Goal: Answer question/provide support: Share knowledge or assist other users

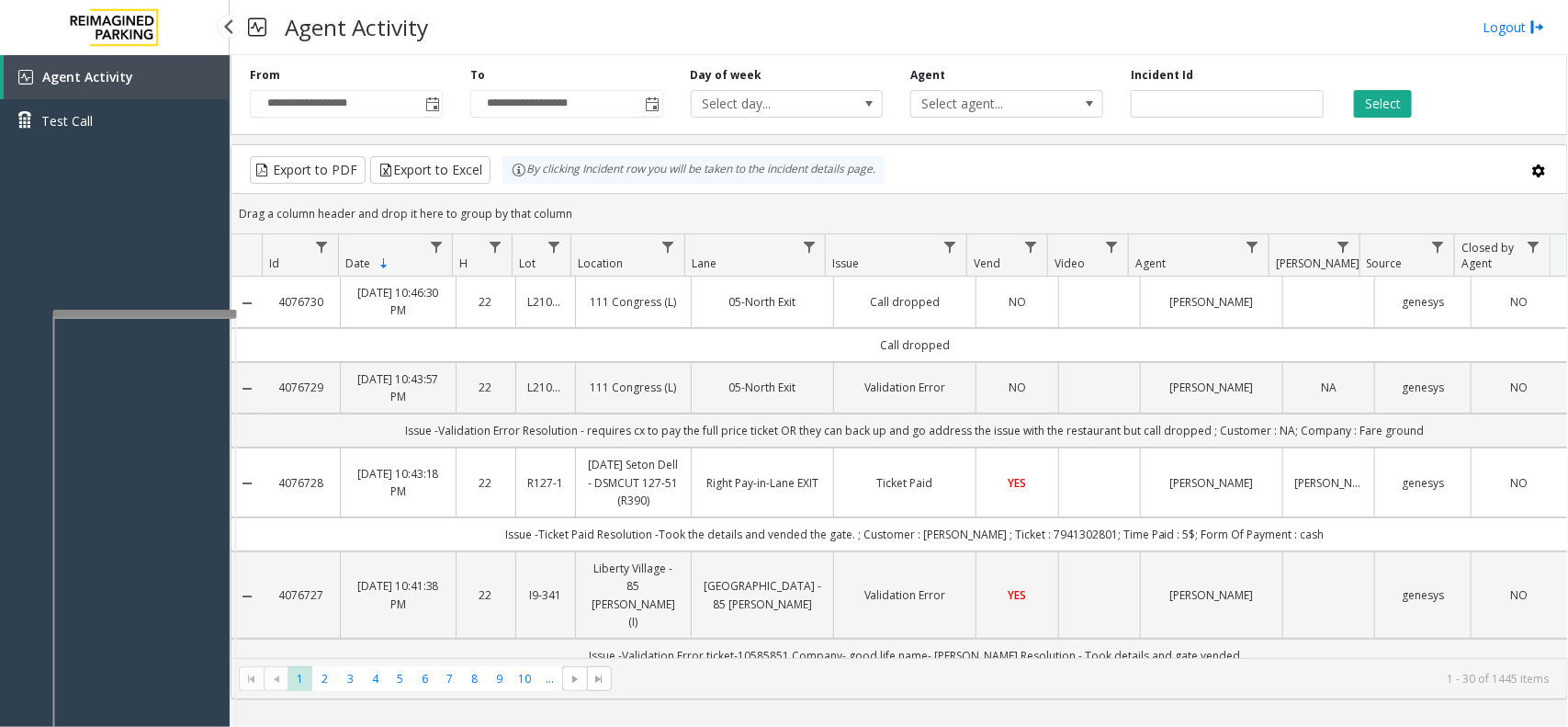
click at [168, 153] on div "Agent Activity Test Call" at bounding box center [115, 106] width 230 height 101
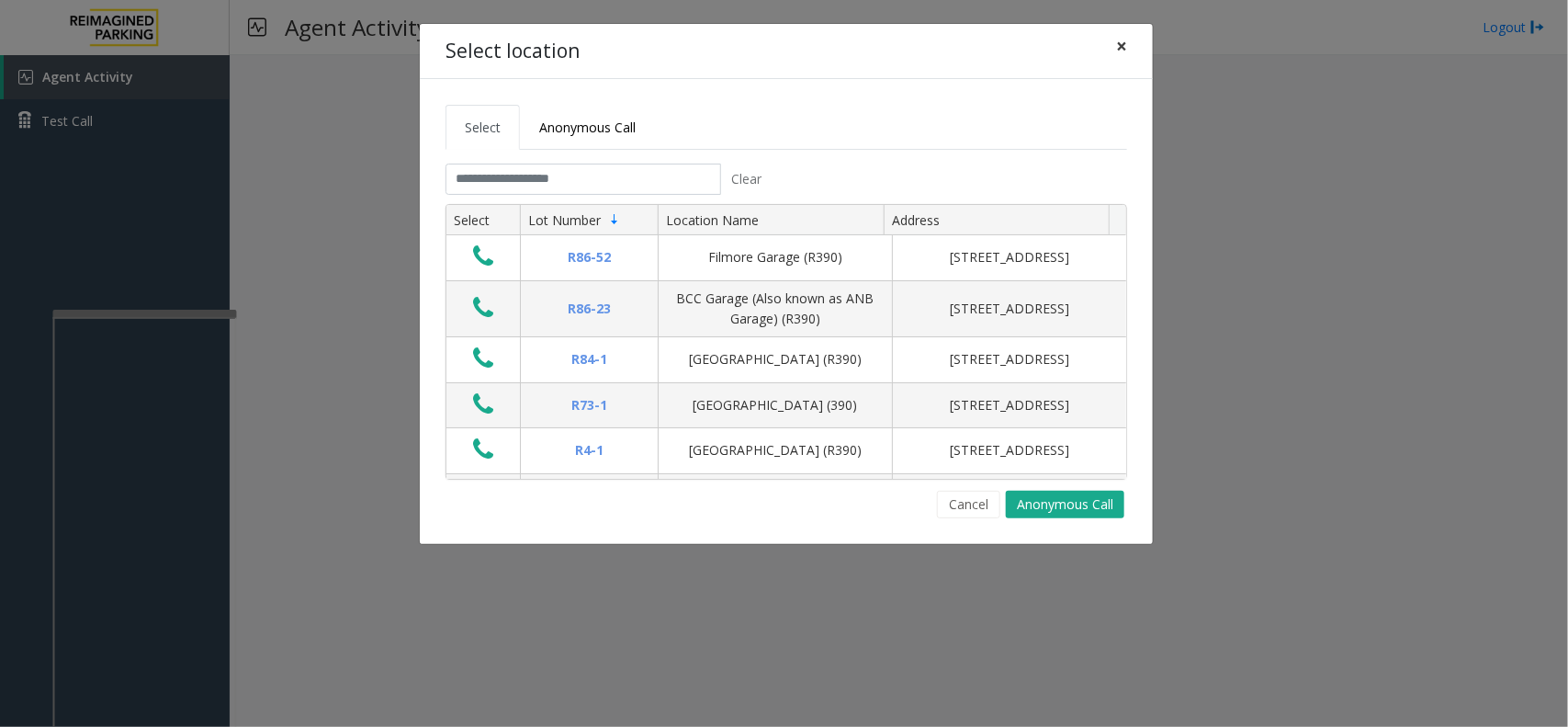
click at [1126, 44] on span "×" at bounding box center [1121, 46] width 11 height 26
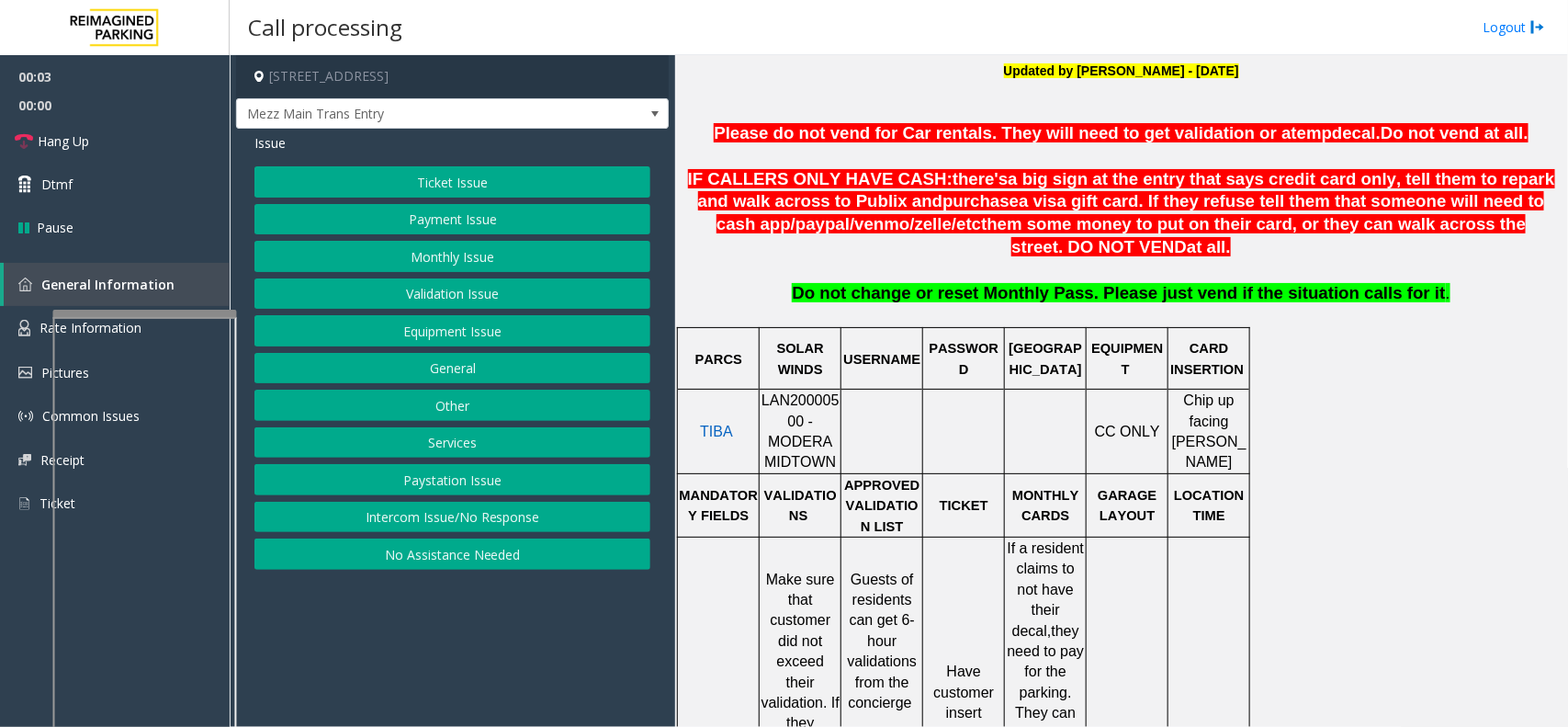
scroll to position [689, 0]
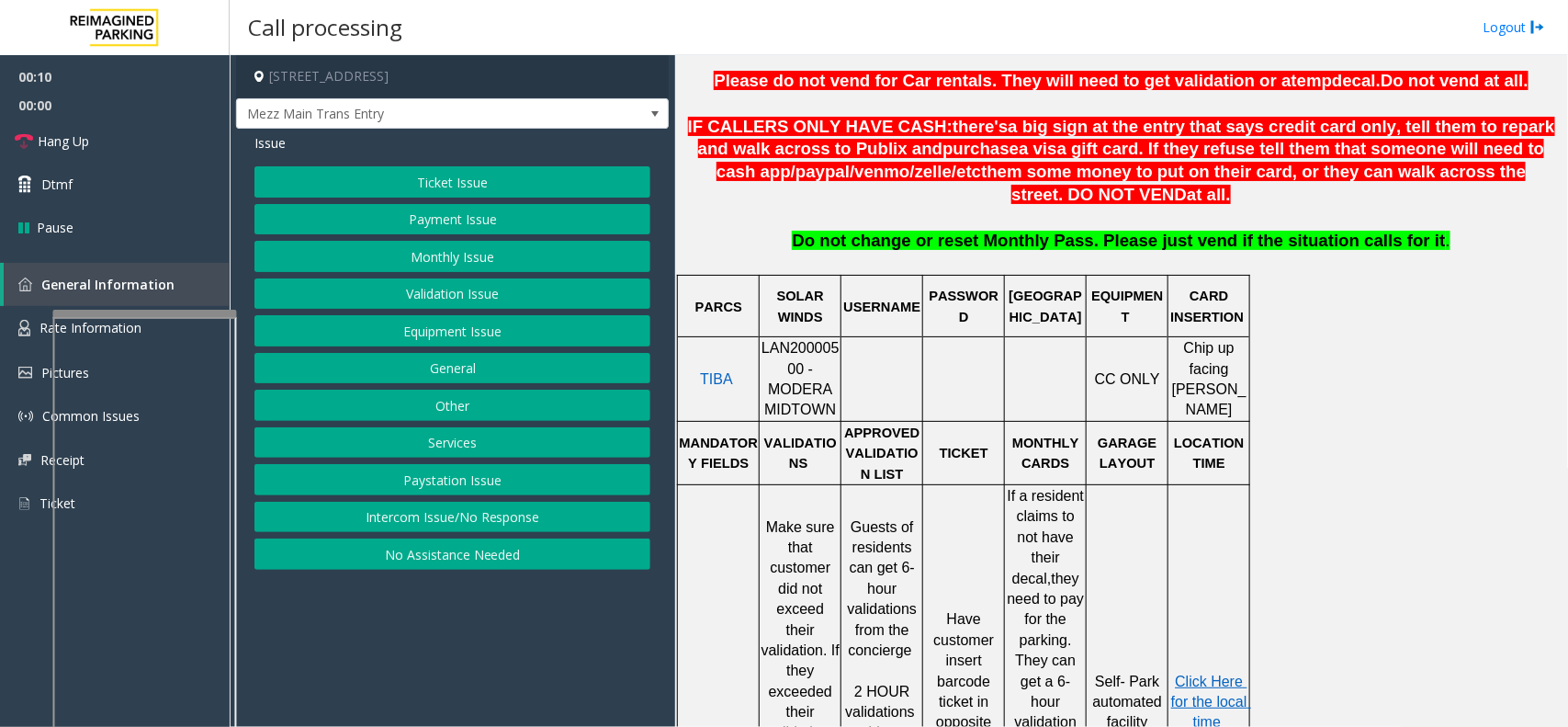
click at [406, 508] on button "Intercom Issue/No Response" at bounding box center [452, 518] width 395 height 32
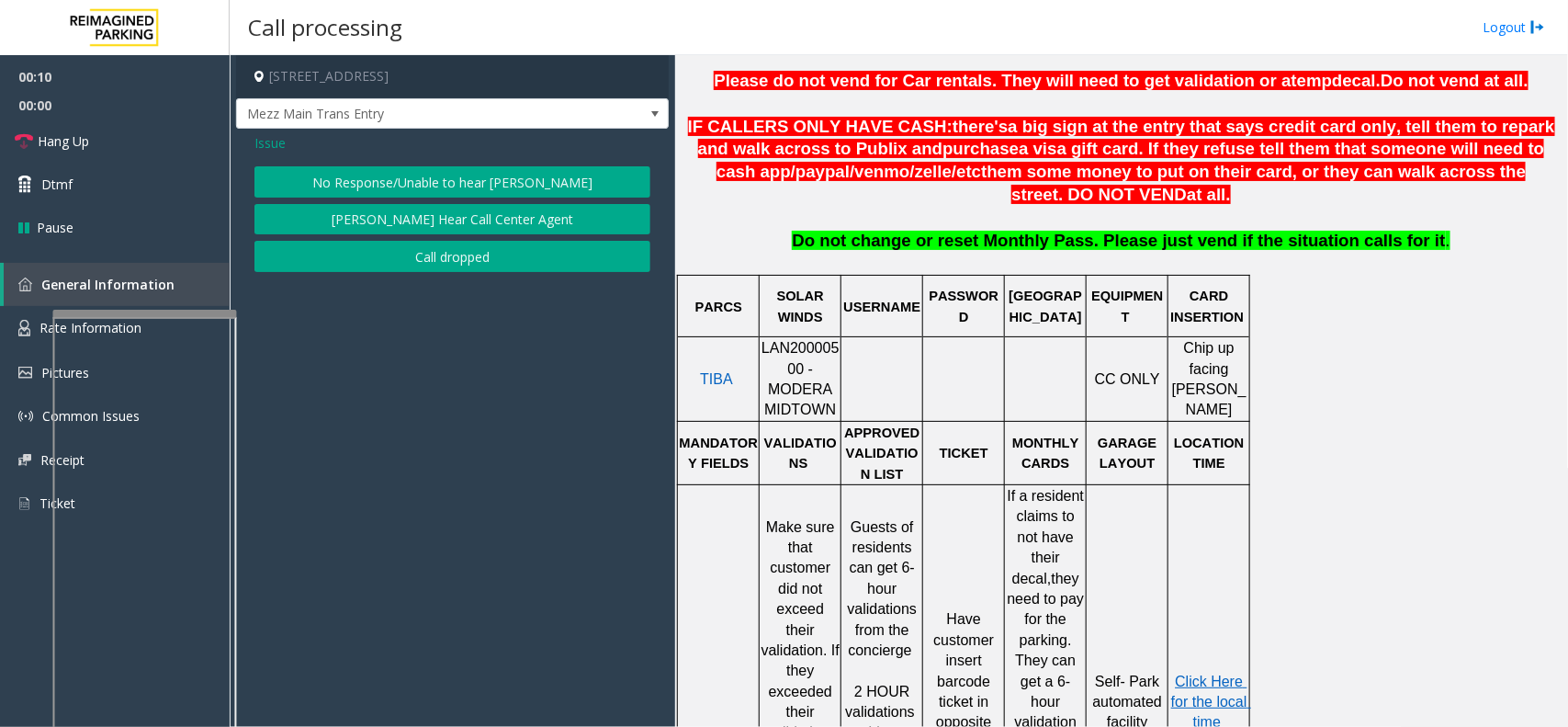
click at [492, 157] on div "Issue No Response/Unable to hear [PERSON_NAME] Cannot Hear Call Center Agent Ca…" at bounding box center [452, 205] width 432 height 153
click at [478, 170] on button "No Response/Unable to hear [PERSON_NAME]" at bounding box center [452, 182] width 395 height 32
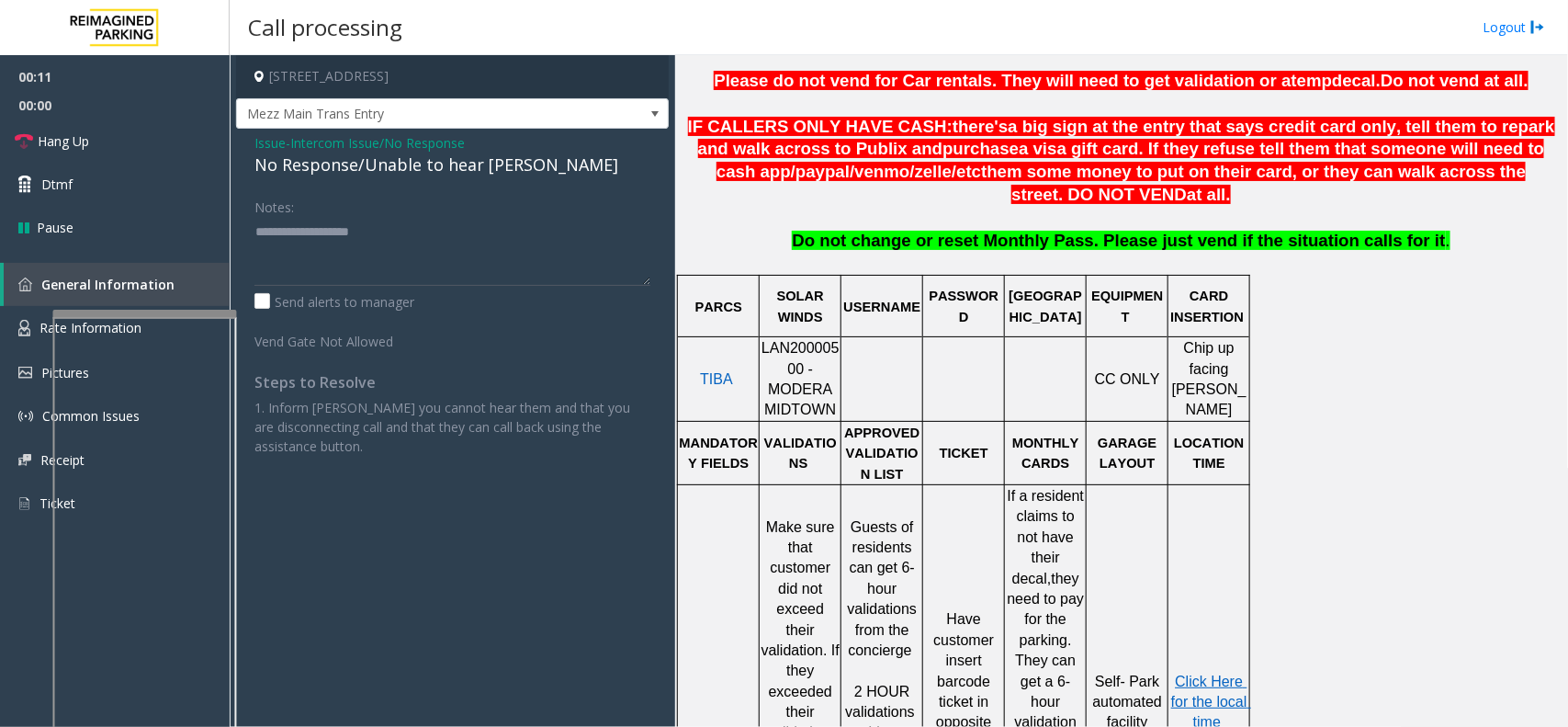
click at [453, 167] on div "No Response/Unable to hear [PERSON_NAME]" at bounding box center [452, 165] width 395 height 25
type textarea "**********"
click at [174, 158] on link "Hang Up" at bounding box center [115, 141] width 230 height 44
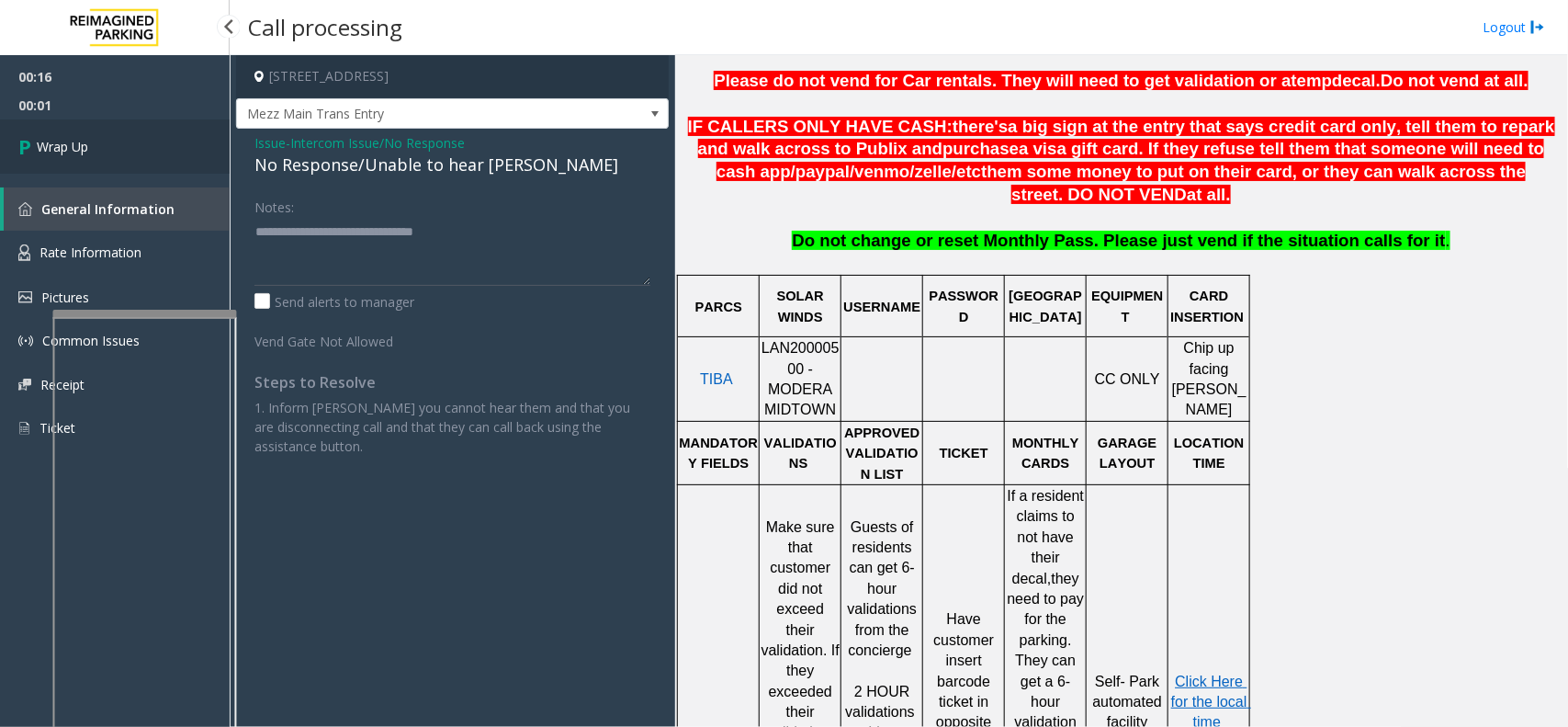
click at [92, 145] on link "Wrap Up" at bounding box center [115, 146] width 230 height 55
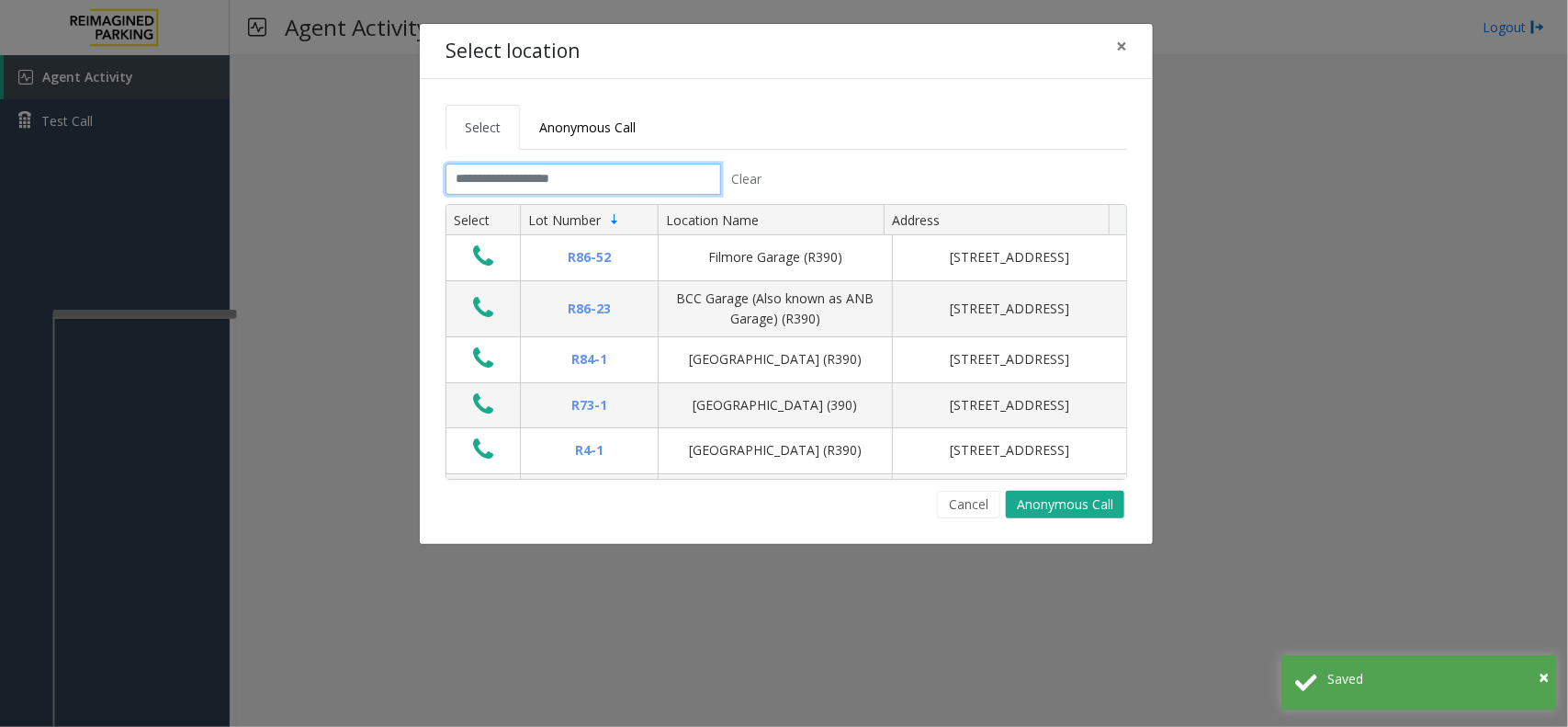
click at [525, 172] on input "text" at bounding box center [583, 180] width 276 height 32
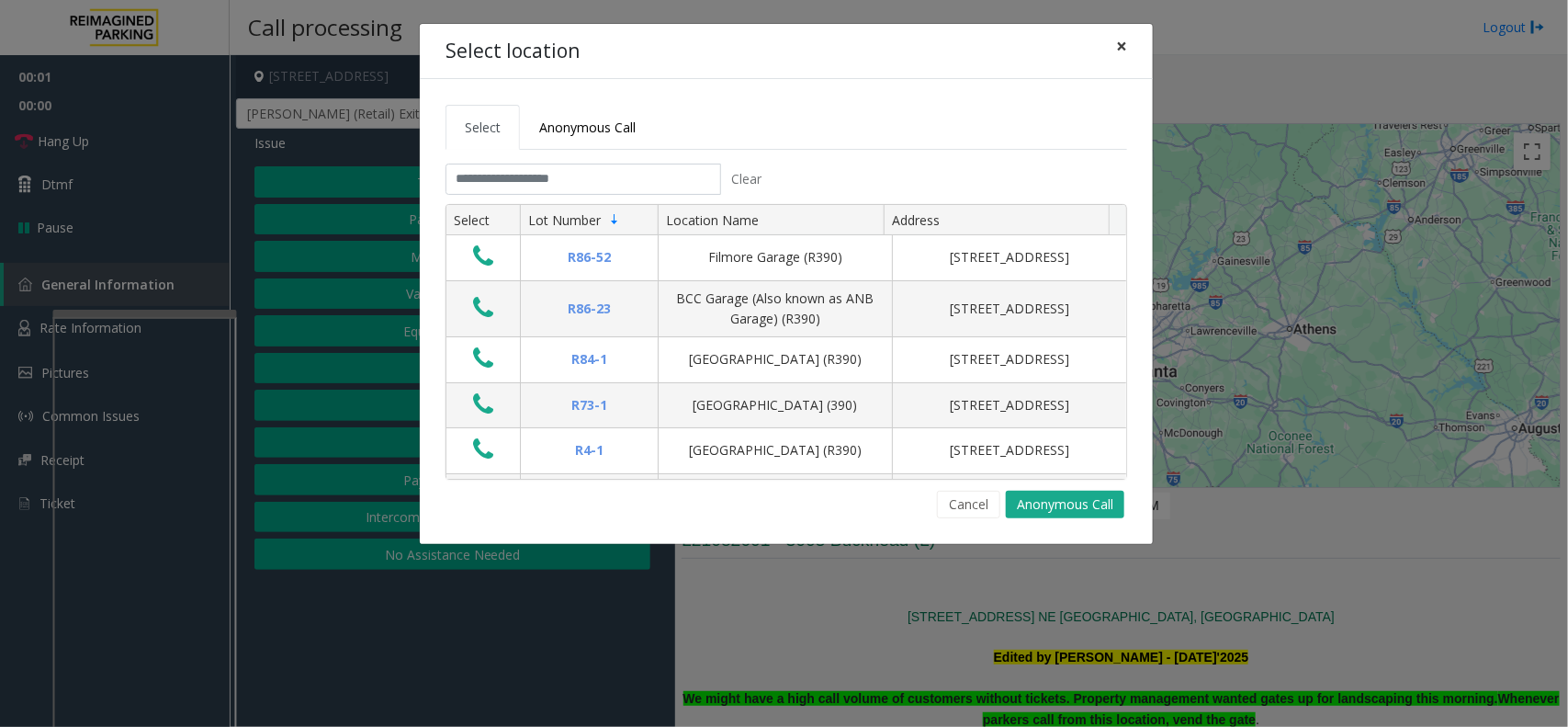
click at [1107, 54] on button "×" at bounding box center [1121, 46] width 37 height 45
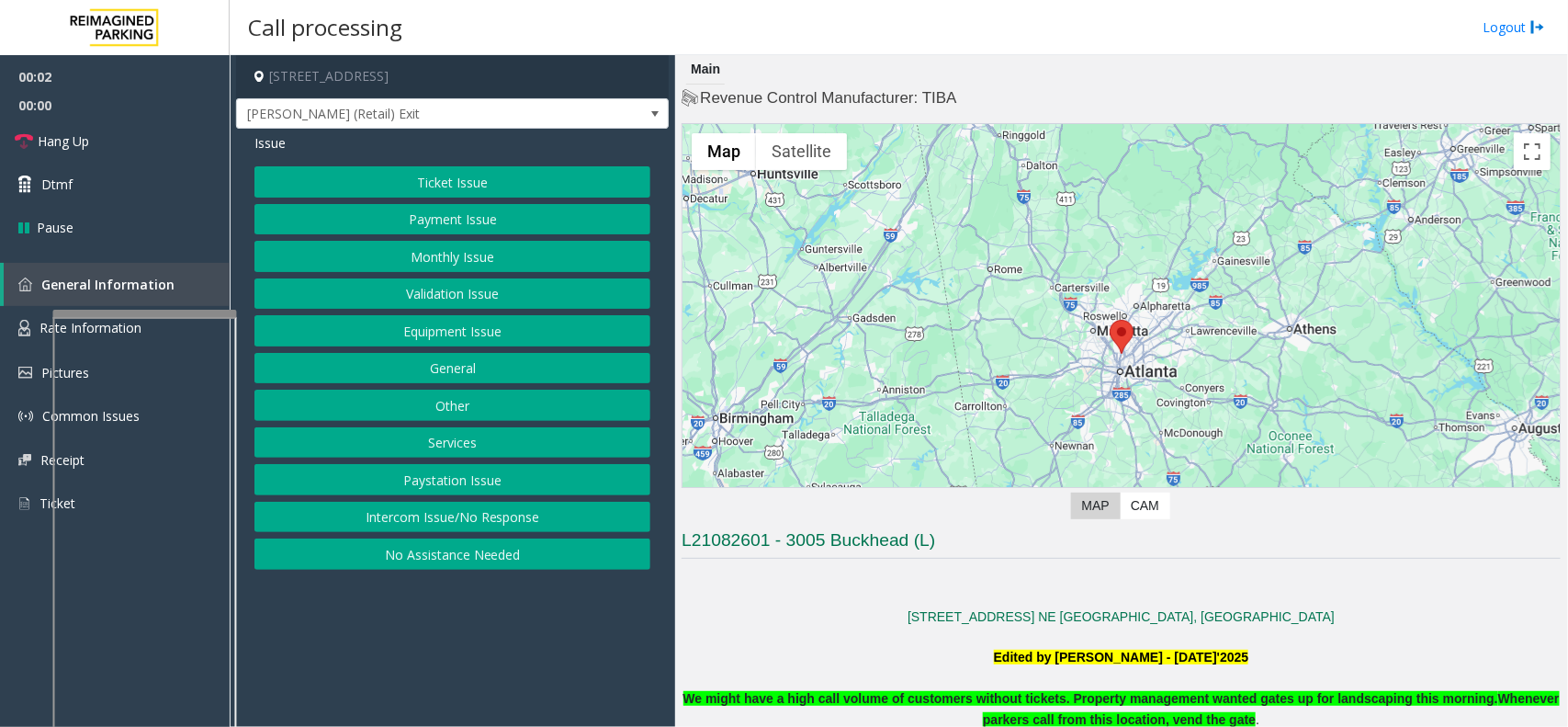
click at [499, 531] on button "Intercom Issue/No Response" at bounding box center [452, 518] width 395 height 32
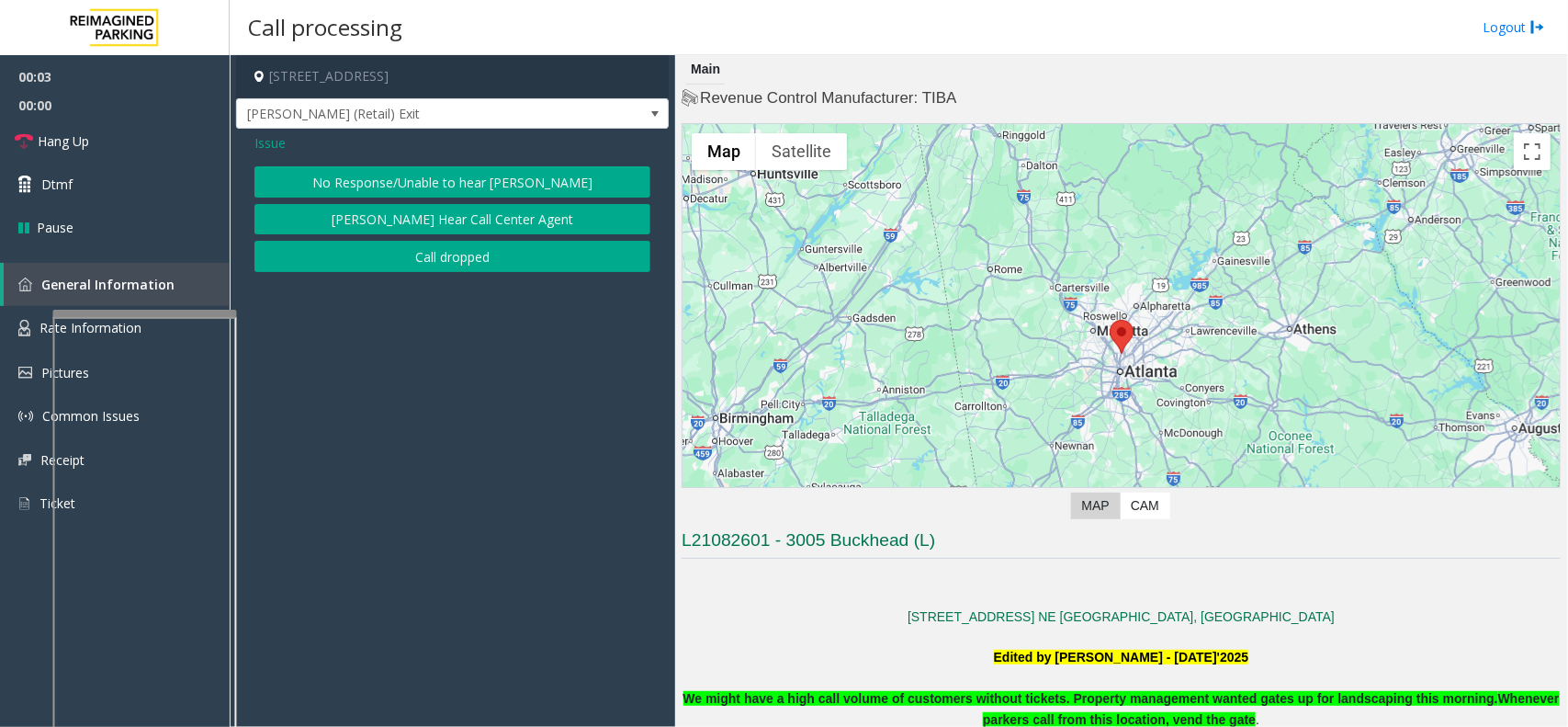
click at [349, 184] on button "No Response/Unable to hear [PERSON_NAME]" at bounding box center [452, 182] width 395 height 32
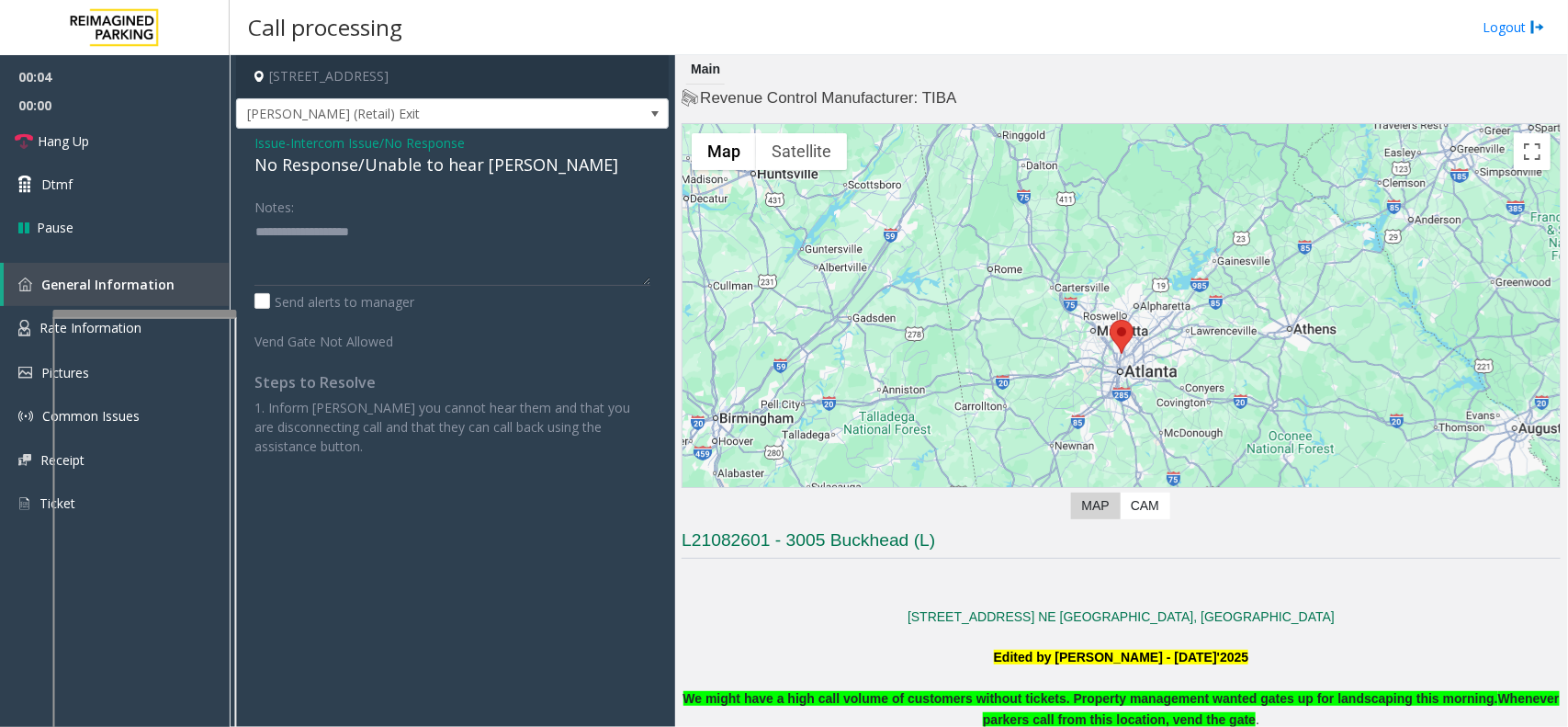
click at [349, 184] on div "Issue - Intercom Issue/No Response No Response/Unable to hear [PERSON_NAME] Not…" at bounding box center [452, 302] width 432 height 345
click at [346, 175] on div "No Response/Unable to hear [PERSON_NAME]" at bounding box center [452, 165] width 395 height 25
click at [318, 250] on textarea at bounding box center [452, 251] width 395 height 68
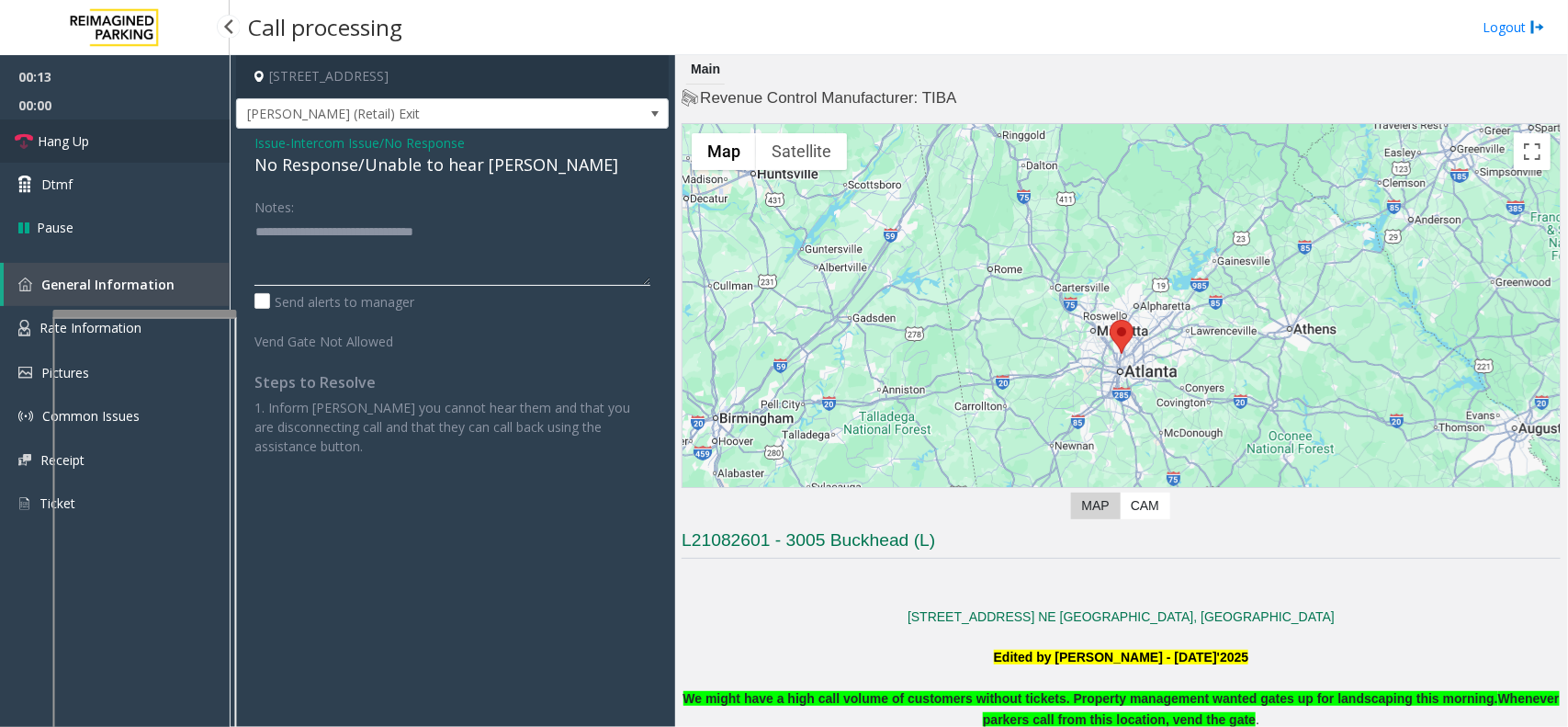
type textarea "**********"
click at [176, 130] on link "Hang Up" at bounding box center [115, 141] width 230 height 44
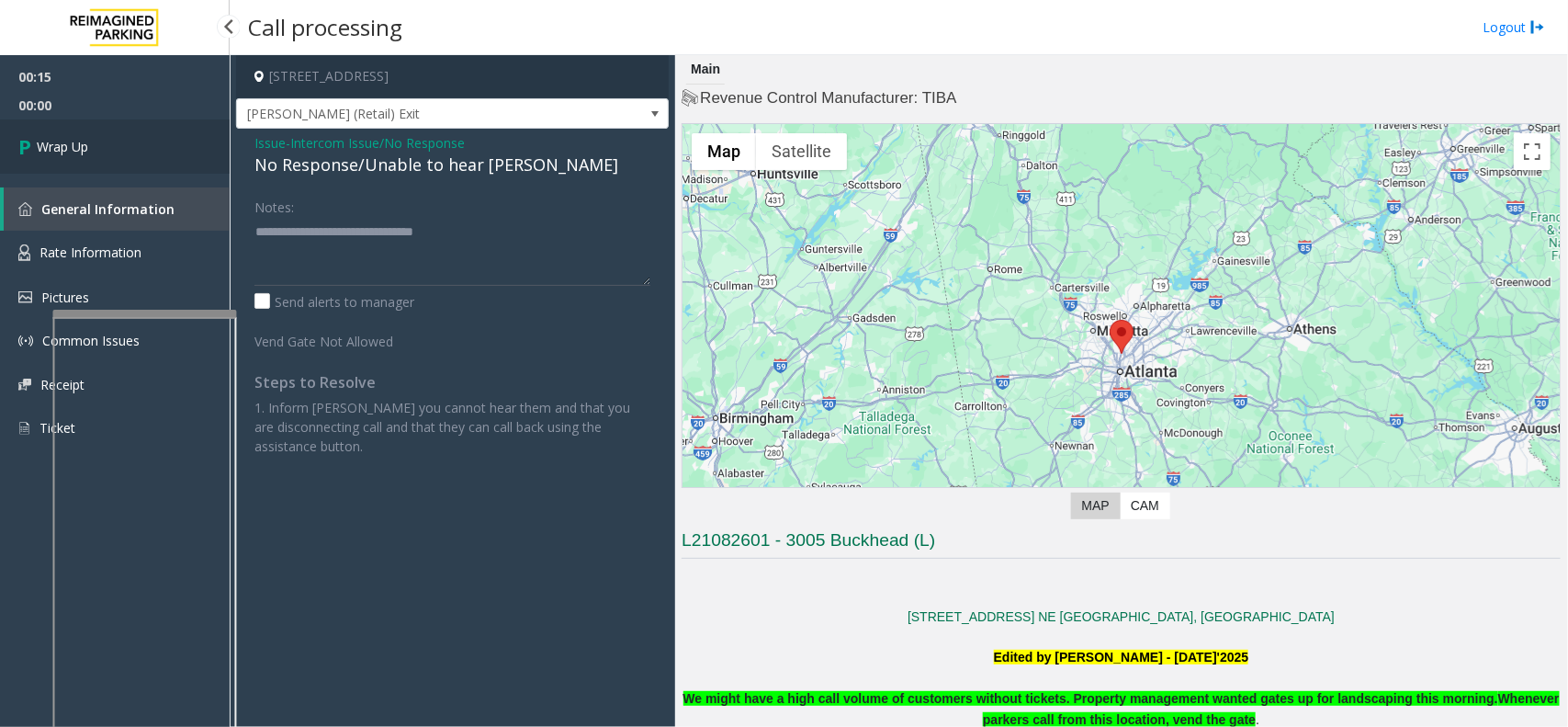
click at [131, 150] on link "Wrap Up" at bounding box center [115, 146] width 230 height 55
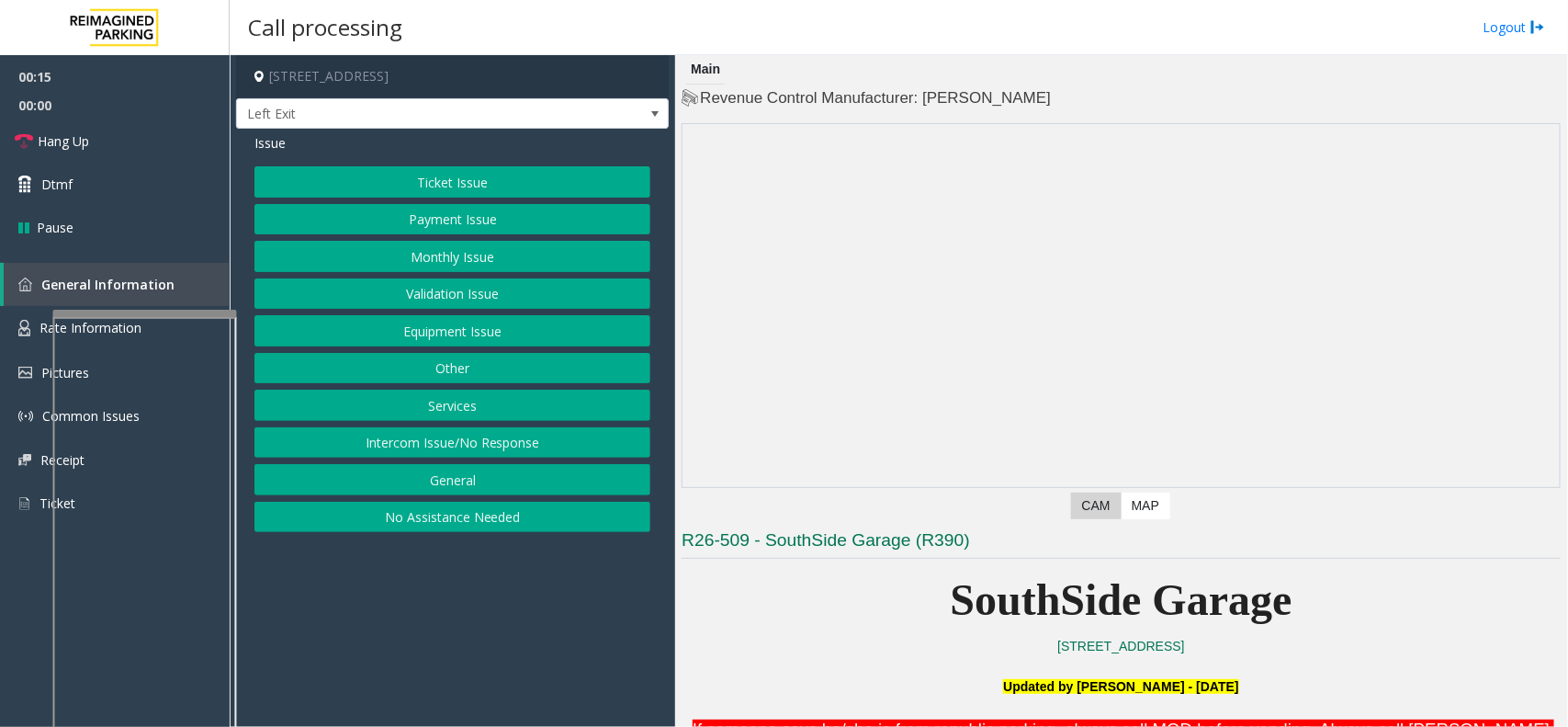
click at [496, 455] on button "Intercom Issue/No Response" at bounding box center [452, 443] width 395 height 32
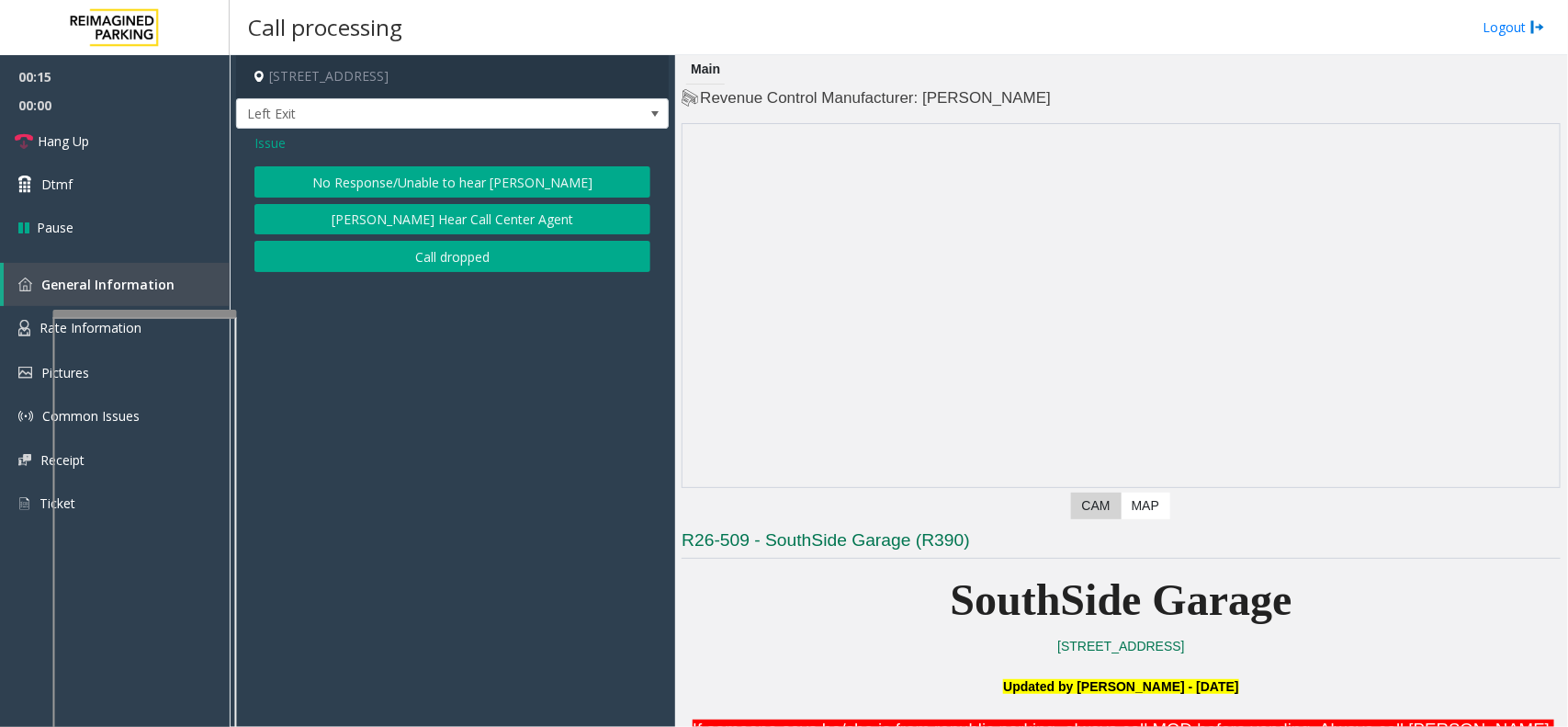
click at [450, 150] on div "Issue" at bounding box center [452, 142] width 395 height 19
click at [456, 177] on button "No Response/Unable to hear [PERSON_NAME]" at bounding box center [452, 182] width 395 height 32
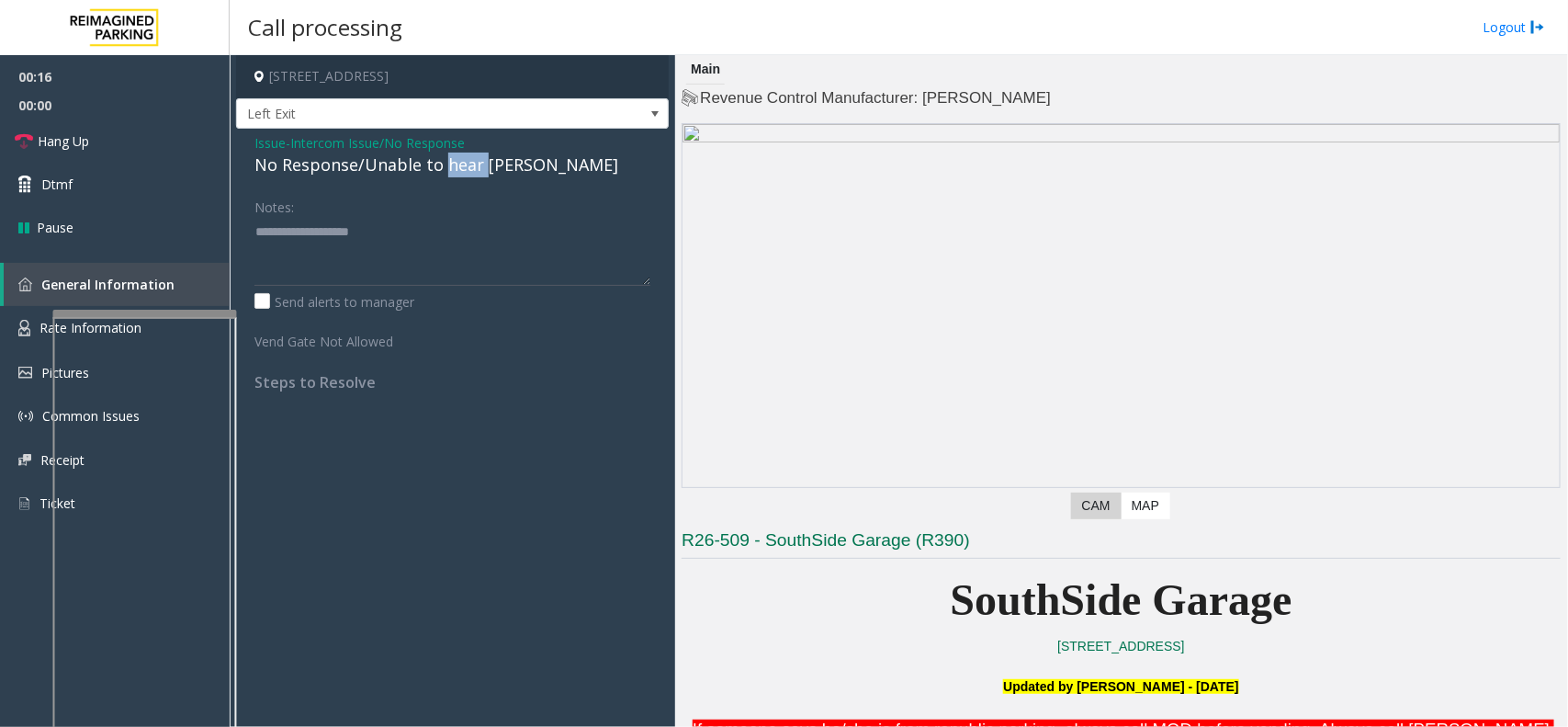
click at [456, 177] on div "No Response/Unable to hear [PERSON_NAME]" at bounding box center [452, 165] width 395 height 25
click at [462, 168] on div "No Response/Unable to hear [PERSON_NAME]" at bounding box center [452, 165] width 395 height 25
type textarea "**********"
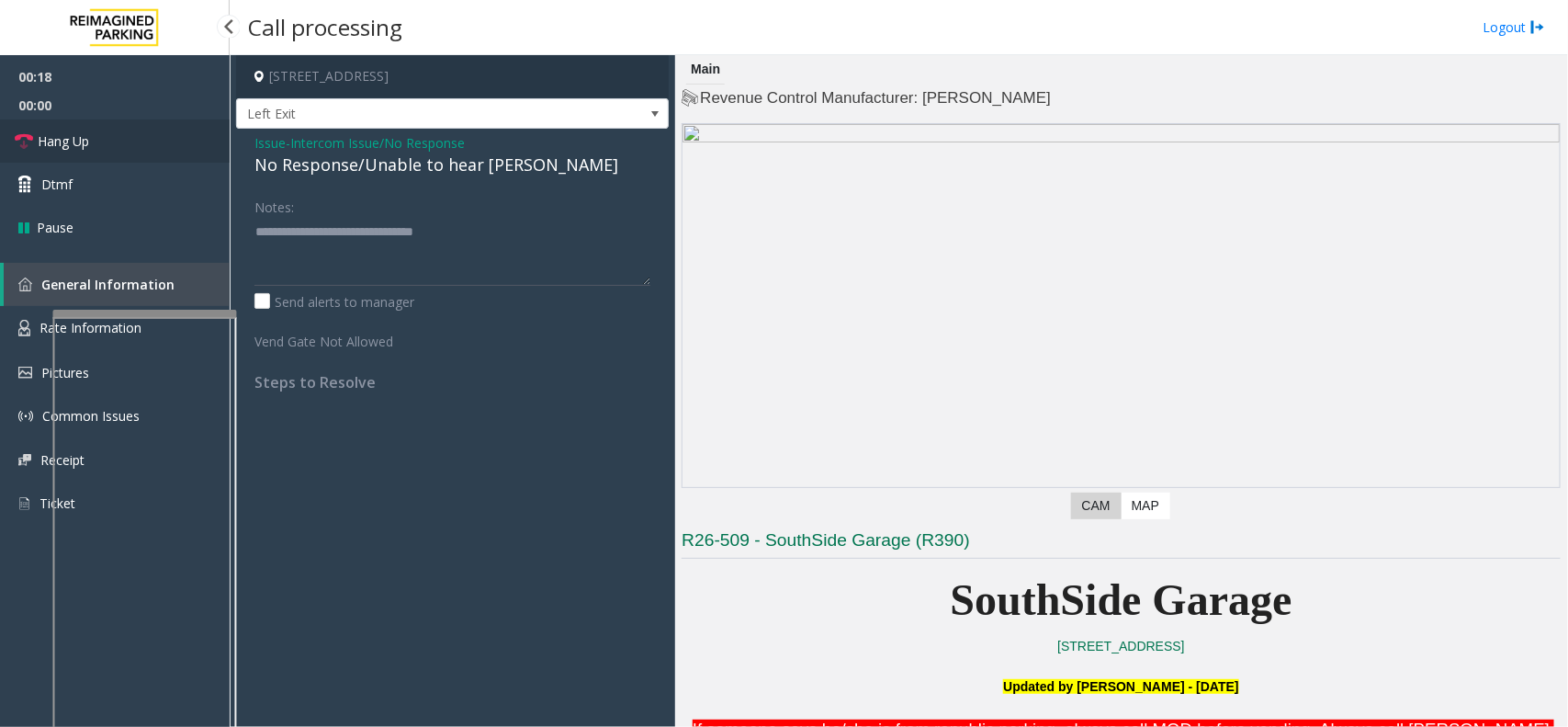
click at [211, 155] on link "Hang Up" at bounding box center [115, 141] width 230 height 44
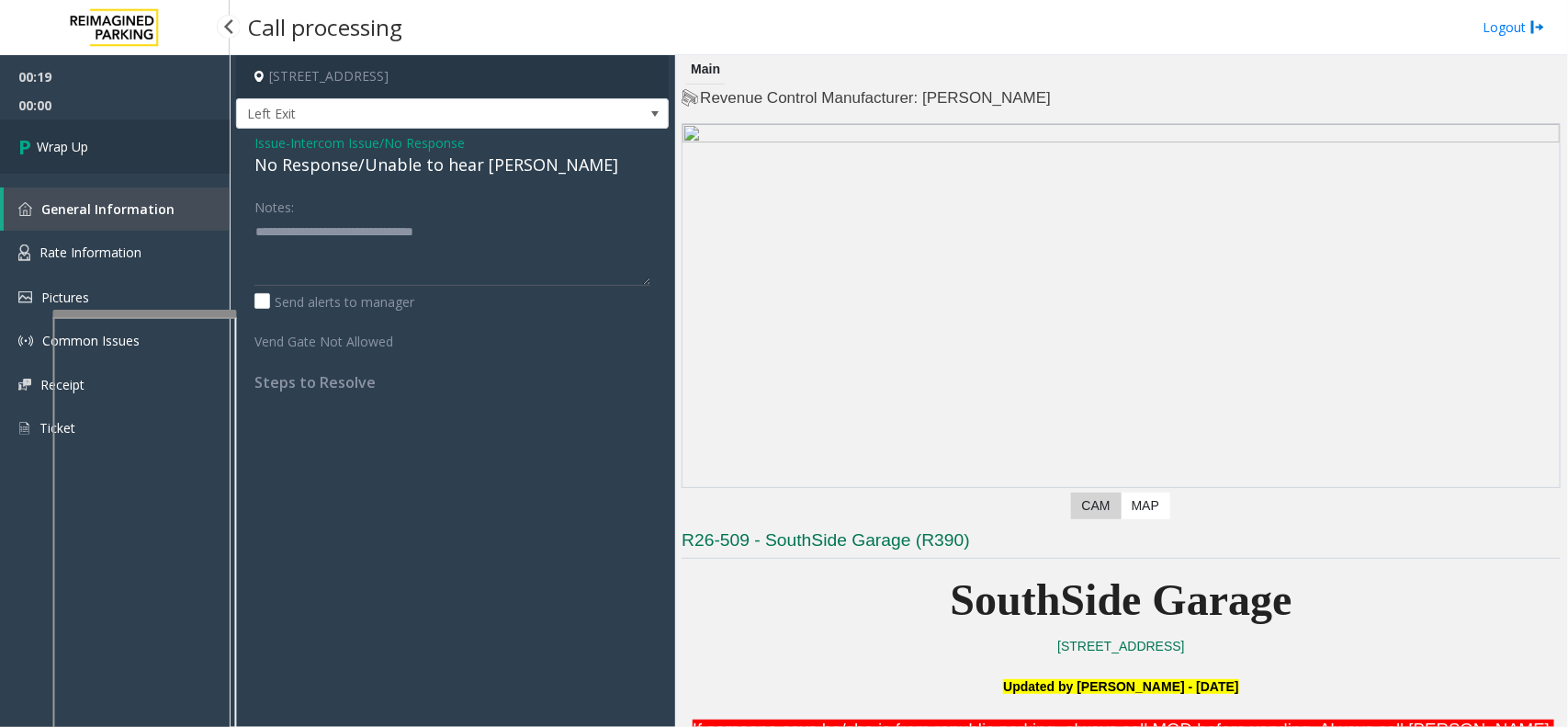
click at [133, 136] on link "Wrap Up" at bounding box center [115, 146] width 230 height 55
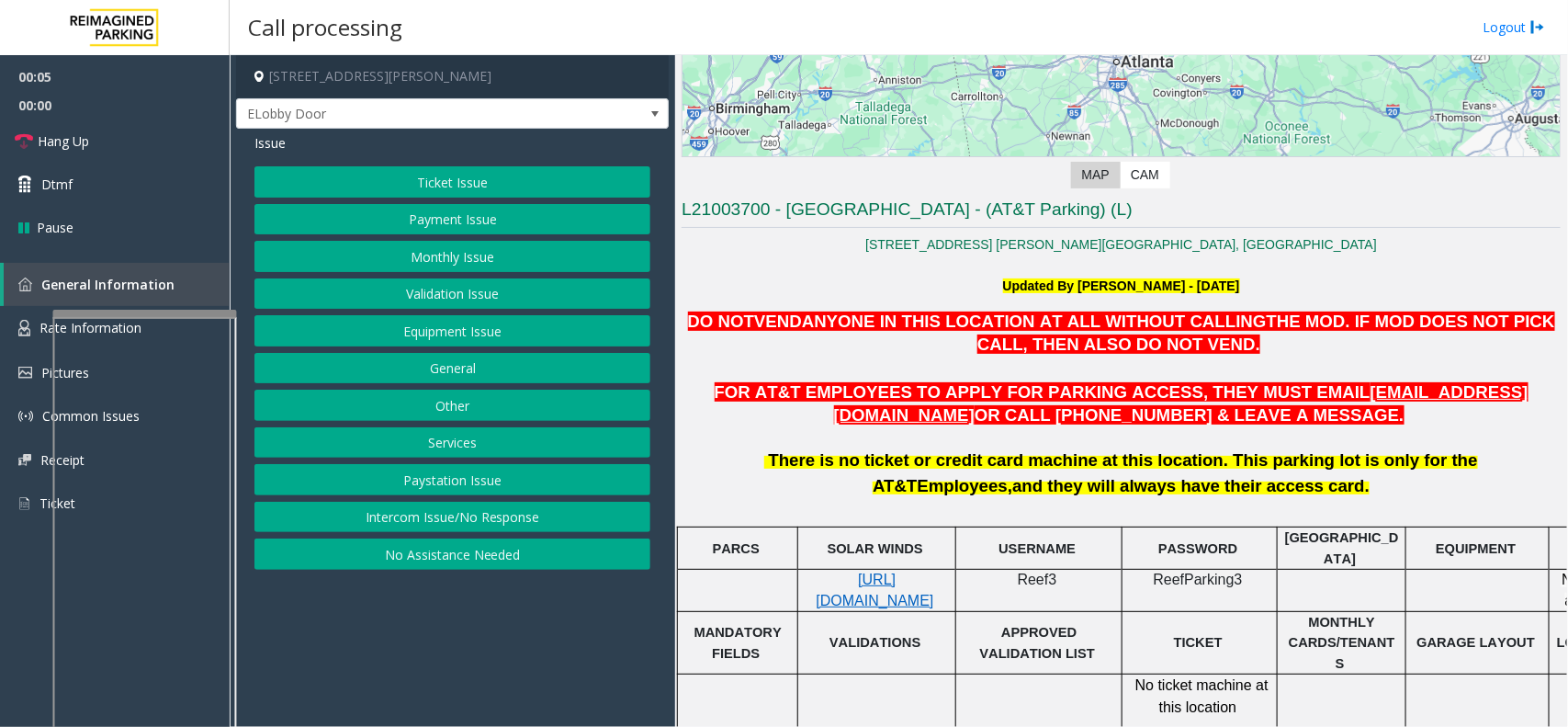
scroll to position [344, 0]
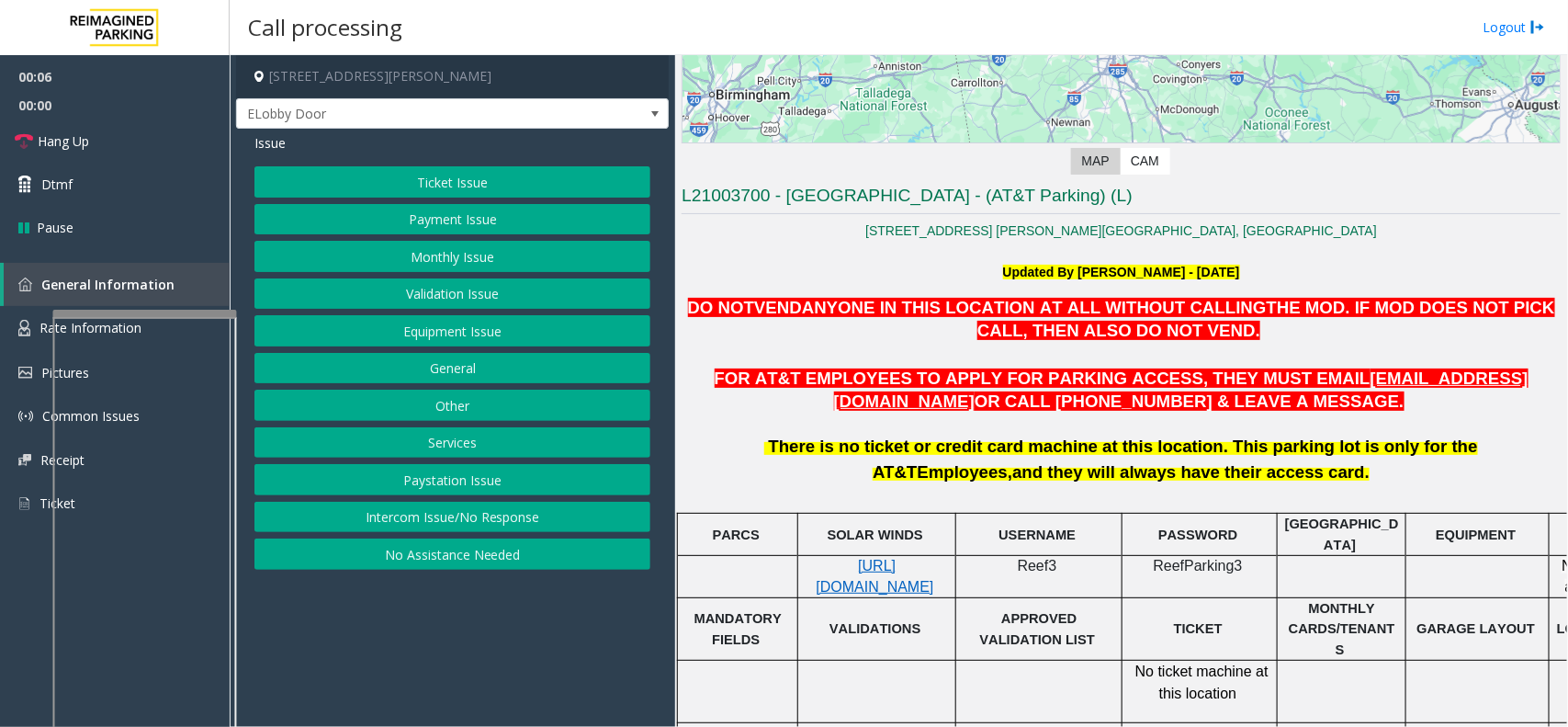
click at [579, 510] on button "Intercom Issue/No Response" at bounding box center [452, 518] width 395 height 32
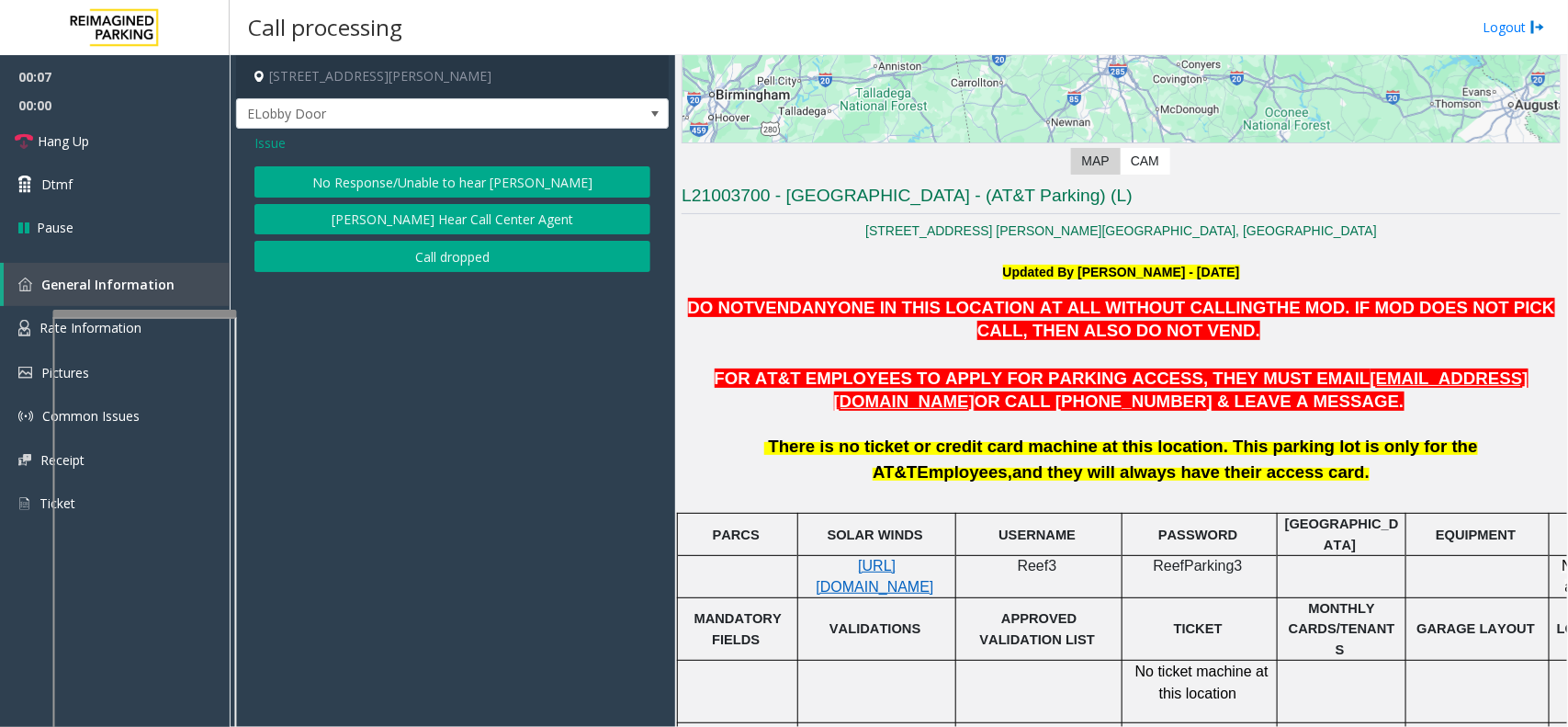
click at [561, 188] on button "No Response/Unable to hear [PERSON_NAME]" at bounding box center [452, 182] width 395 height 32
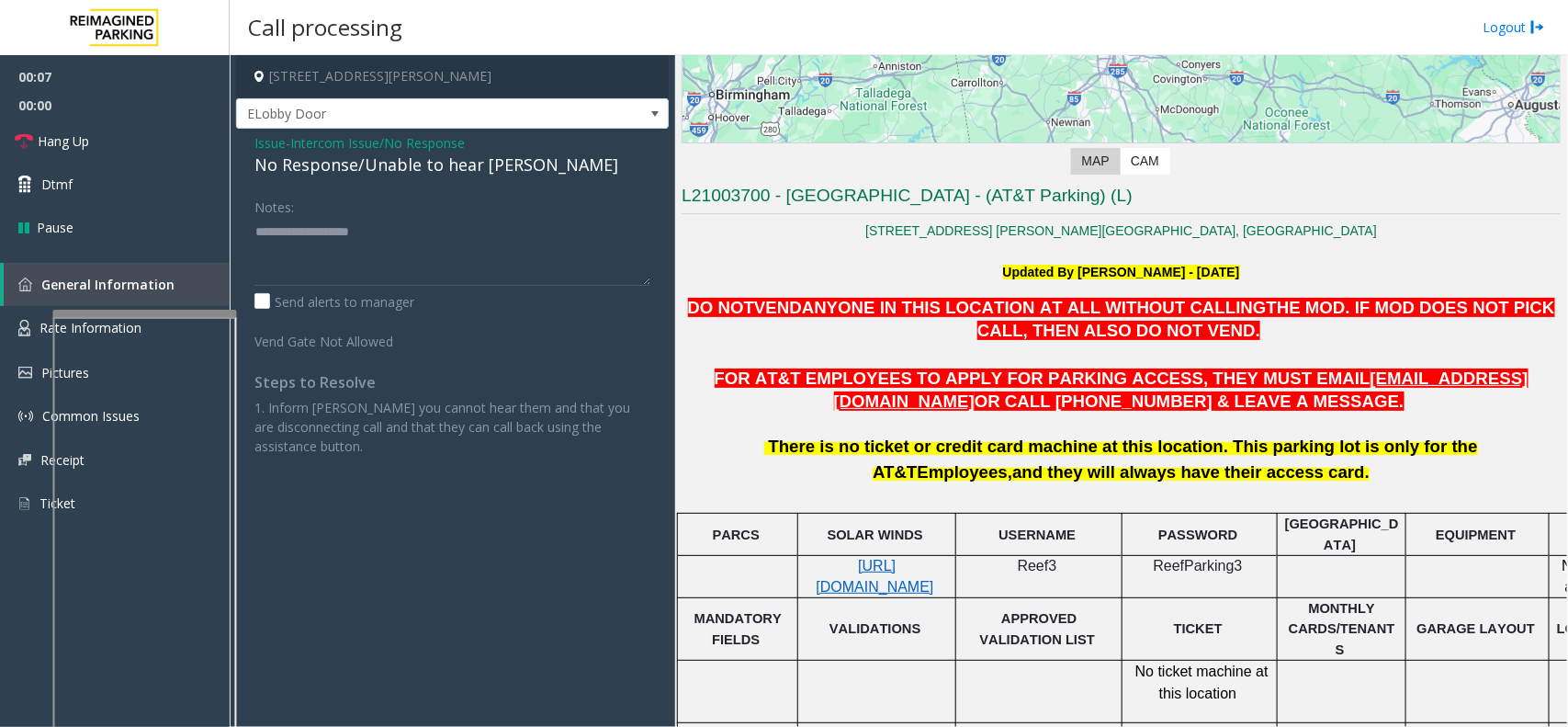
click at [451, 169] on div "No Response/Unable to hear [PERSON_NAME]" at bounding box center [452, 165] width 395 height 25
drag, startPoint x: 451, startPoint y: 169, endPoint x: 474, endPoint y: 163, distance: 23.8
click at [469, 164] on div "No Response/Unable to hear [PERSON_NAME]" at bounding box center [452, 165] width 395 height 25
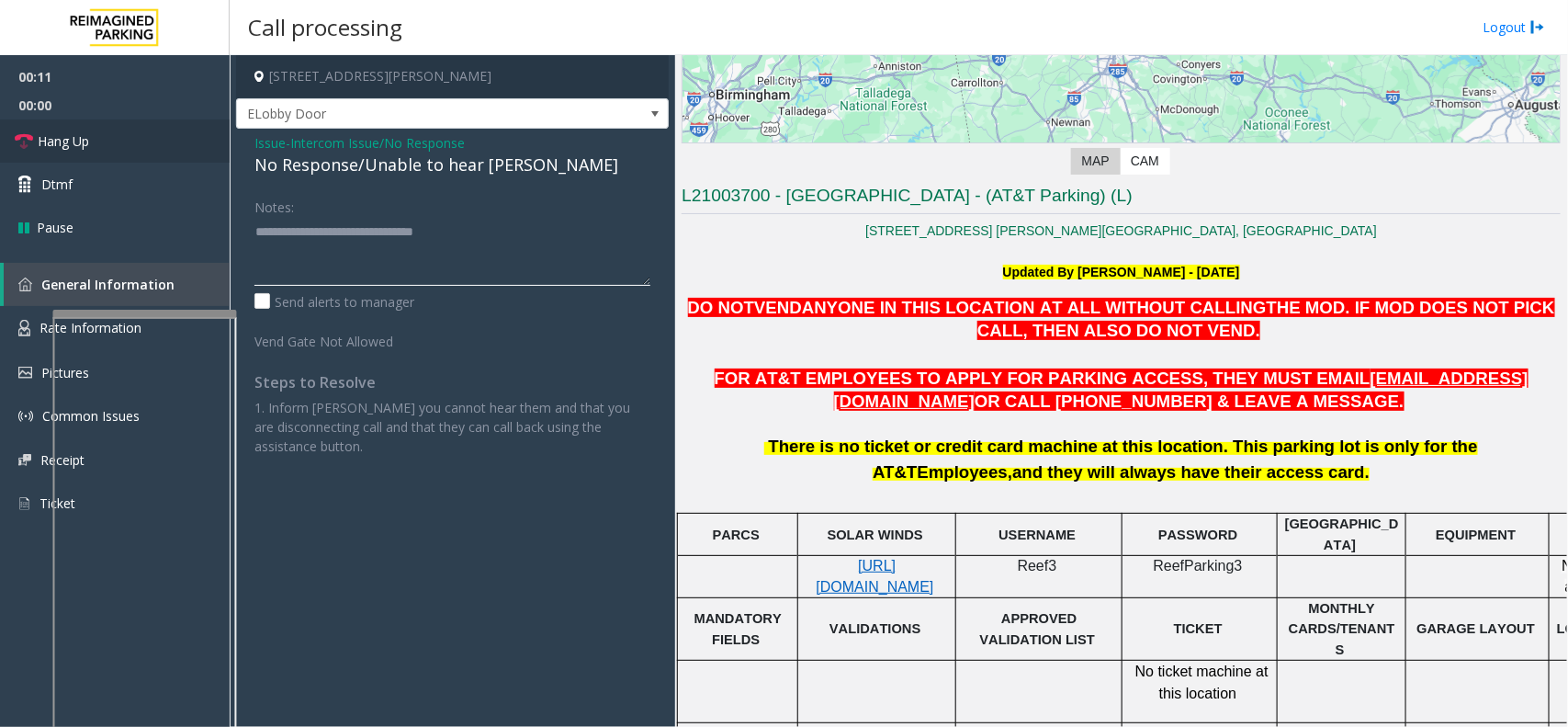
type textarea "**********"
click at [157, 145] on link "Hang Up" at bounding box center [115, 141] width 230 height 44
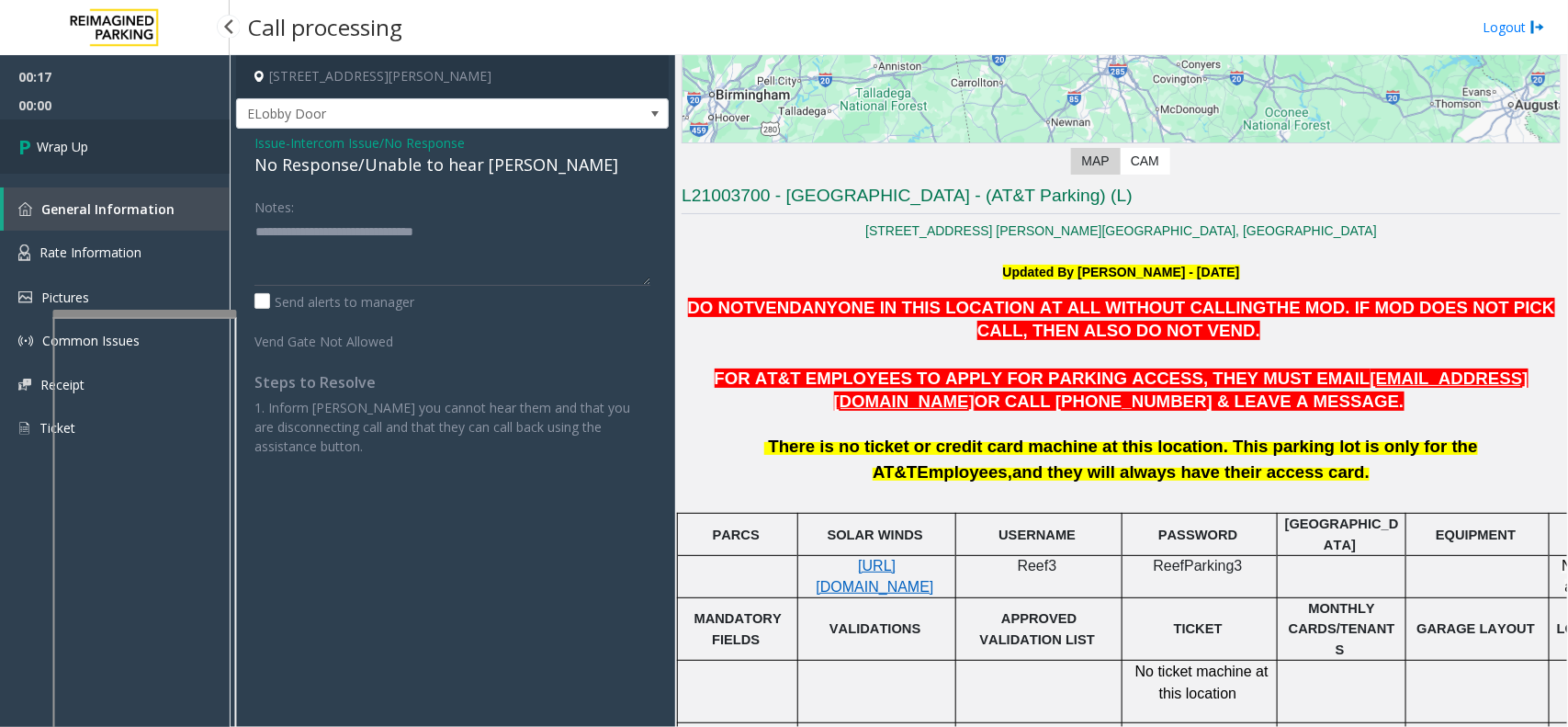
click at [30, 136] on icon at bounding box center [28, 146] width 19 height 31
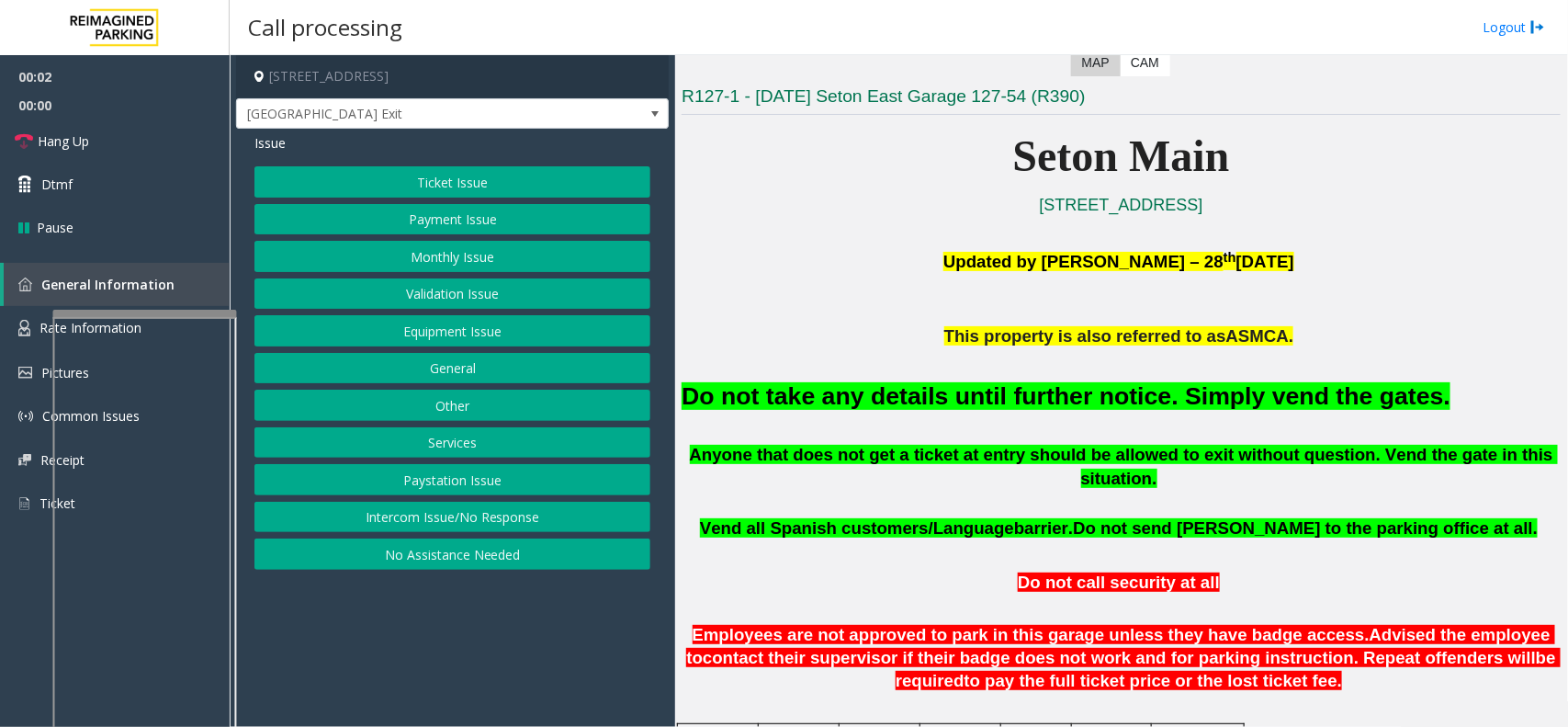
scroll to position [459, 0]
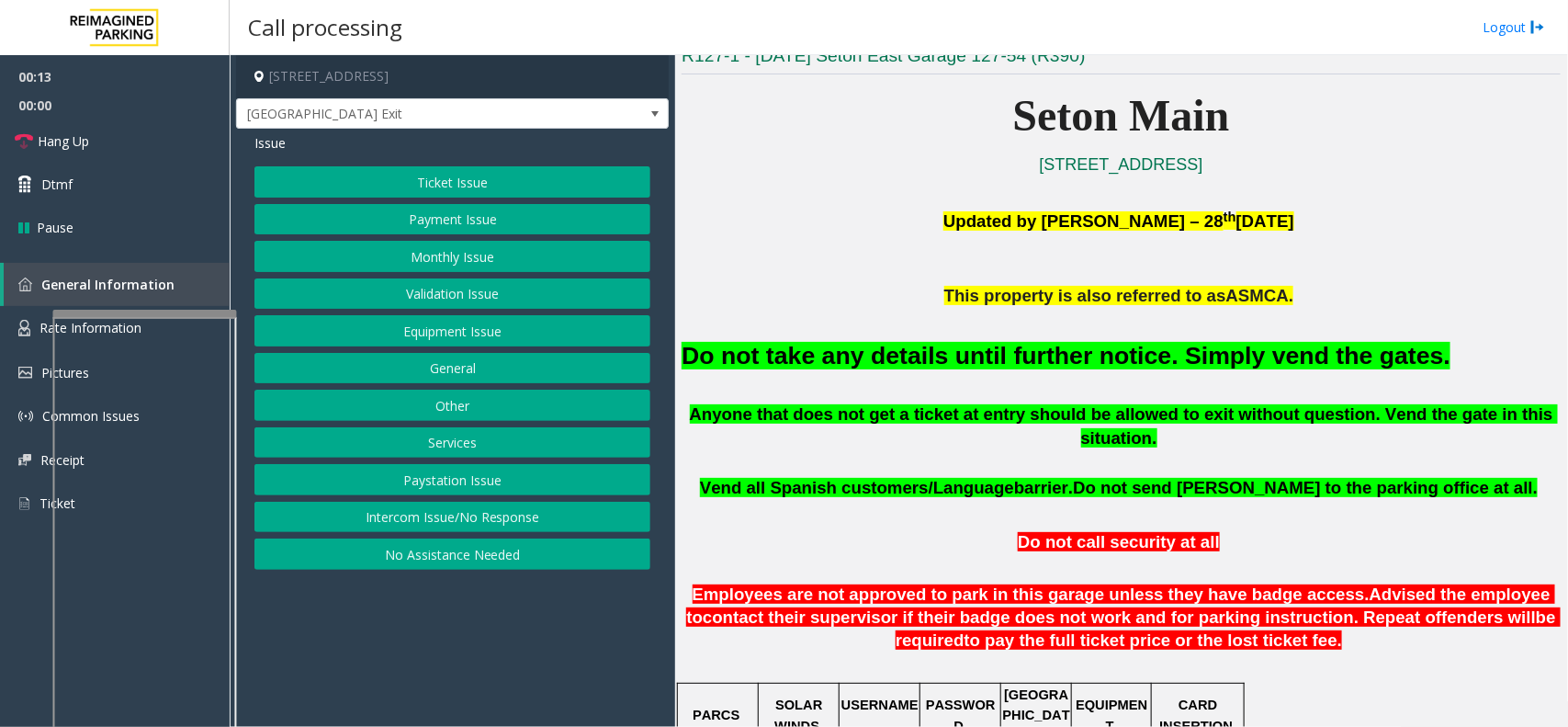
click at [423, 512] on button "Intercom Issue/No Response" at bounding box center [452, 518] width 395 height 32
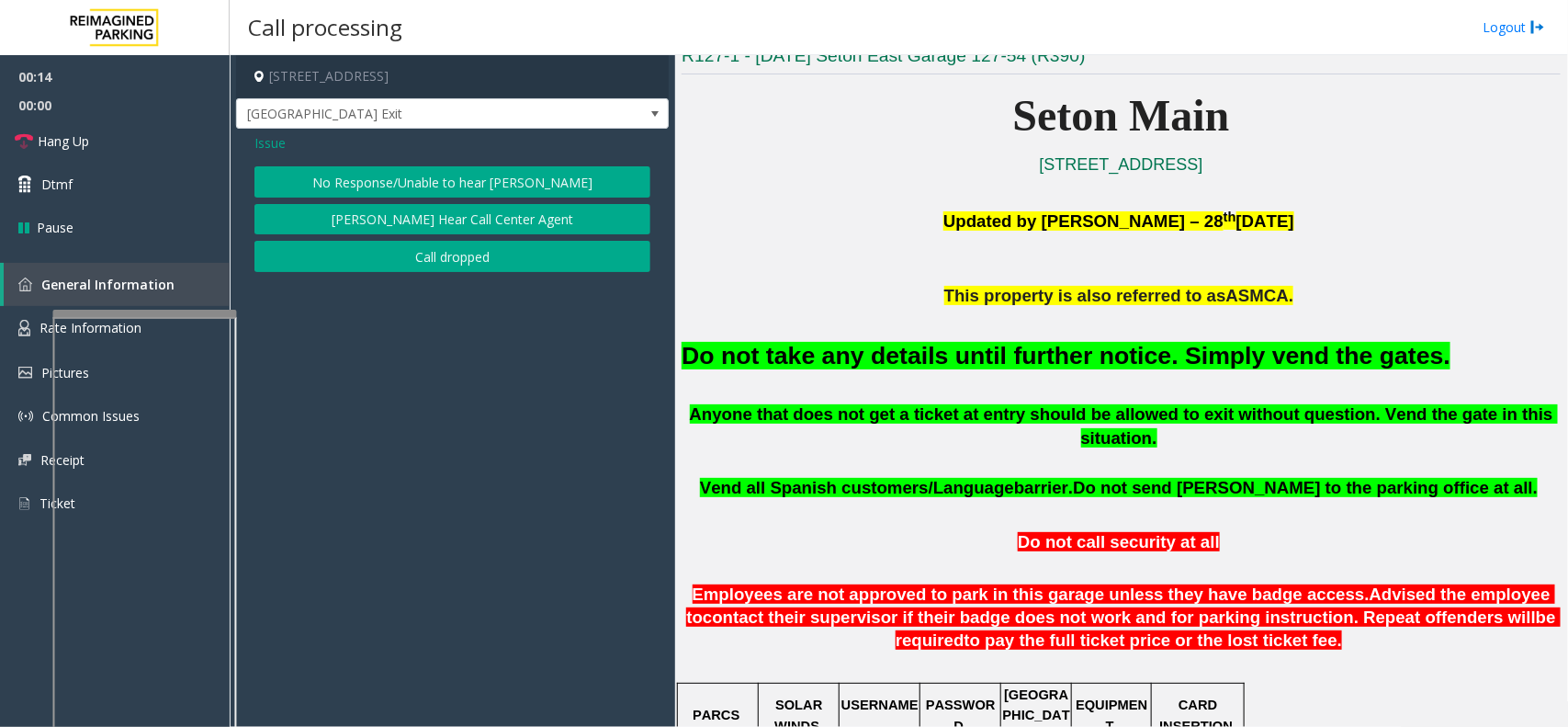
click at [415, 191] on button "No Response/Unable to hear [PERSON_NAME]" at bounding box center [452, 182] width 395 height 32
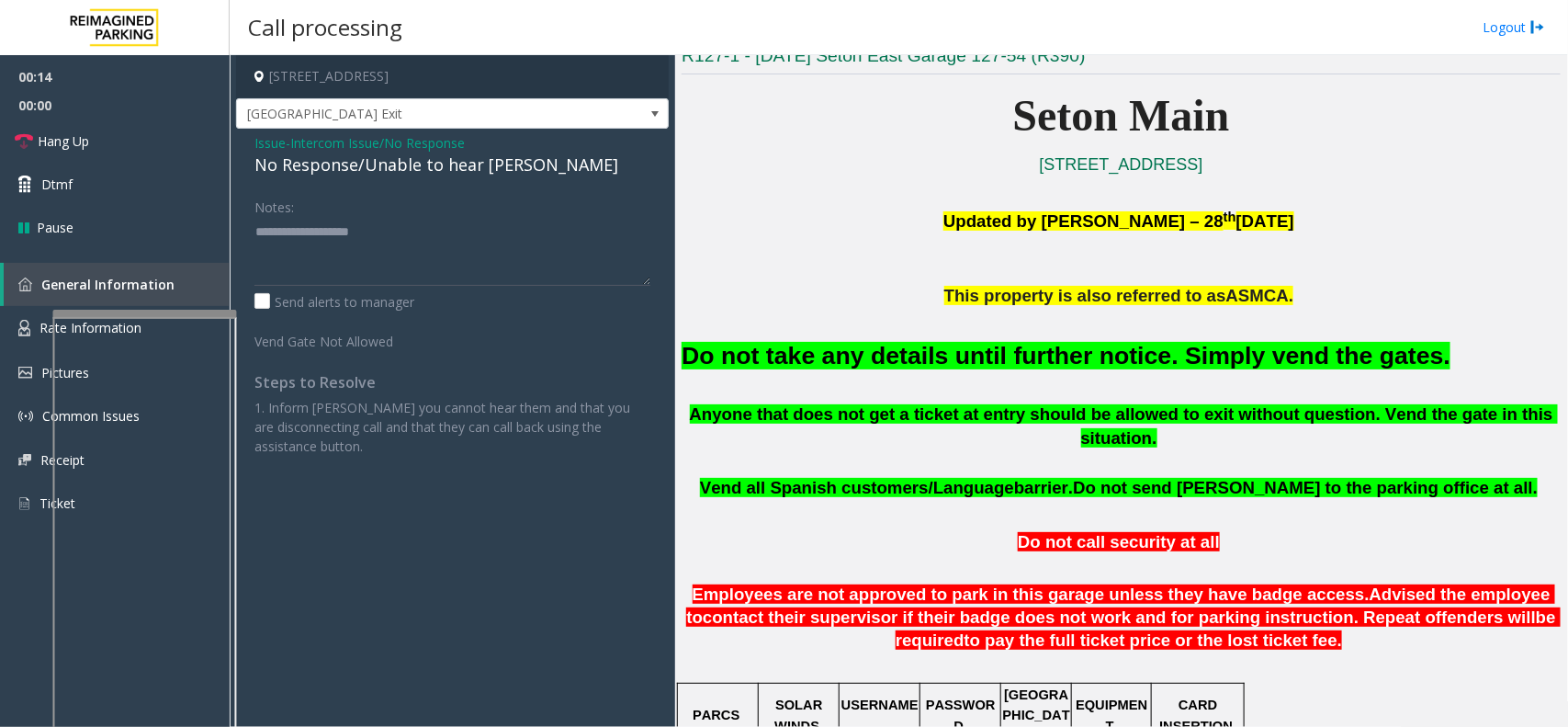
click at [416, 172] on div "No Response/Unable to hear [PERSON_NAME]" at bounding box center [452, 165] width 395 height 25
type textarea "**********"
click at [121, 120] on link "Hang Up" at bounding box center [115, 141] width 230 height 44
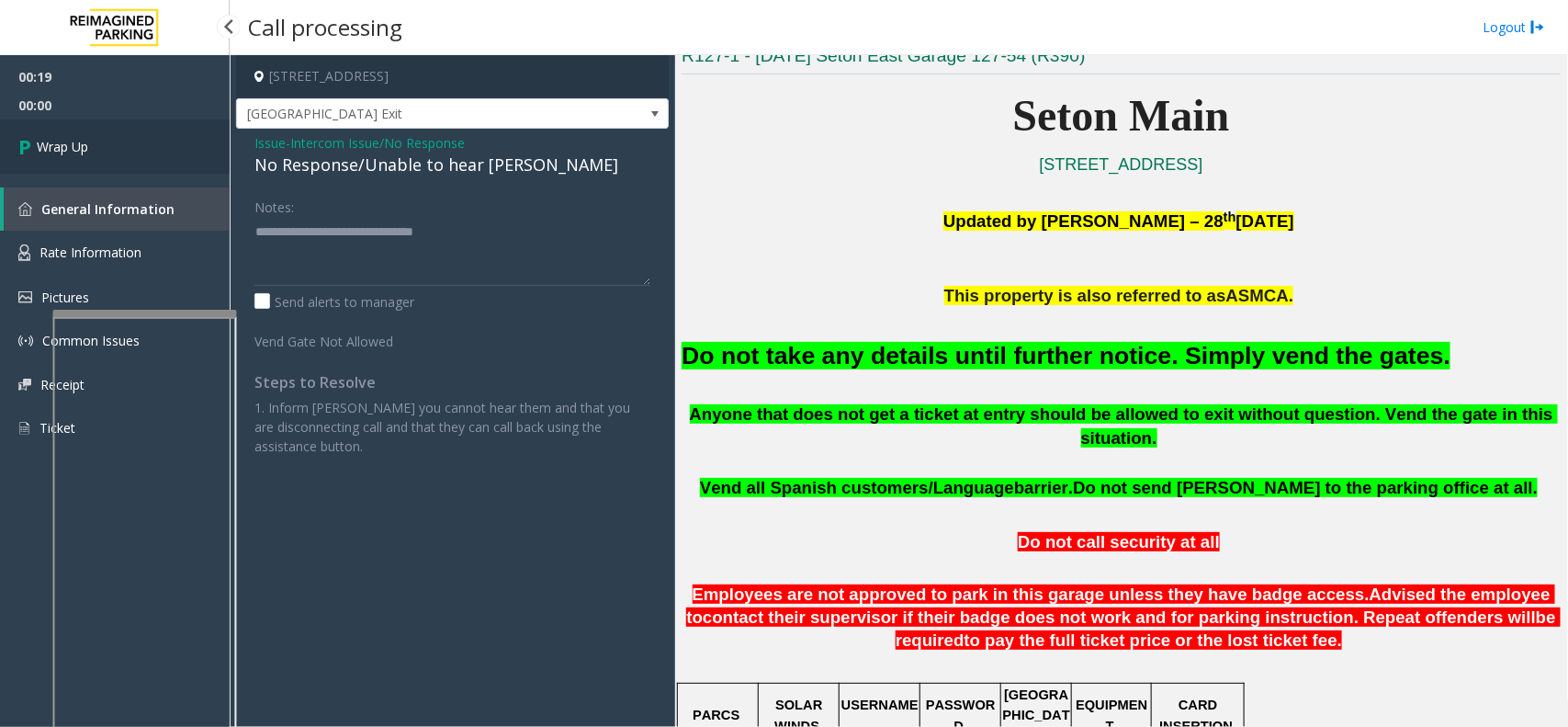
click at [80, 127] on link "Wrap Up" at bounding box center [115, 146] width 230 height 55
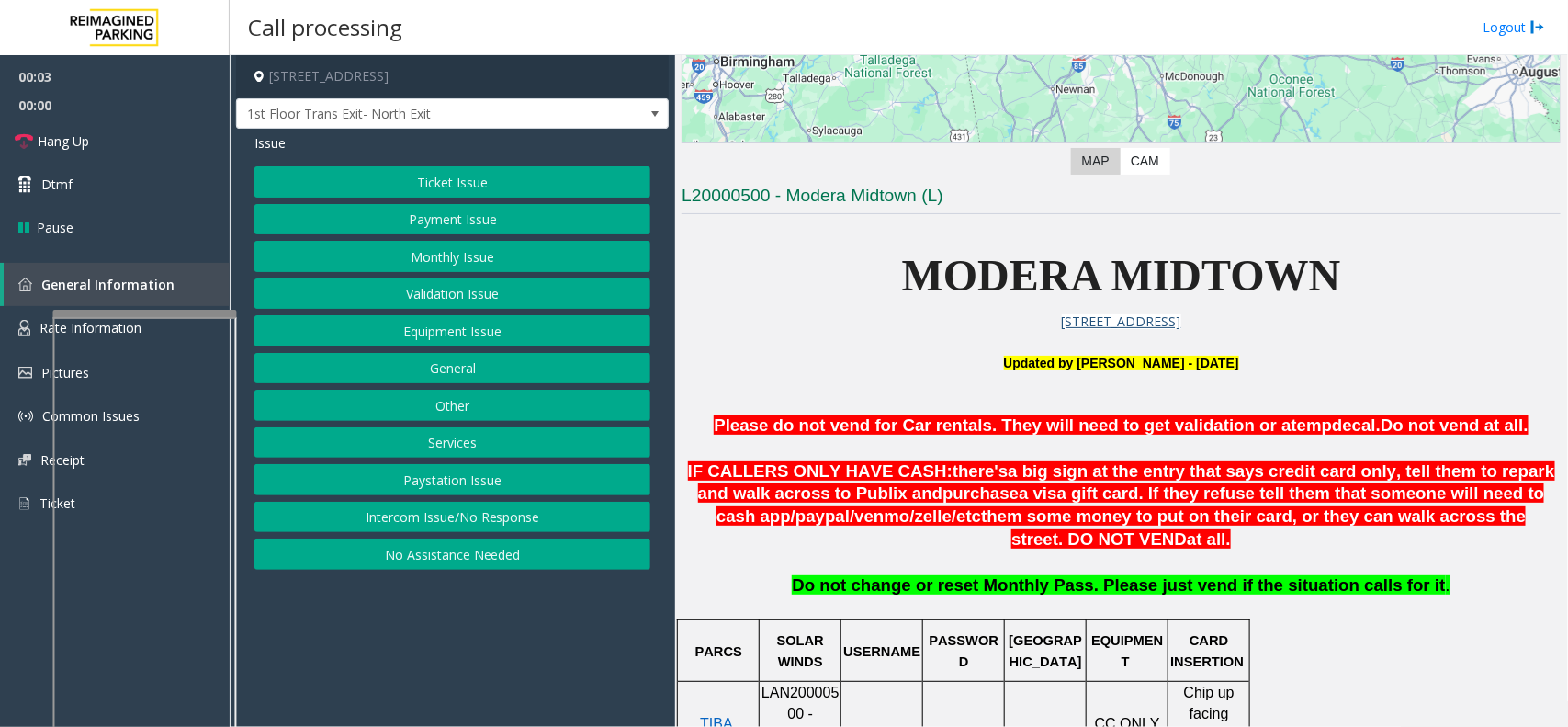
scroll to position [459, 0]
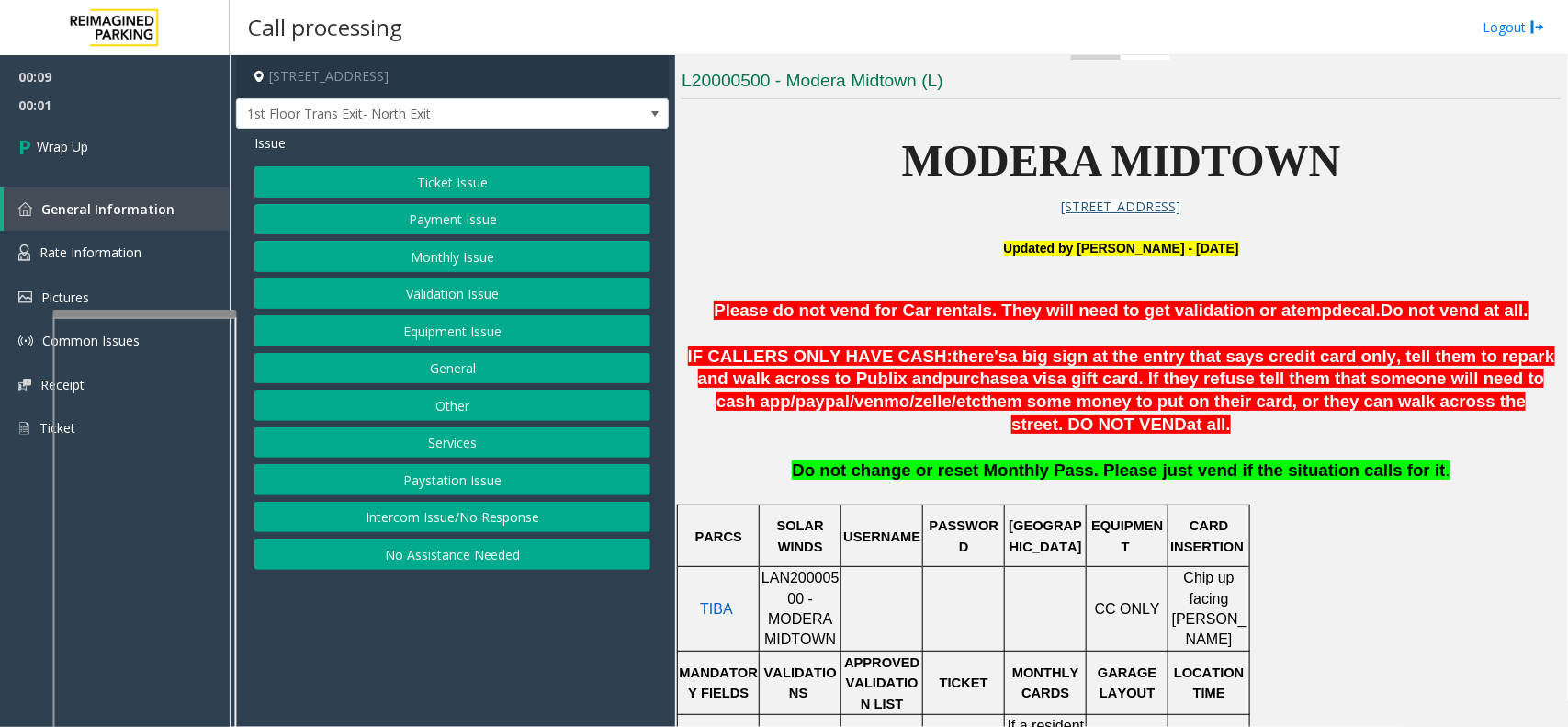
click at [503, 524] on button "Intercom Issue/No Response" at bounding box center [452, 518] width 395 height 32
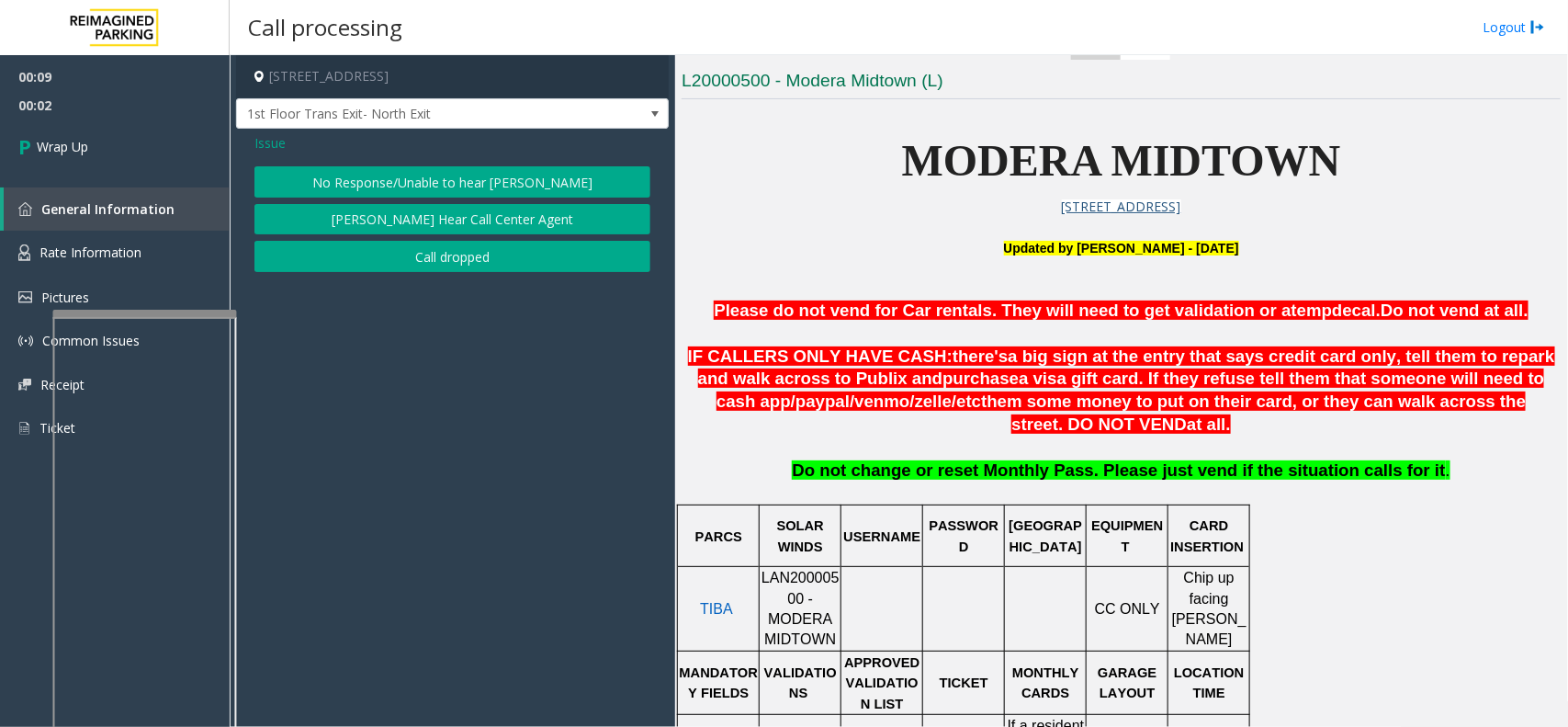
click at [416, 256] on button "Call dropped" at bounding box center [452, 257] width 395 height 32
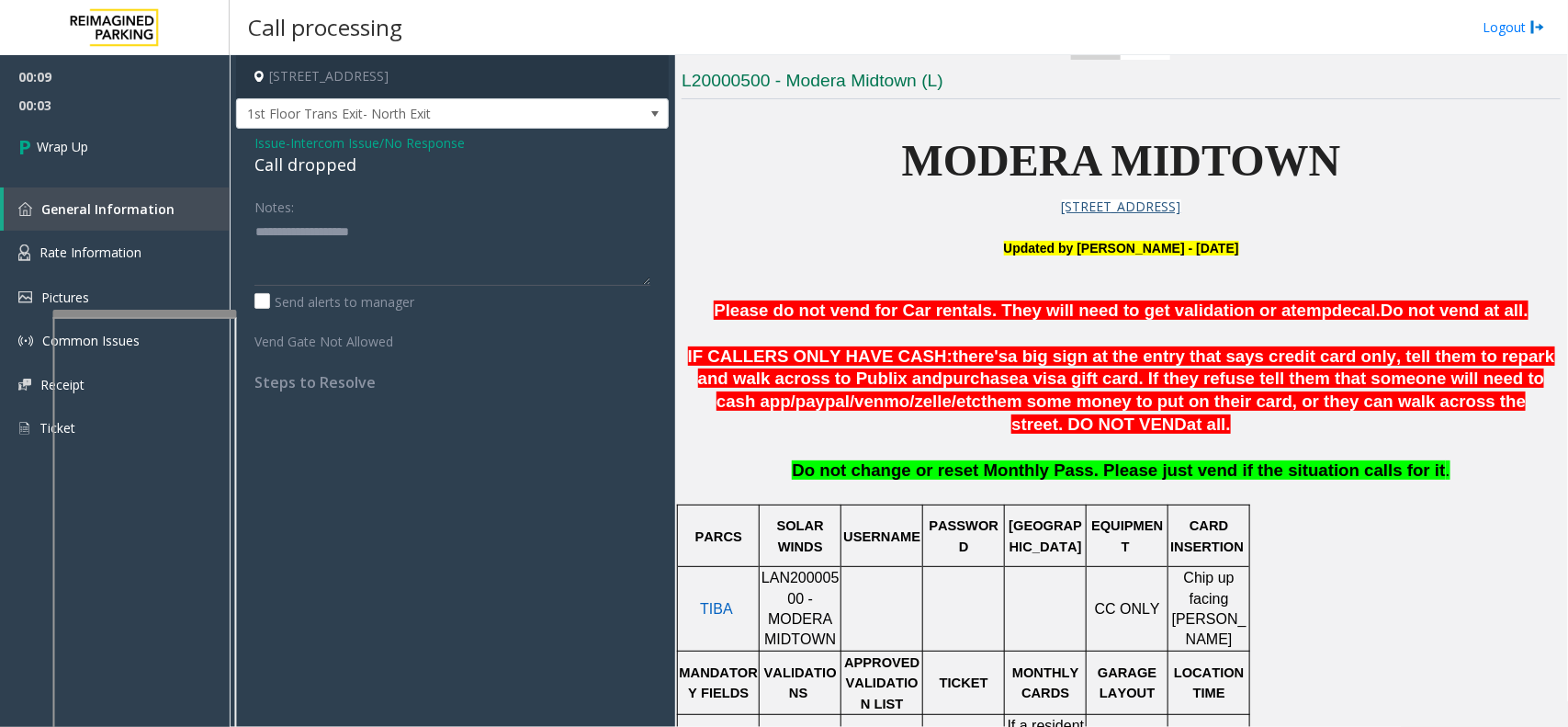
click at [318, 177] on div "Call dropped" at bounding box center [452, 165] width 395 height 25
type textarea "**********"
click at [189, 144] on link "Wrap Up" at bounding box center [115, 146] width 230 height 55
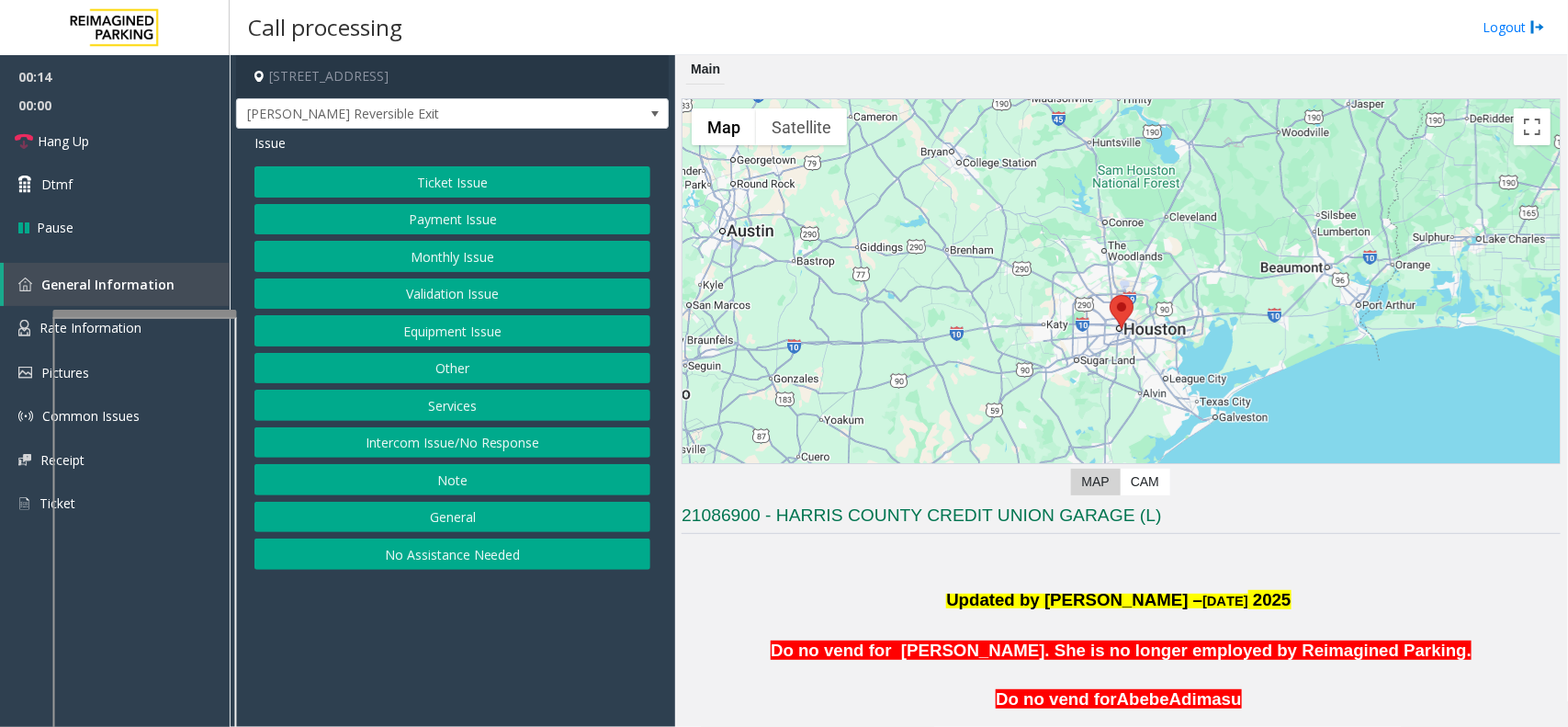
click at [480, 439] on button "Intercom Issue/No Response" at bounding box center [452, 443] width 395 height 32
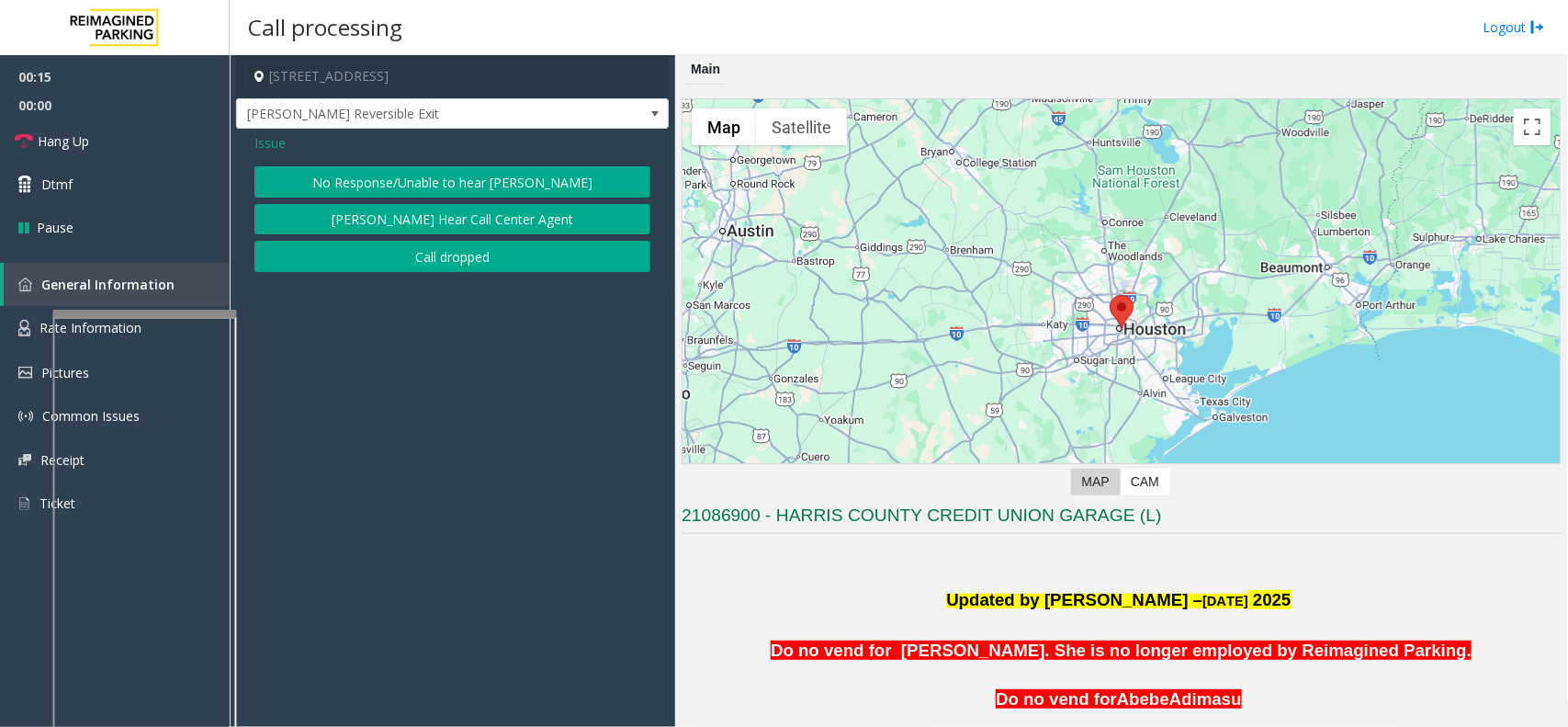
click at [429, 180] on button "No Response/Unable to hear [PERSON_NAME]" at bounding box center [452, 182] width 395 height 32
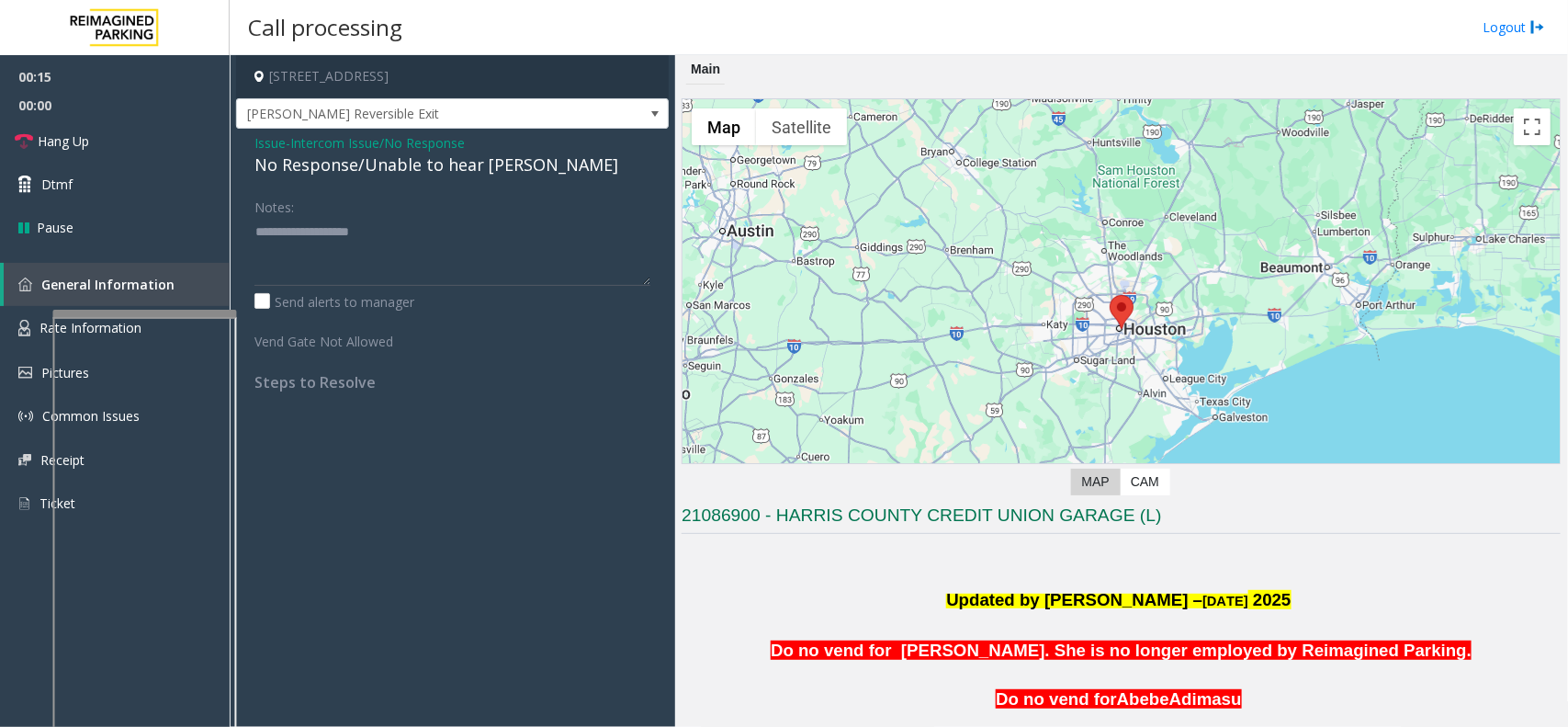
click at [375, 159] on div "No Response/Unable to hear [PERSON_NAME]" at bounding box center [452, 165] width 395 height 25
type textarea "**********"
click at [152, 131] on link "Hang Up" at bounding box center [115, 141] width 230 height 44
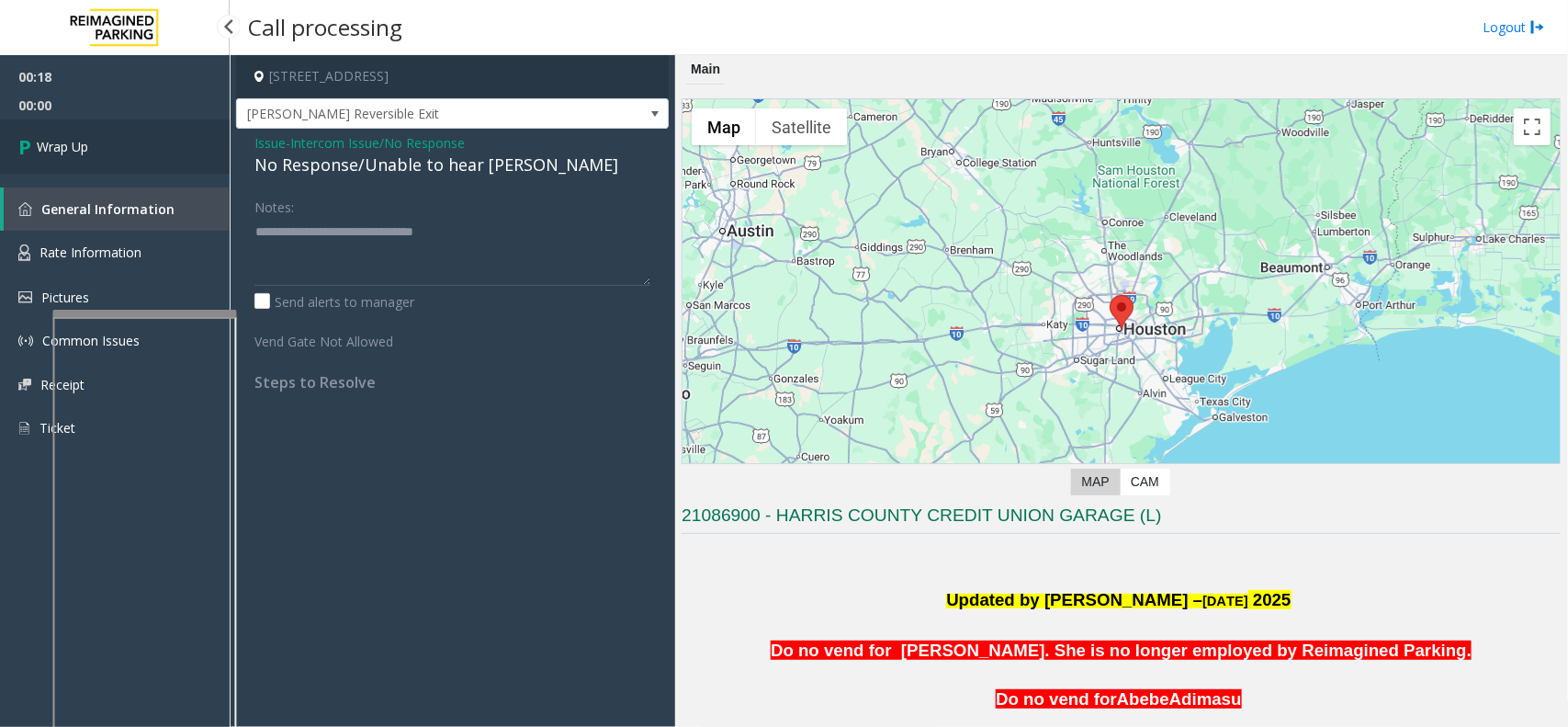
click at [113, 147] on link "Wrap Up" at bounding box center [115, 146] width 230 height 55
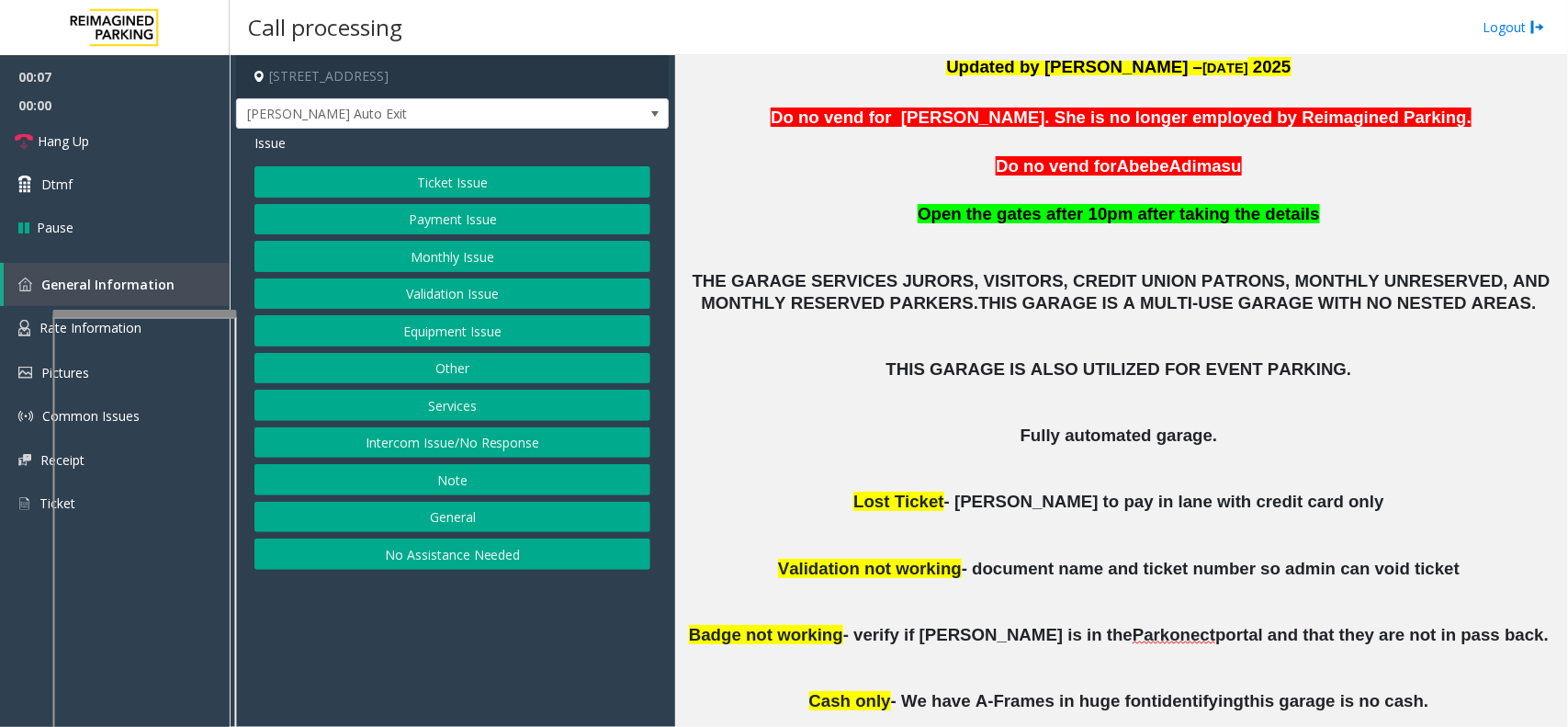
scroll to position [459, 0]
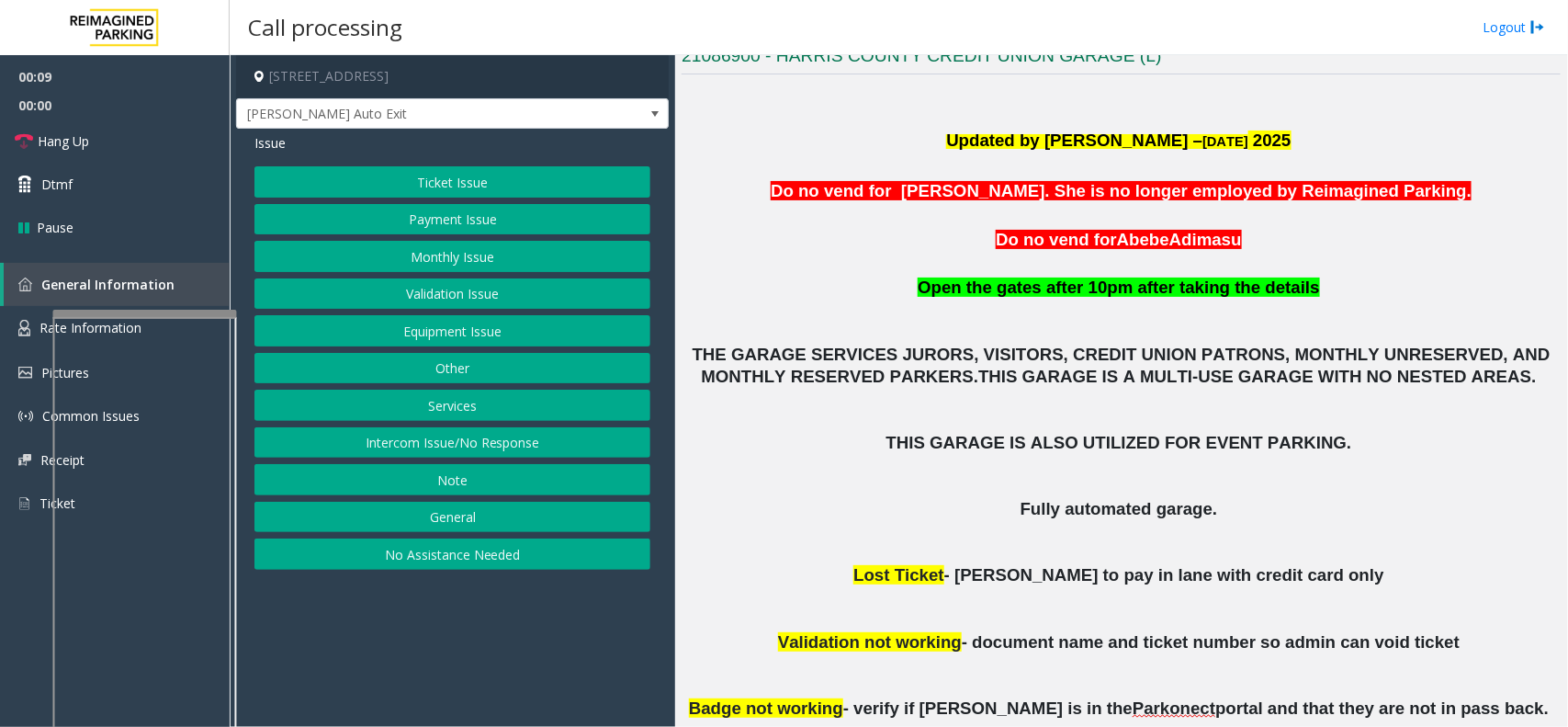
click at [470, 448] on button "Intercom Issue/No Response" at bounding box center [452, 443] width 395 height 32
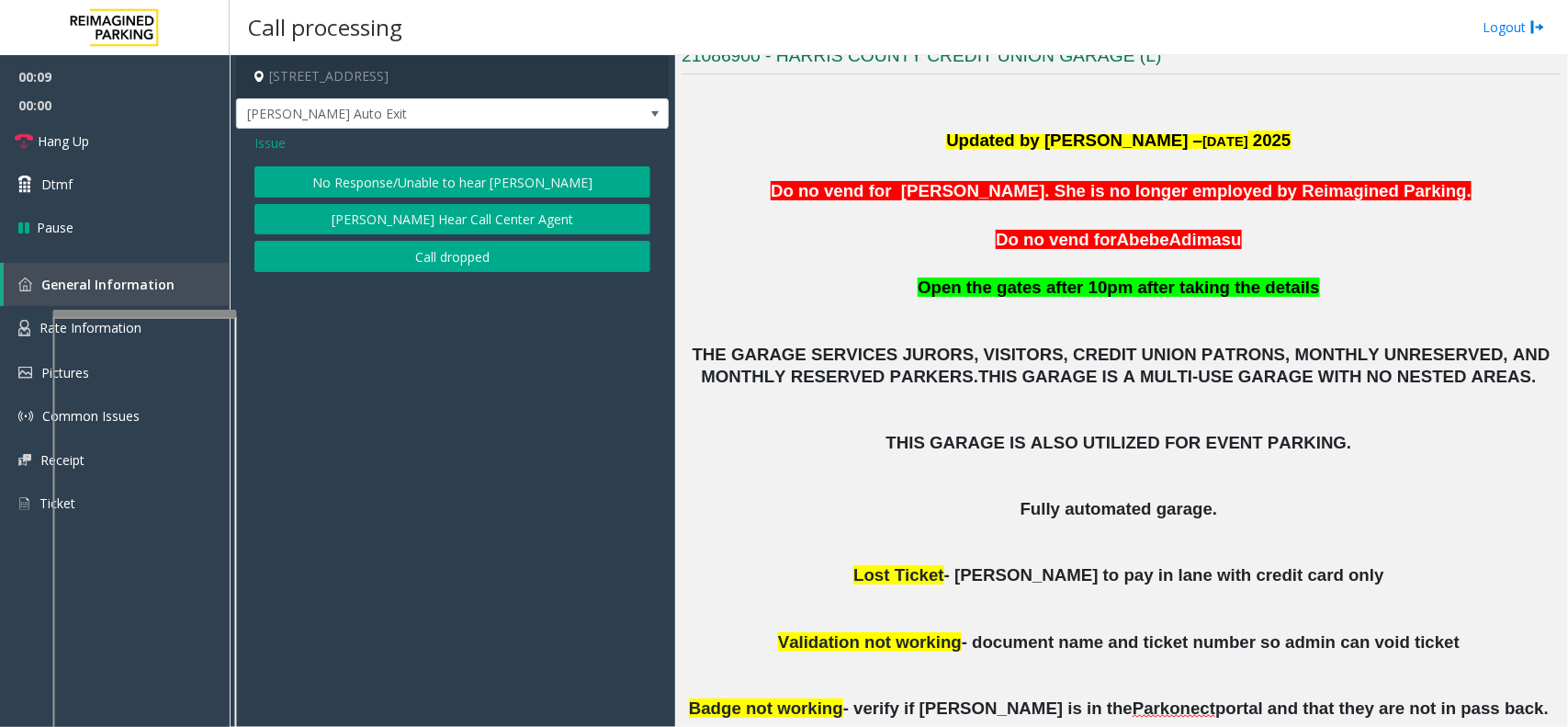
click at [457, 176] on button "No Response/Unable to hear [PERSON_NAME]" at bounding box center [452, 182] width 395 height 32
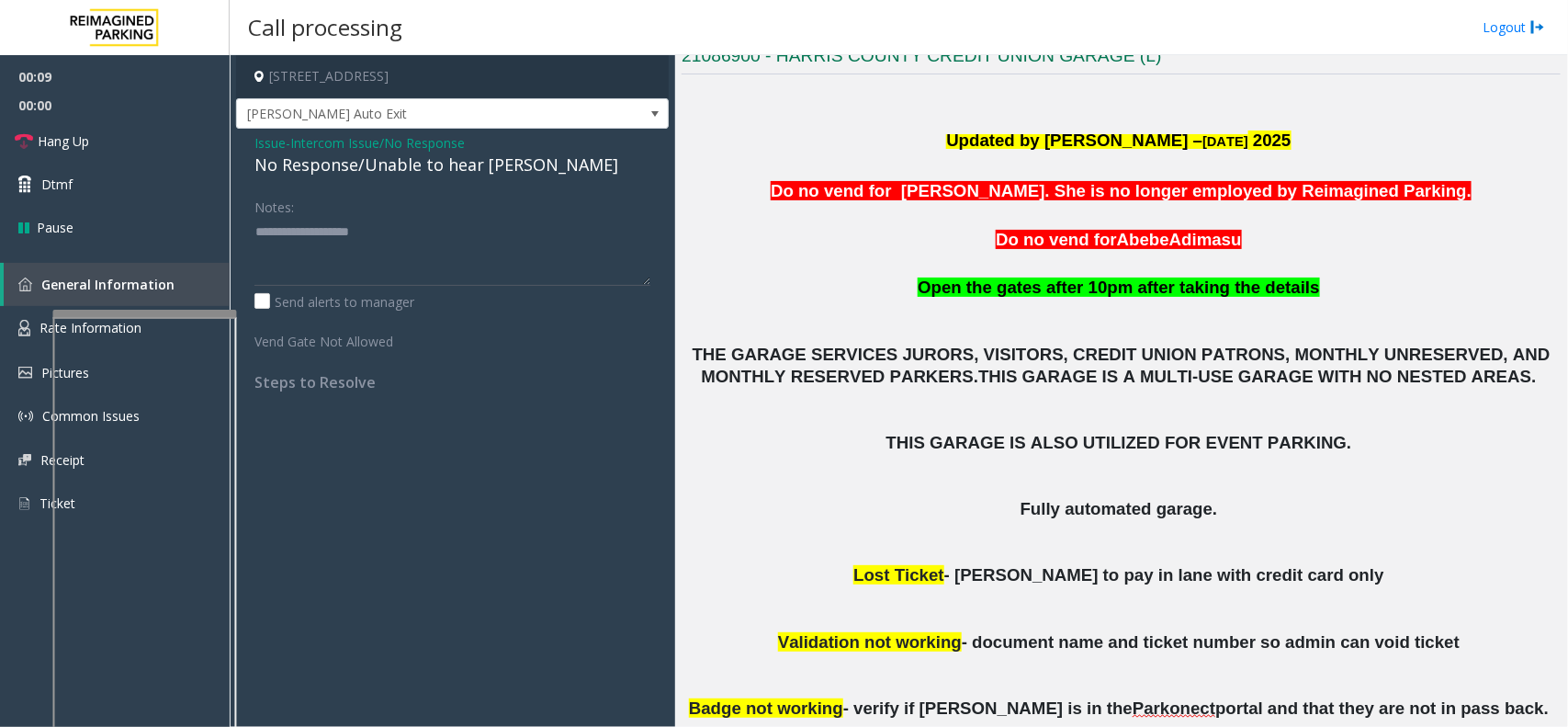
click at [394, 161] on div "No Response/Unable to hear [PERSON_NAME]" at bounding box center [452, 165] width 395 height 25
type textarea "**********"
click at [129, 116] on span "00:00" at bounding box center [115, 105] width 230 height 29
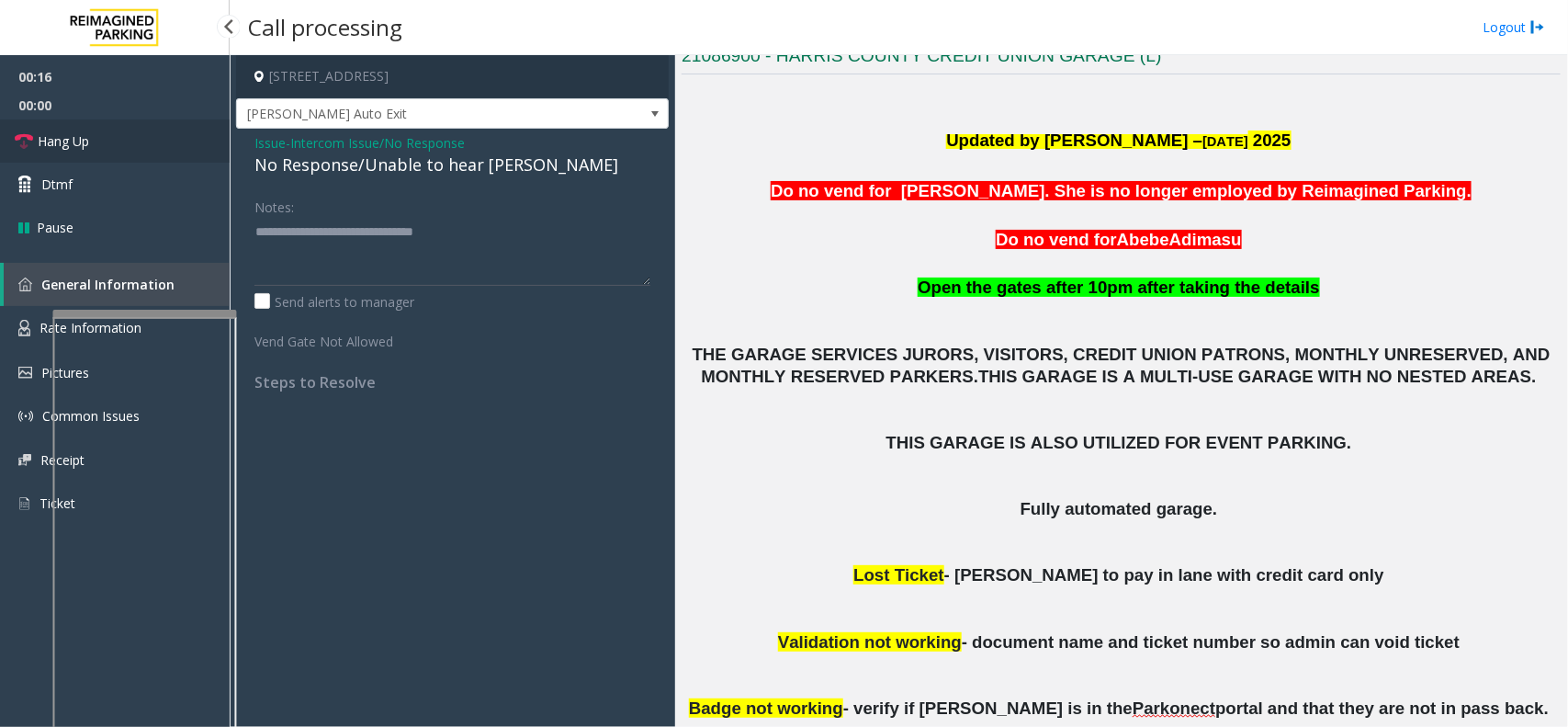
click at [122, 141] on link "Hang Up" at bounding box center [115, 141] width 230 height 44
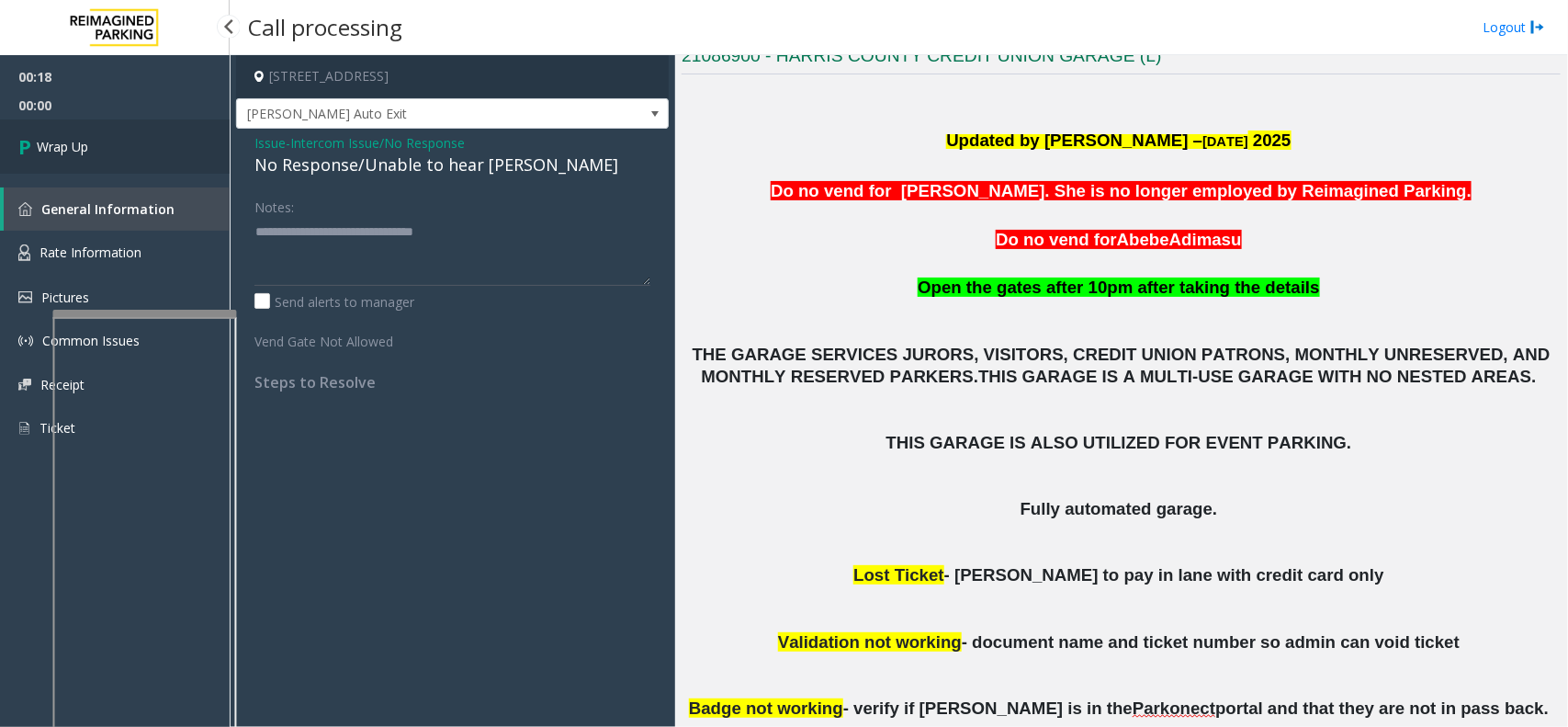
click at [84, 149] on span "Wrap Up" at bounding box center [62, 146] width 52 height 19
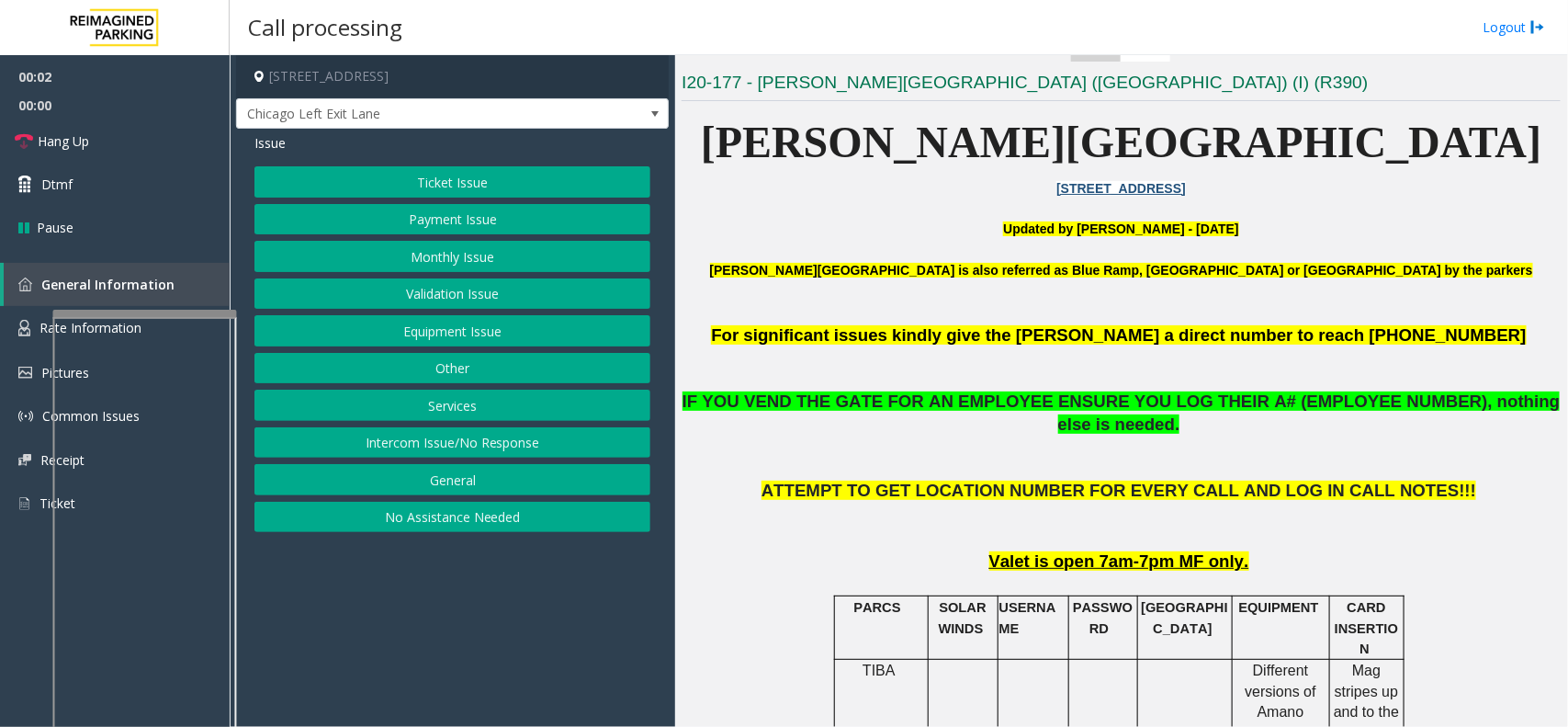
scroll to position [459, 0]
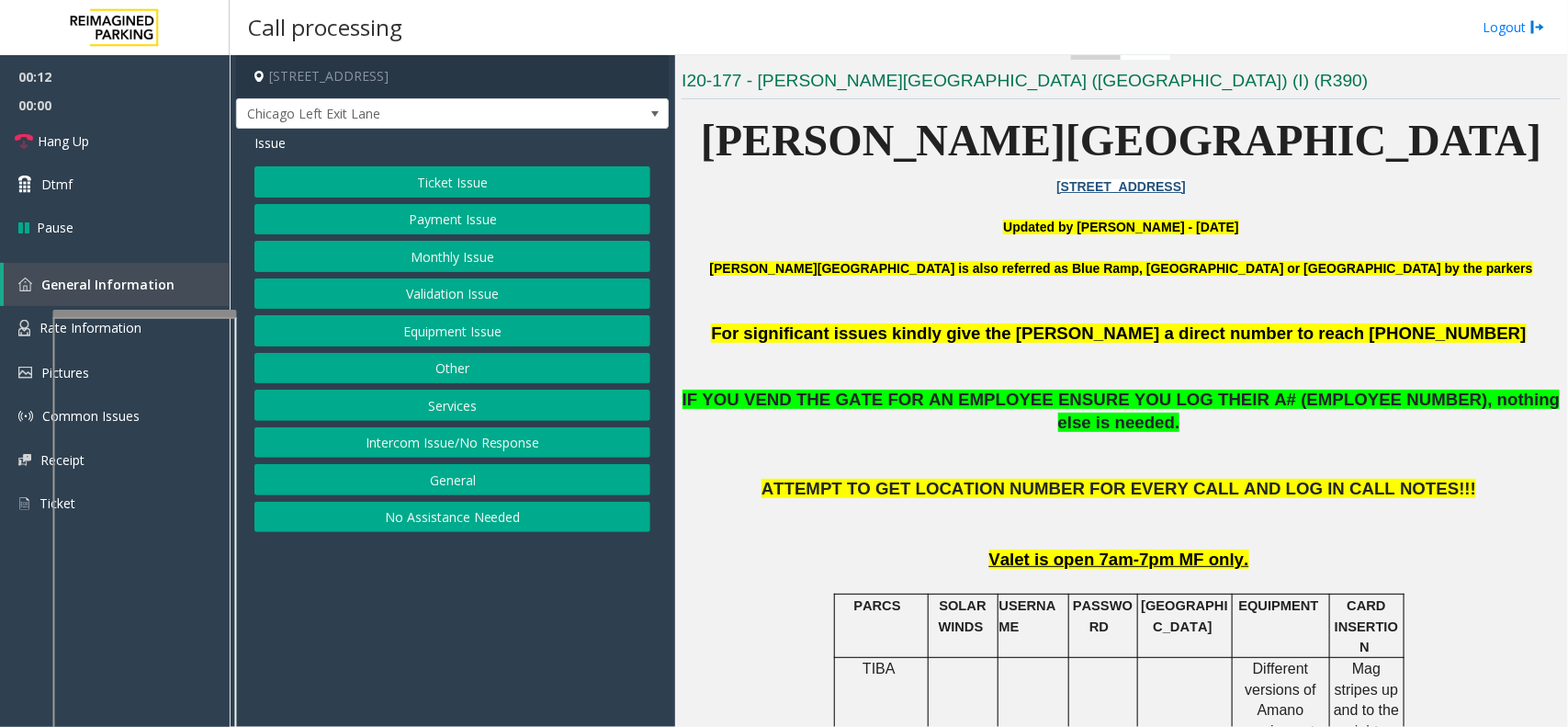
click at [418, 436] on button "Intercom Issue/No Response" at bounding box center [452, 443] width 395 height 32
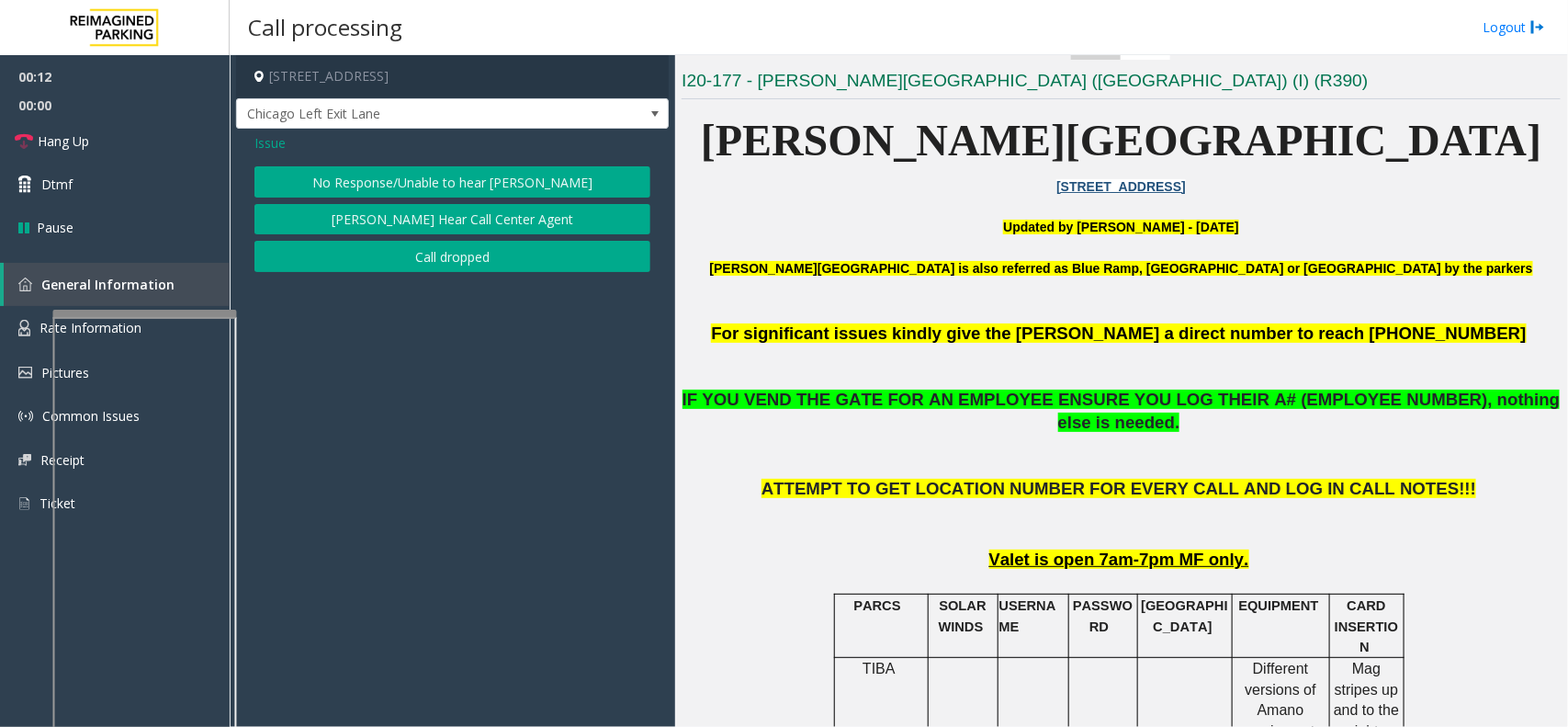
click at [401, 171] on button "No Response/Unable to hear [PERSON_NAME]" at bounding box center [452, 182] width 395 height 32
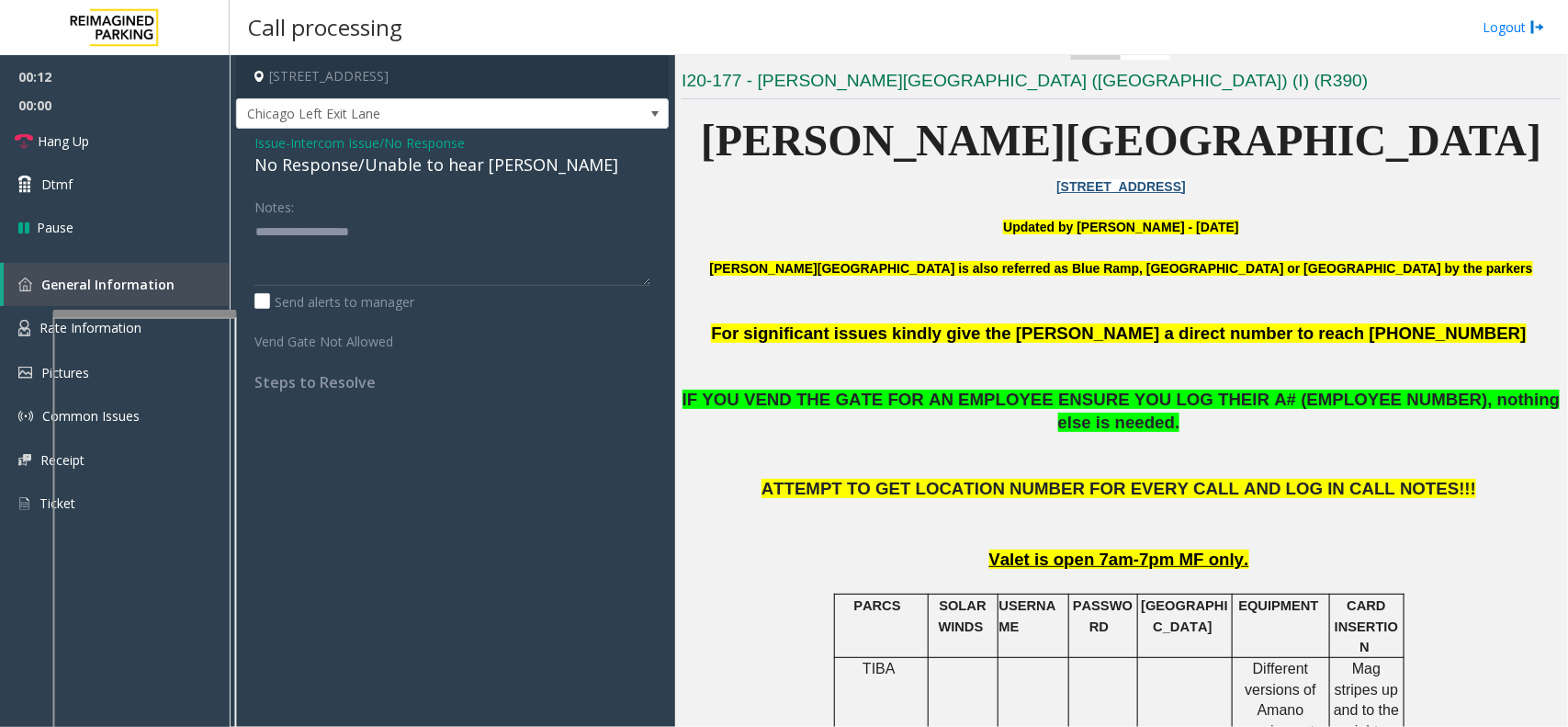
click at [401, 171] on div "No Response/Unable to hear [PERSON_NAME]" at bounding box center [452, 165] width 395 height 25
type textarea "**********"
click at [175, 144] on link "Hang Up" at bounding box center [115, 141] width 230 height 44
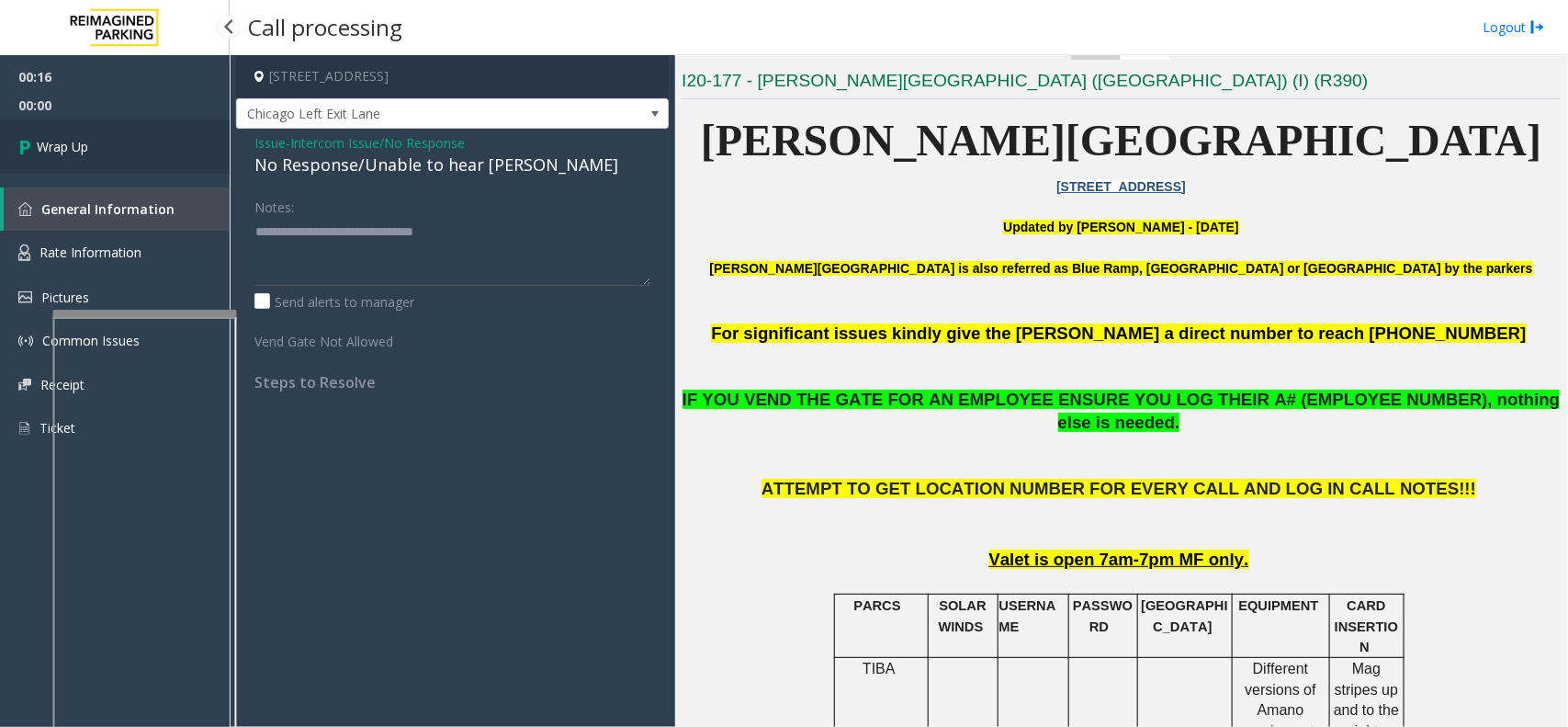
click at [84, 150] on span "Wrap Up" at bounding box center [62, 146] width 52 height 19
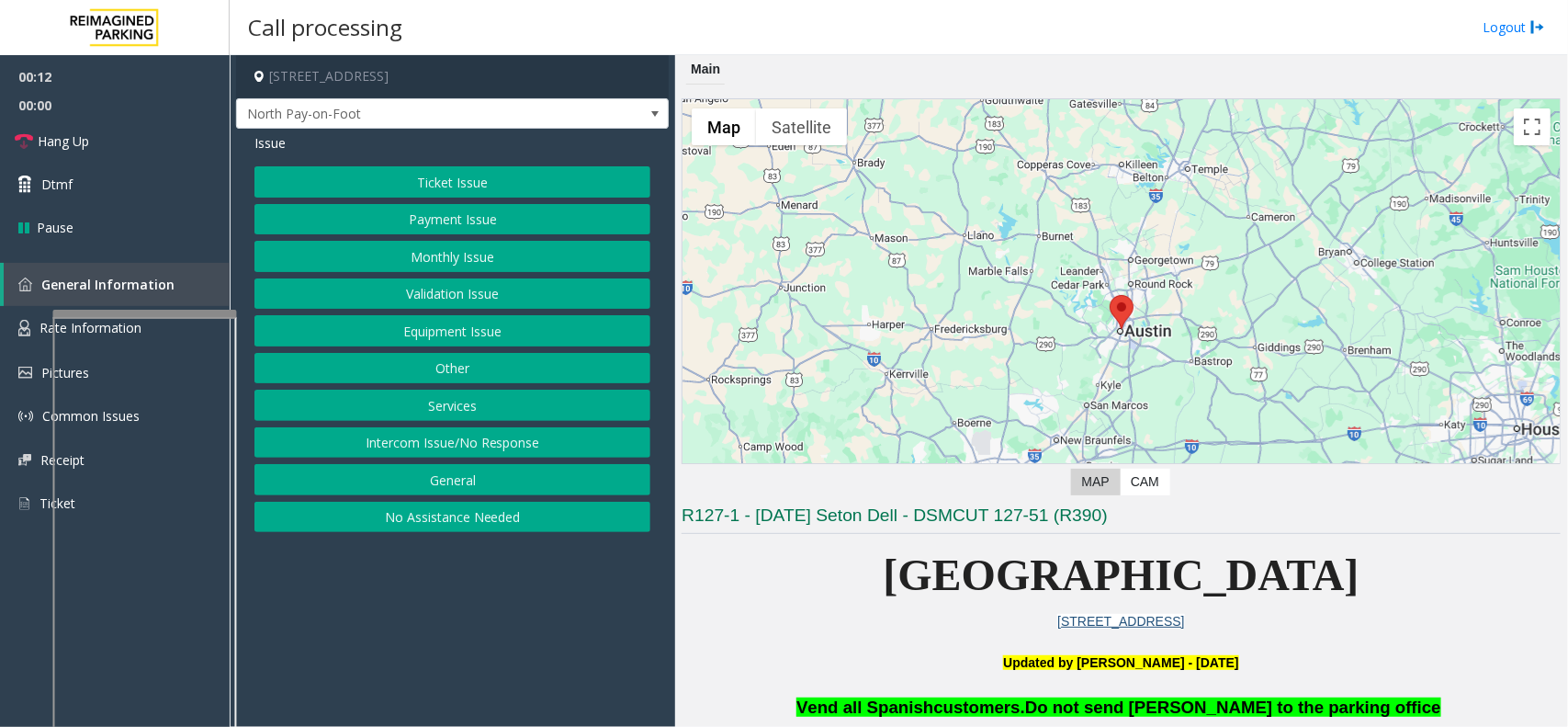
click at [471, 447] on button "Intercom Issue/No Response" at bounding box center [452, 443] width 395 height 32
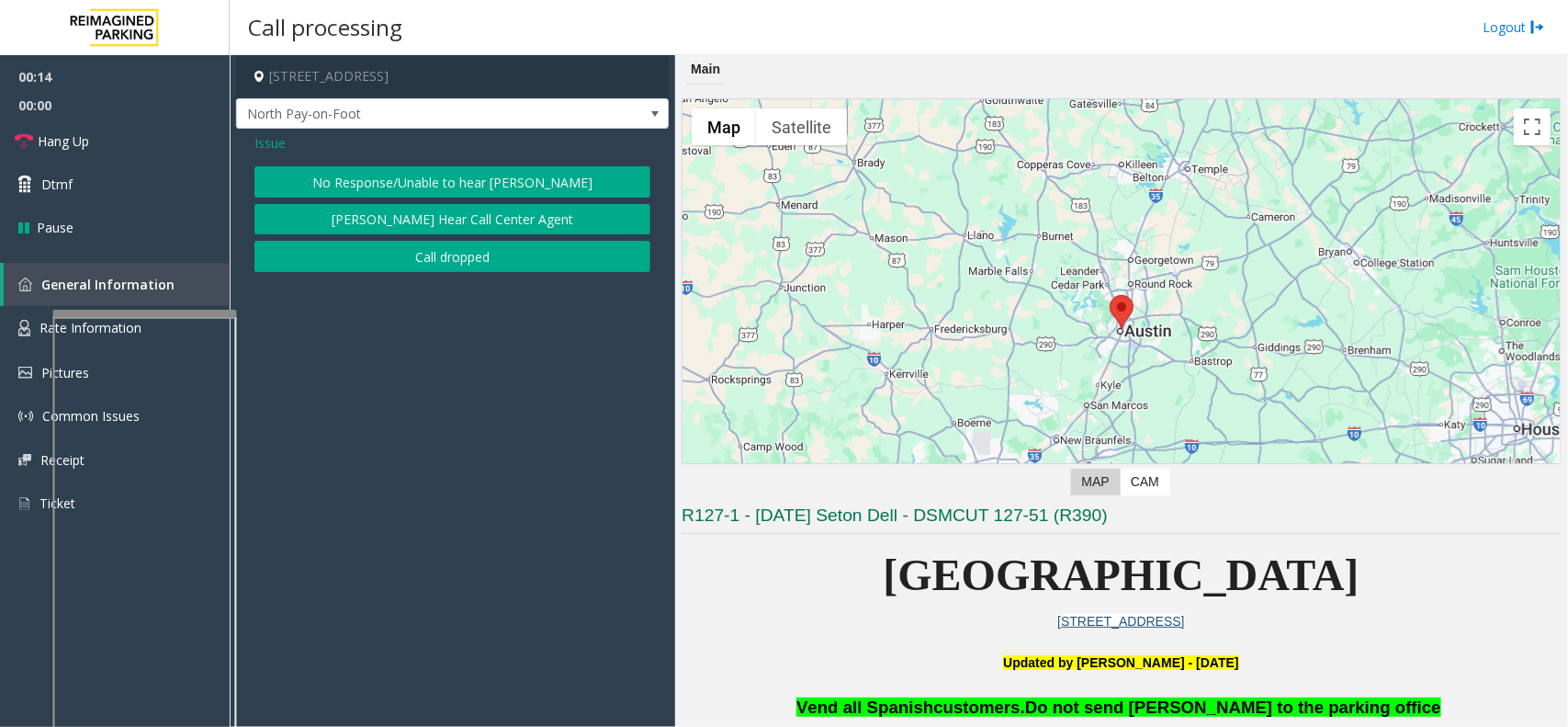
click at [457, 177] on button "No Response/Unable to hear [PERSON_NAME]" at bounding box center [452, 182] width 395 height 32
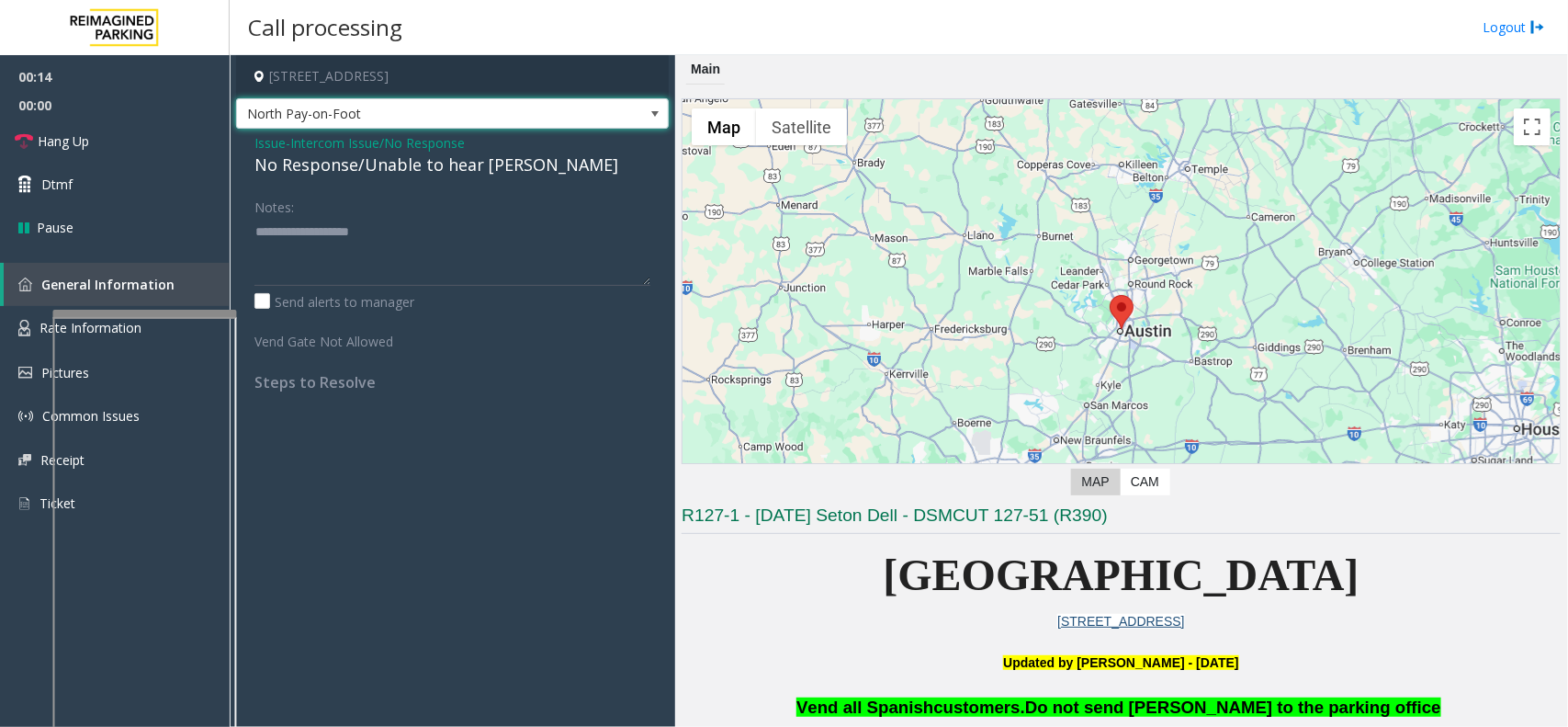
click at [318, 125] on span "North Pay-on-Foot" at bounding box center [408, 114] width 344 height 30
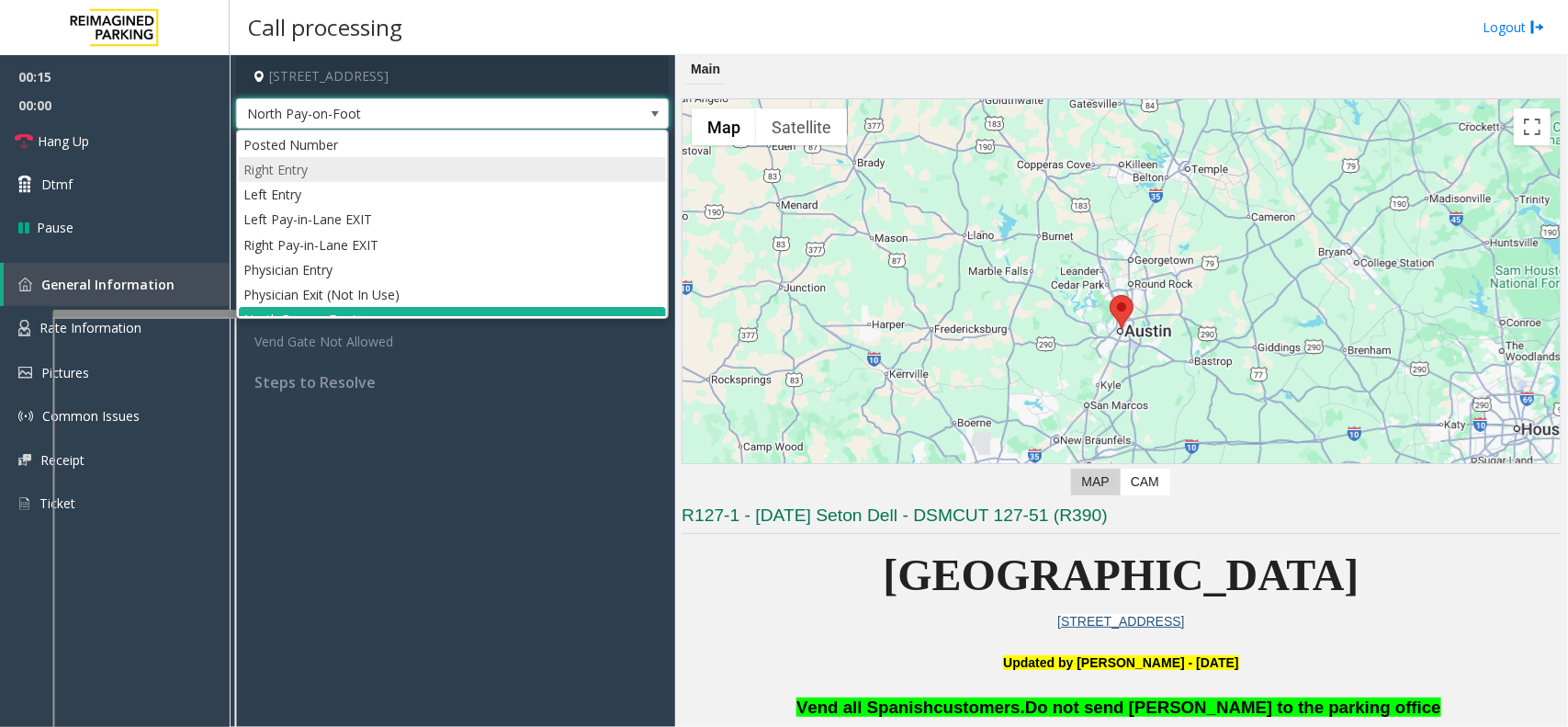
scroll to position [20, 0]
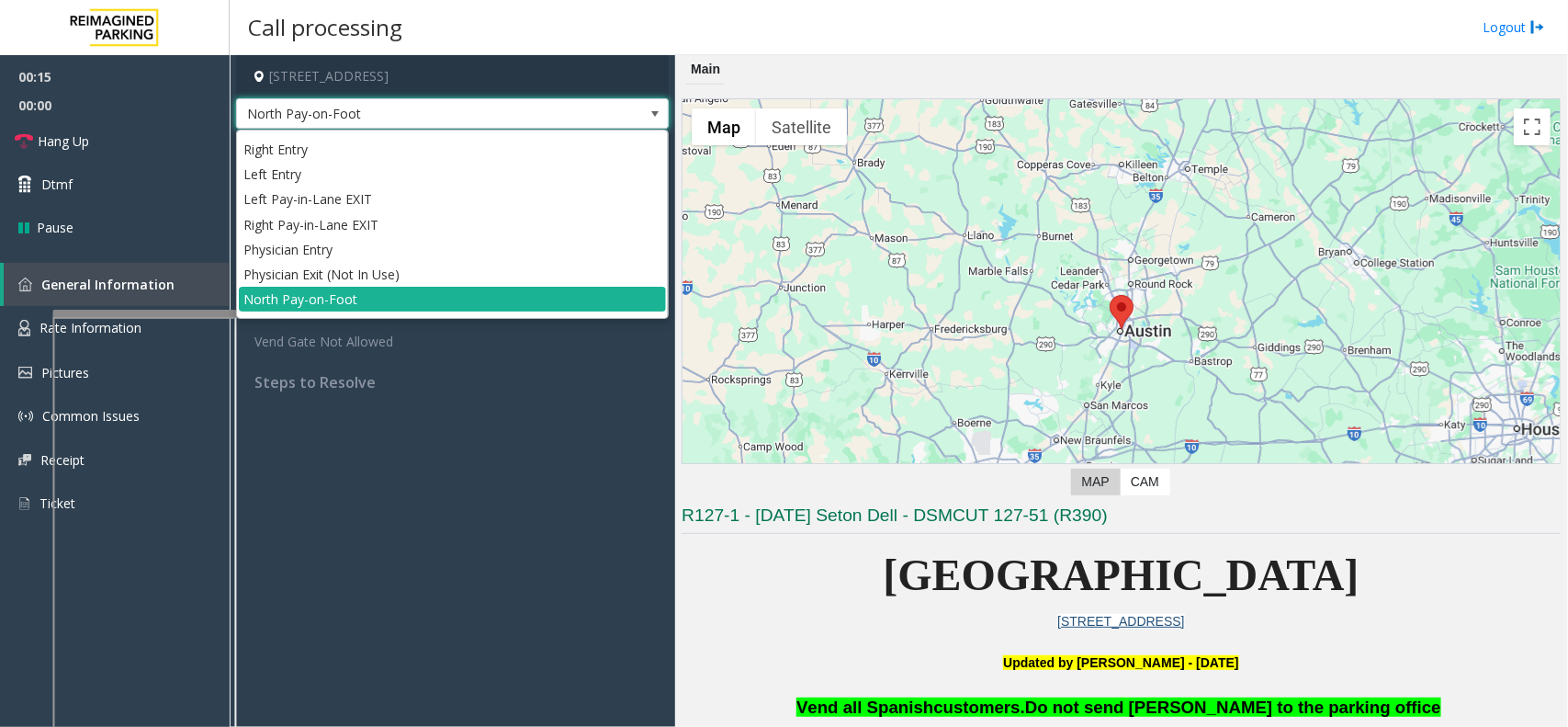
click at [399, 120] on span "North Pay-on-Foot" at bounding box center [408, 114] width 344 height 30
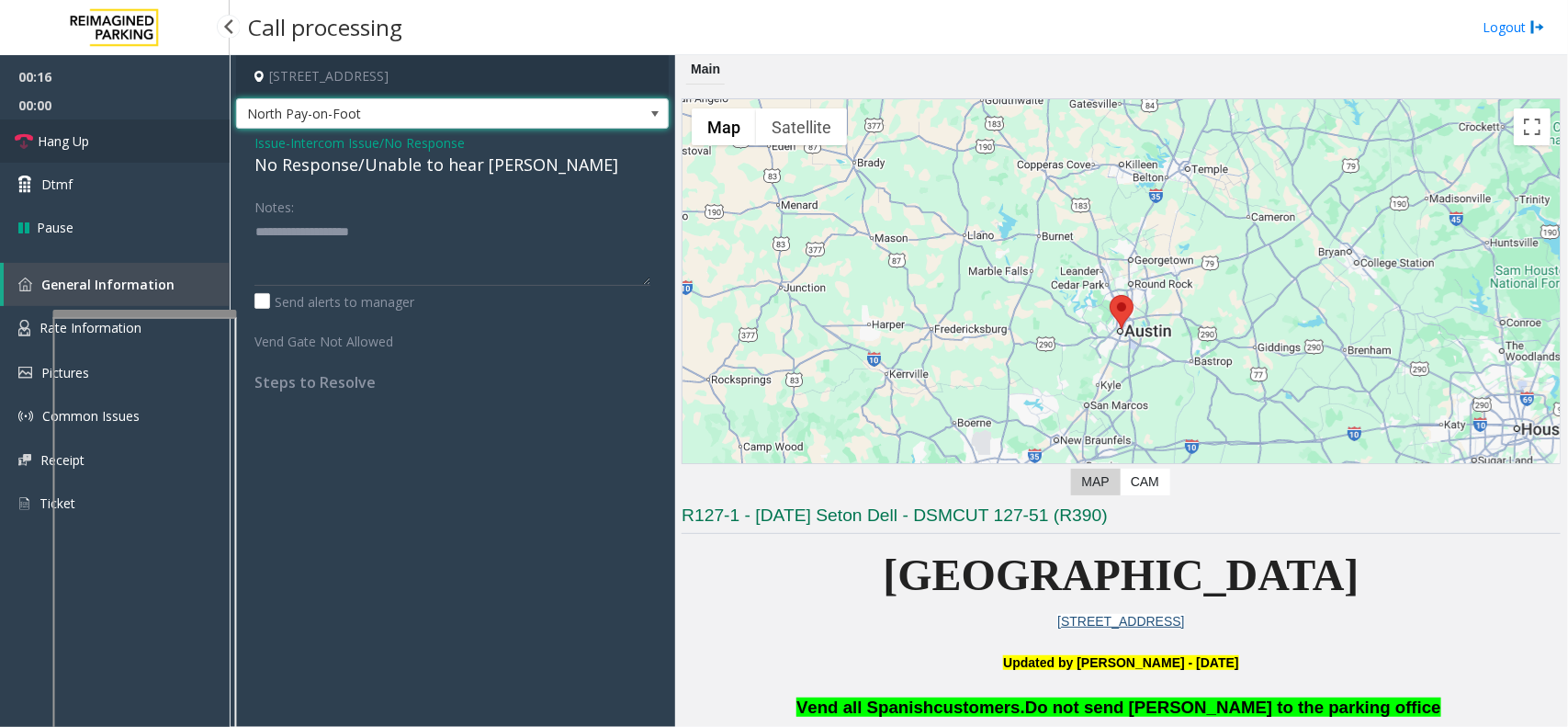
click at [168, 135] on link "Hang Up" at bounding box center [115, 141] width 230 height 44
click at [366, 177] on div "No Response/Unable to hear [PERSON_NAME]" at bounding box center [452, 165] width 395 height 25
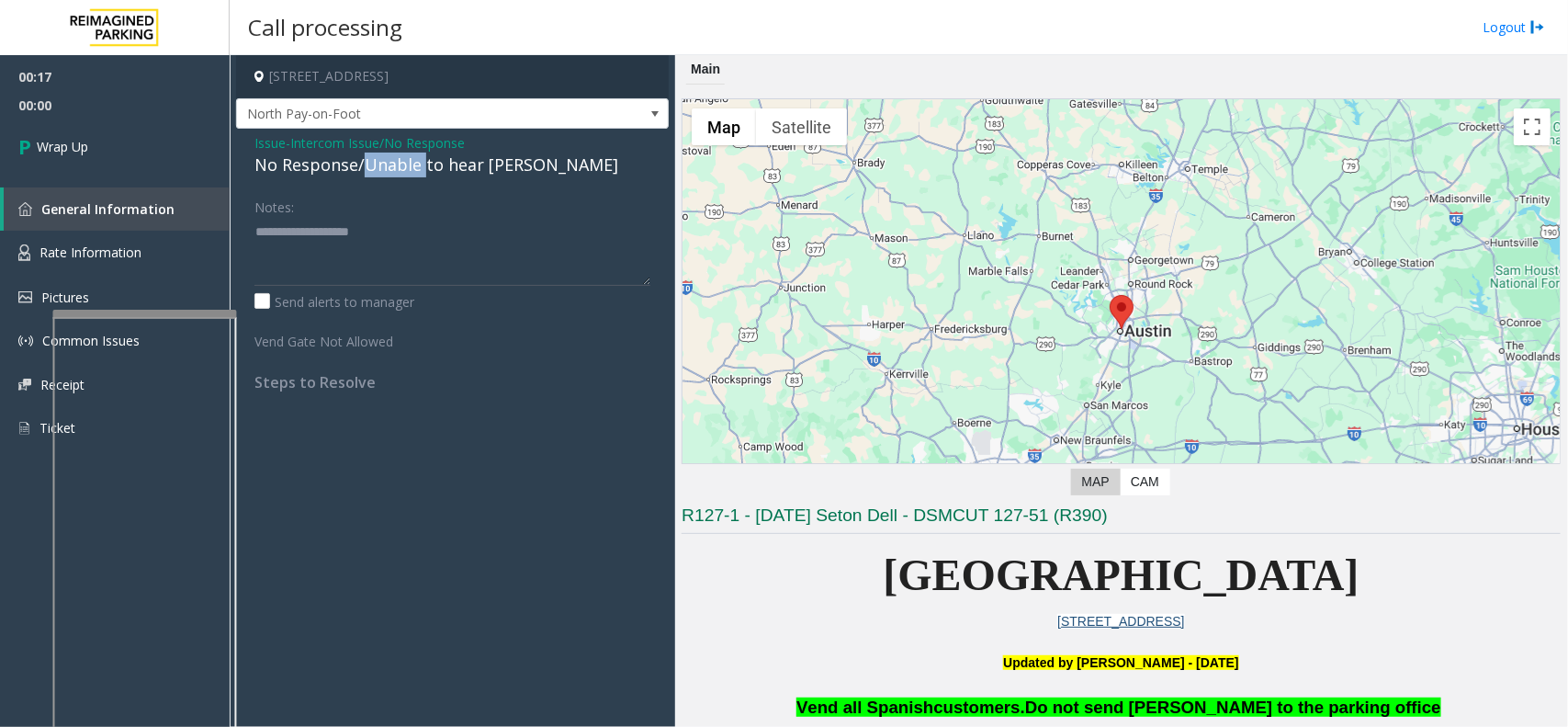
click at [366, 177] on div "No Response/Unable to hear [PERSON_NAME]" at bounding box center [452, 165] width 395 height 25
type textarea "**********"
click at [179, 129] on link "Wrap Up" at bounding box center [115, 146] width 230 height 55
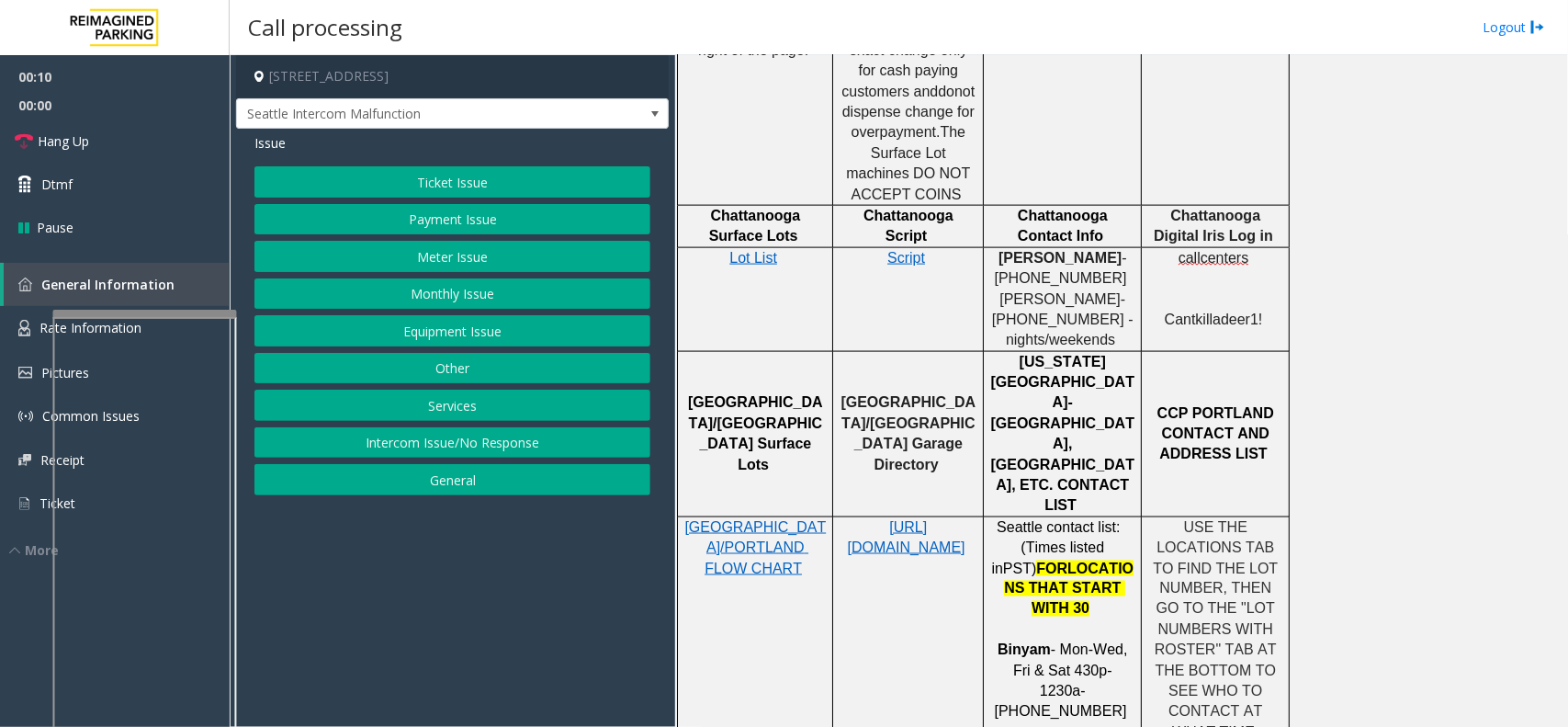
scroll to position [1033, 0]
click at [510, 428] on div "Ticket Issue Payment Issue Meter Issue Monthly Issue Equipment Issue Other Serv…" at bounding box center [452, 331] width 395 height 329
click at [499, 434] on button "Intercom Issue/No Response" at bounding box center [452, 443] width 395 height 32
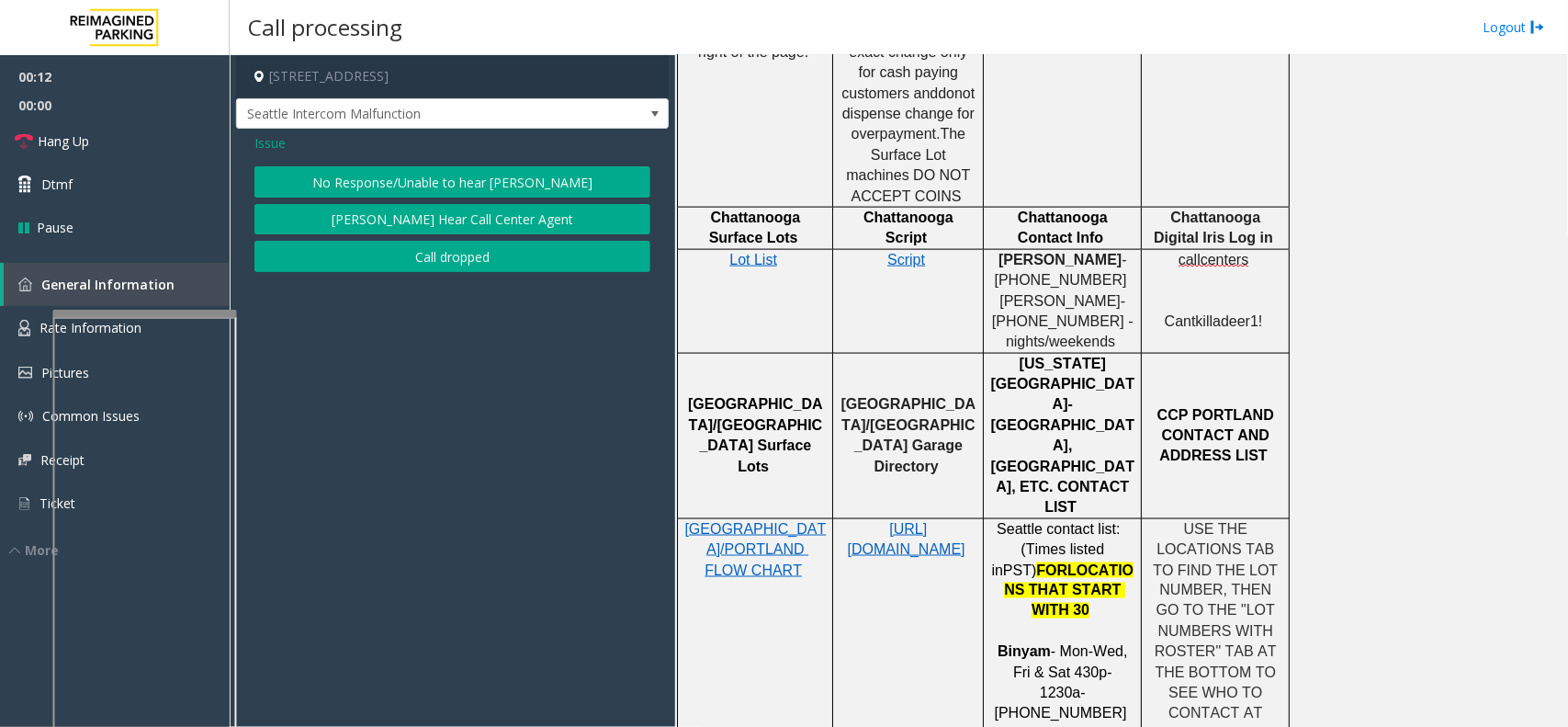
click at [470, 177] on button "No Response/Unable to hear [PERSON_NAME]" at bounding box center [452, 182] width 395 height 32
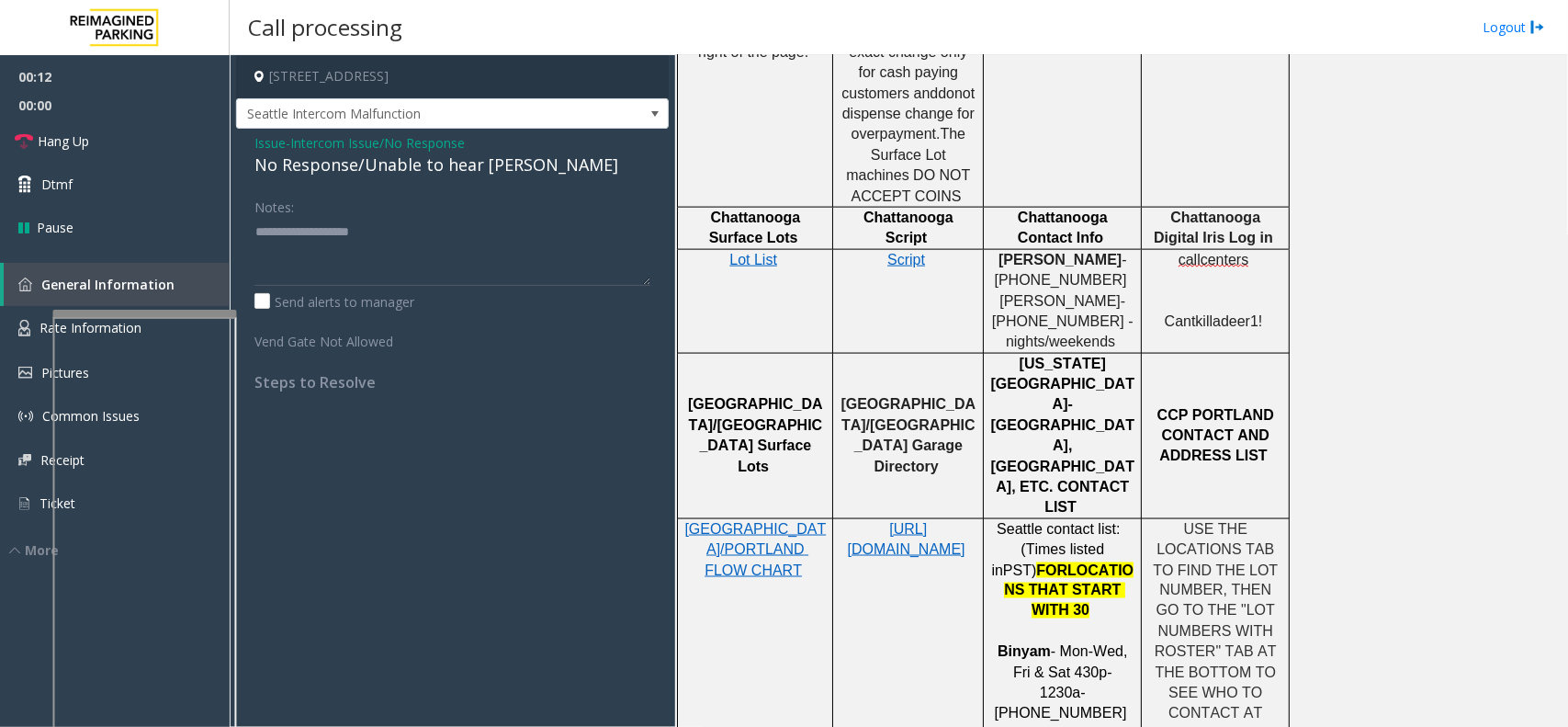
click at [465, 176] on div "No Response/Unable to hear [PERSON_NAME]" at bounding box center [452, 165] width 395 height 25
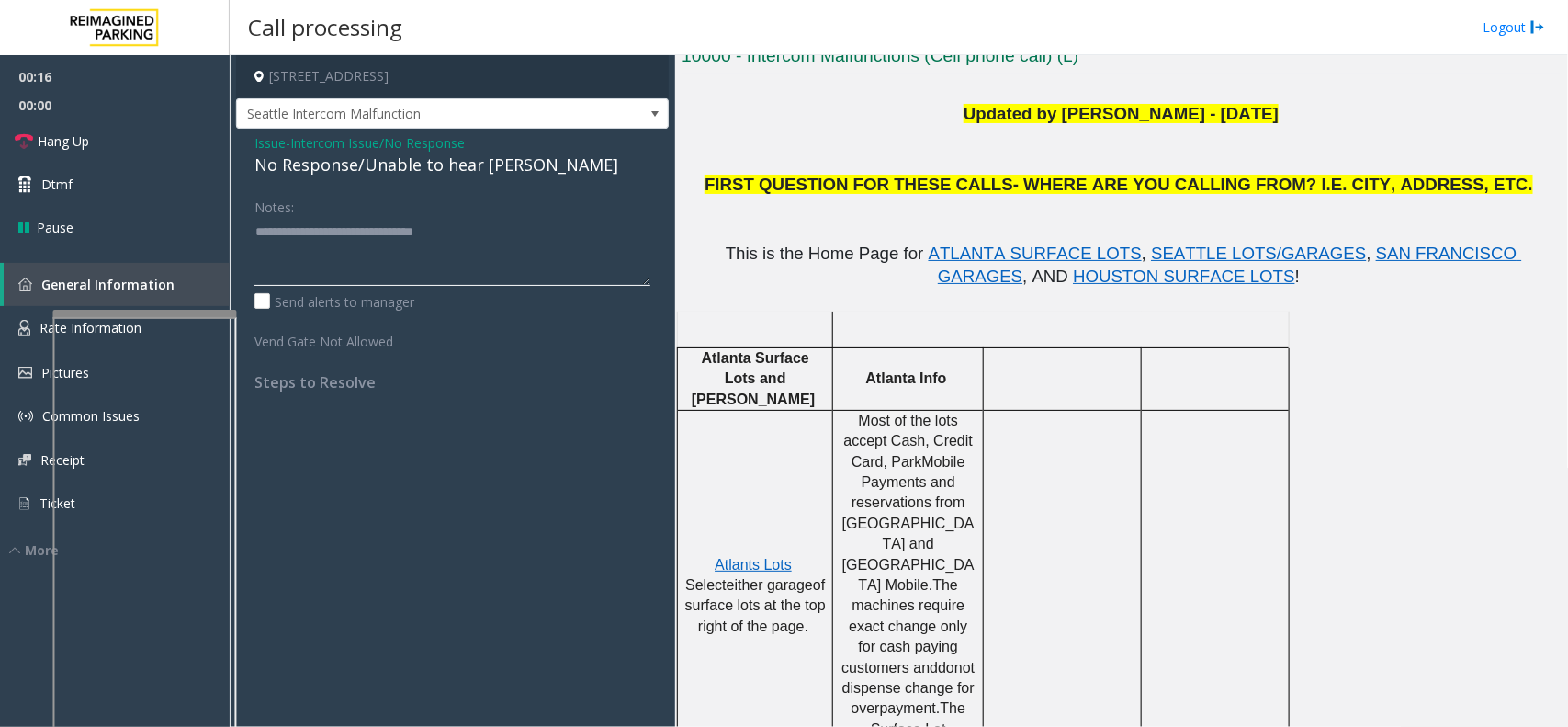
scroll to position [344, 0]
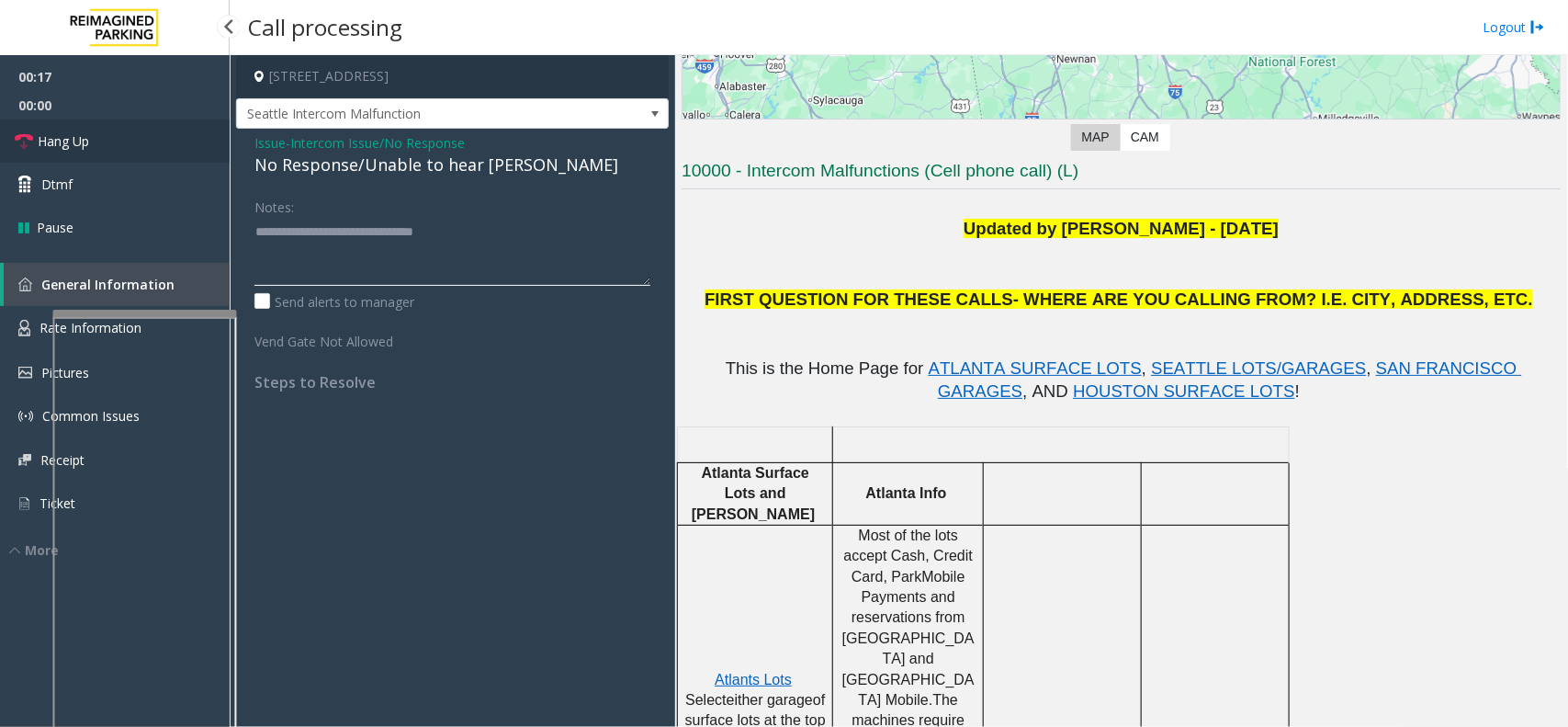
type textarea "**********"
click at [211, 153] on link "Hang Up" at bounding box center [115, 141] width 230 height 44
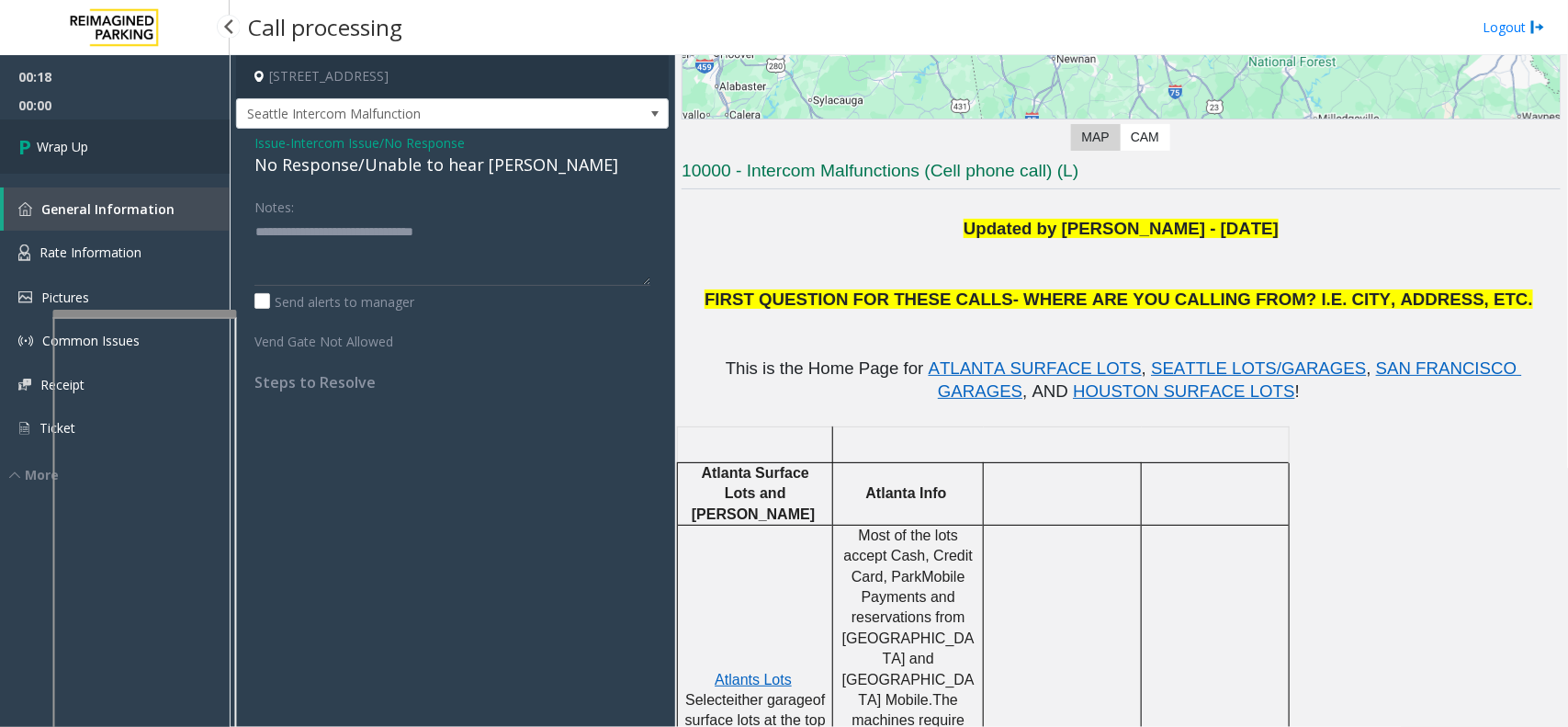
click at [117, 158] on link "Wrap Up" at bounding box center [115, 146] width 230 height 55
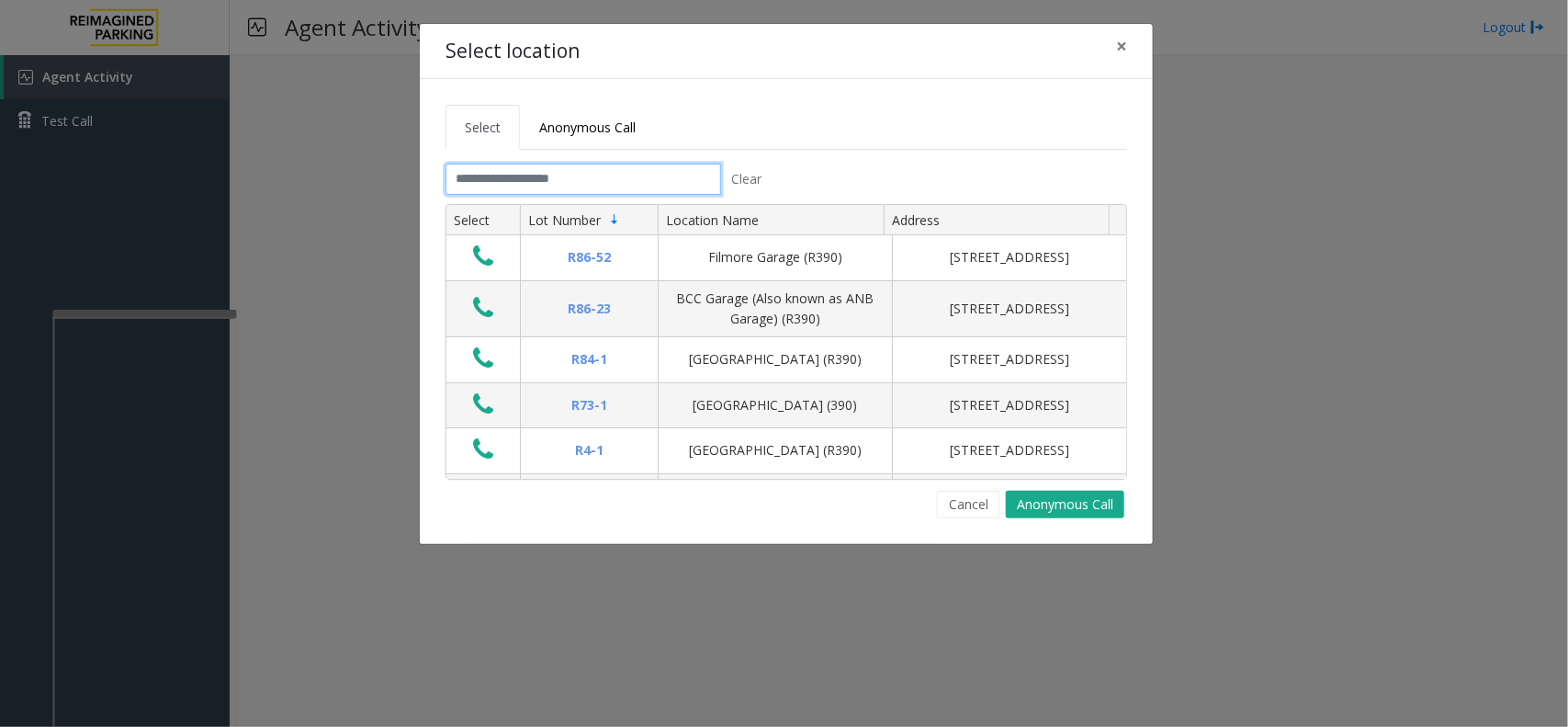
click at [605, 188] on input "text" at bounding box center [583, 180] width 276 height 32
click at [263, 344] on div "Select location × Select Anonymous Call Clear Select Lot Number Location Name A…" at bounding box center [784, 363] width 1568 height 727
click at [1122, 52] on span "×" at bounding box center [1121, 46] width 11 height 26
click at [469, 171] on input "text" at bounding box center [583, 180] width 276 height 32
click at [1146, 38] on div "Select location ×" at bounding box center [785, 52] width 732 height 57
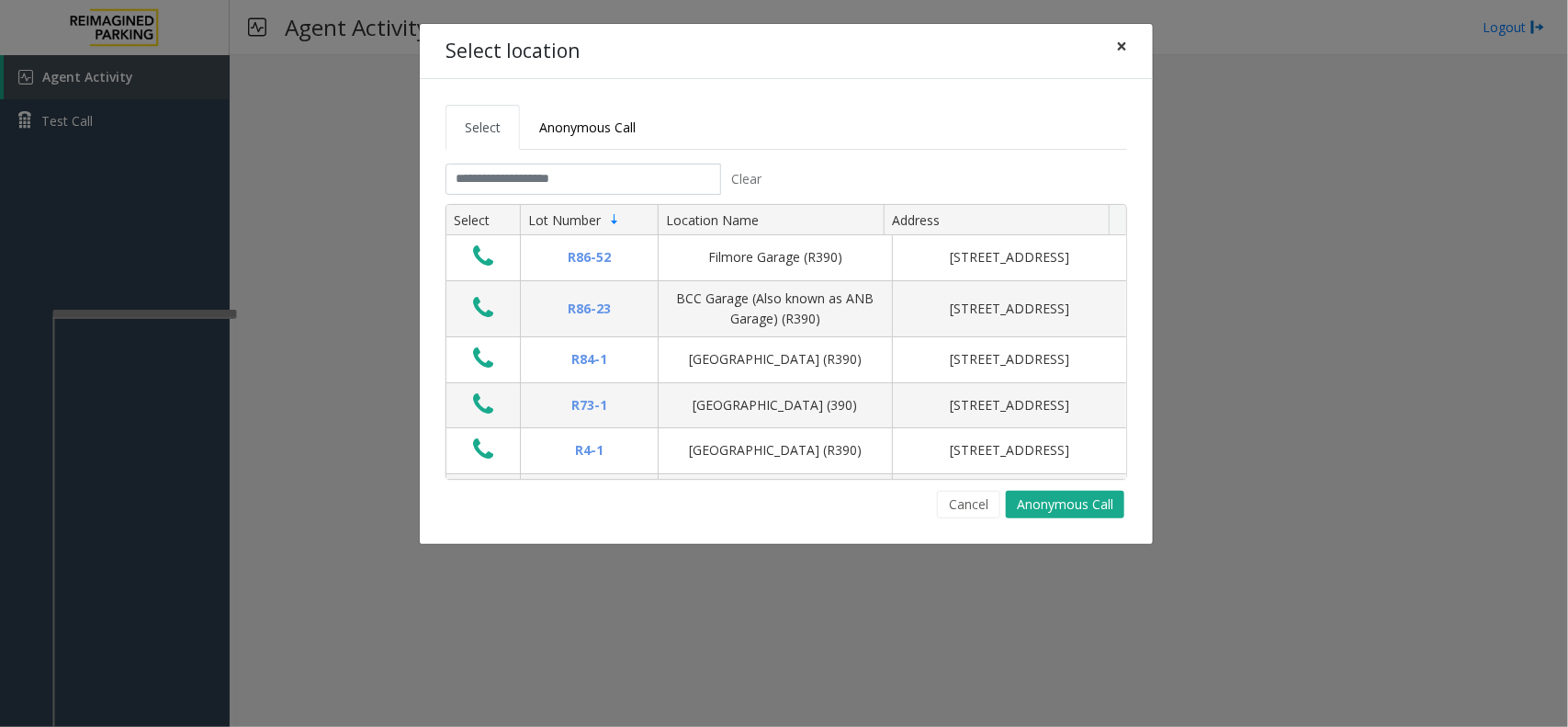
click at [1137, 52] on button "×" at bounding box center [1121, 46] width 37 height 45
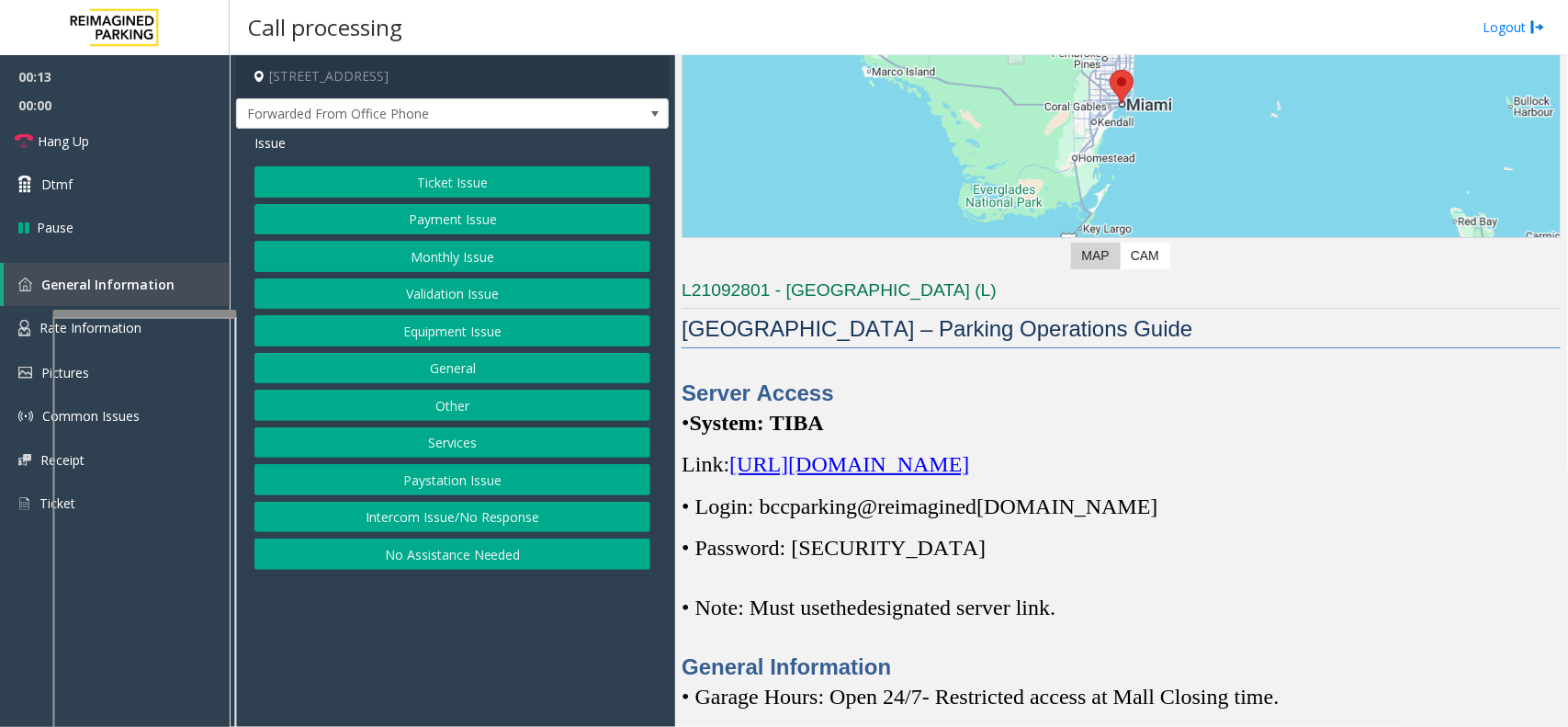
scroll to position [230, 0]
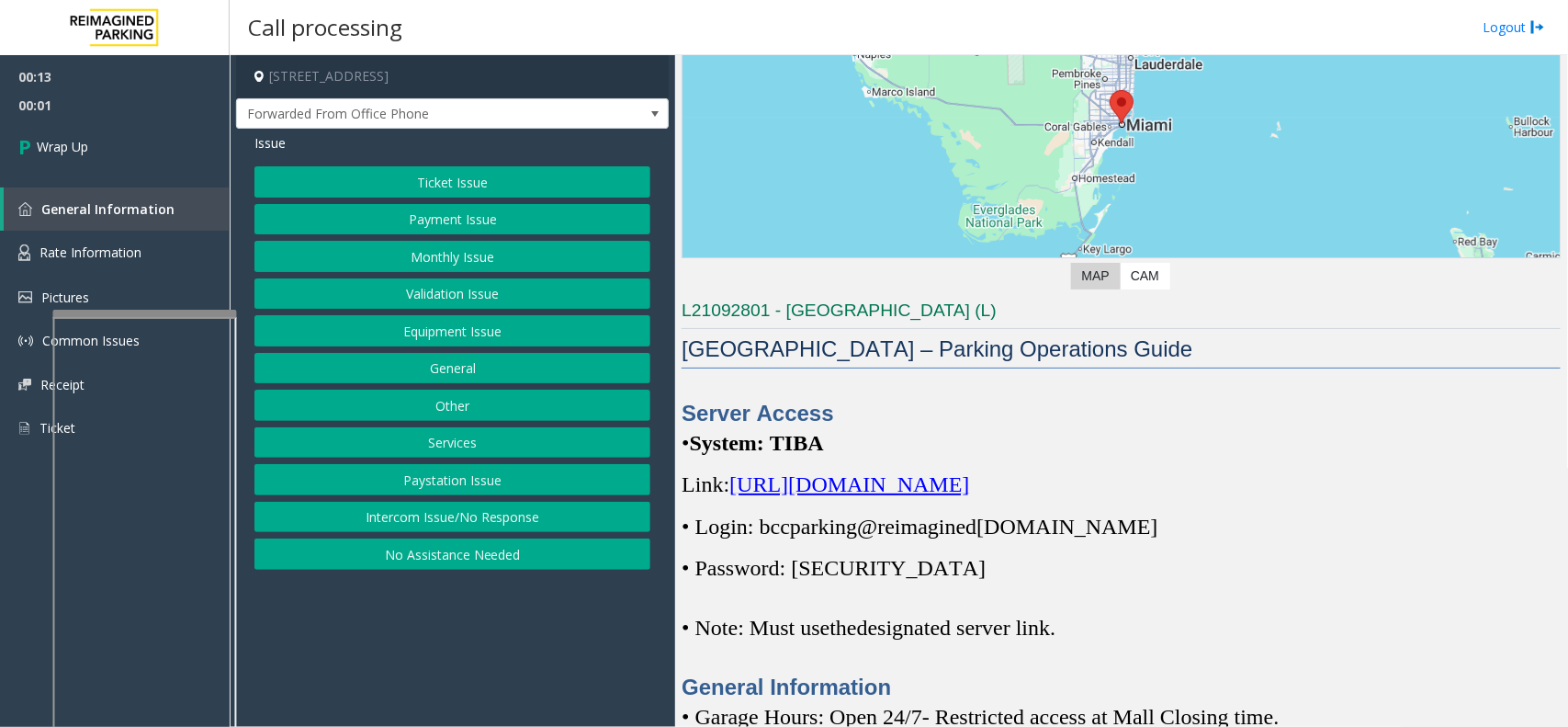
click at [471, 520] on button "Intercom Issue/No Response" at bounding box center [452, 518] width 395 height 32
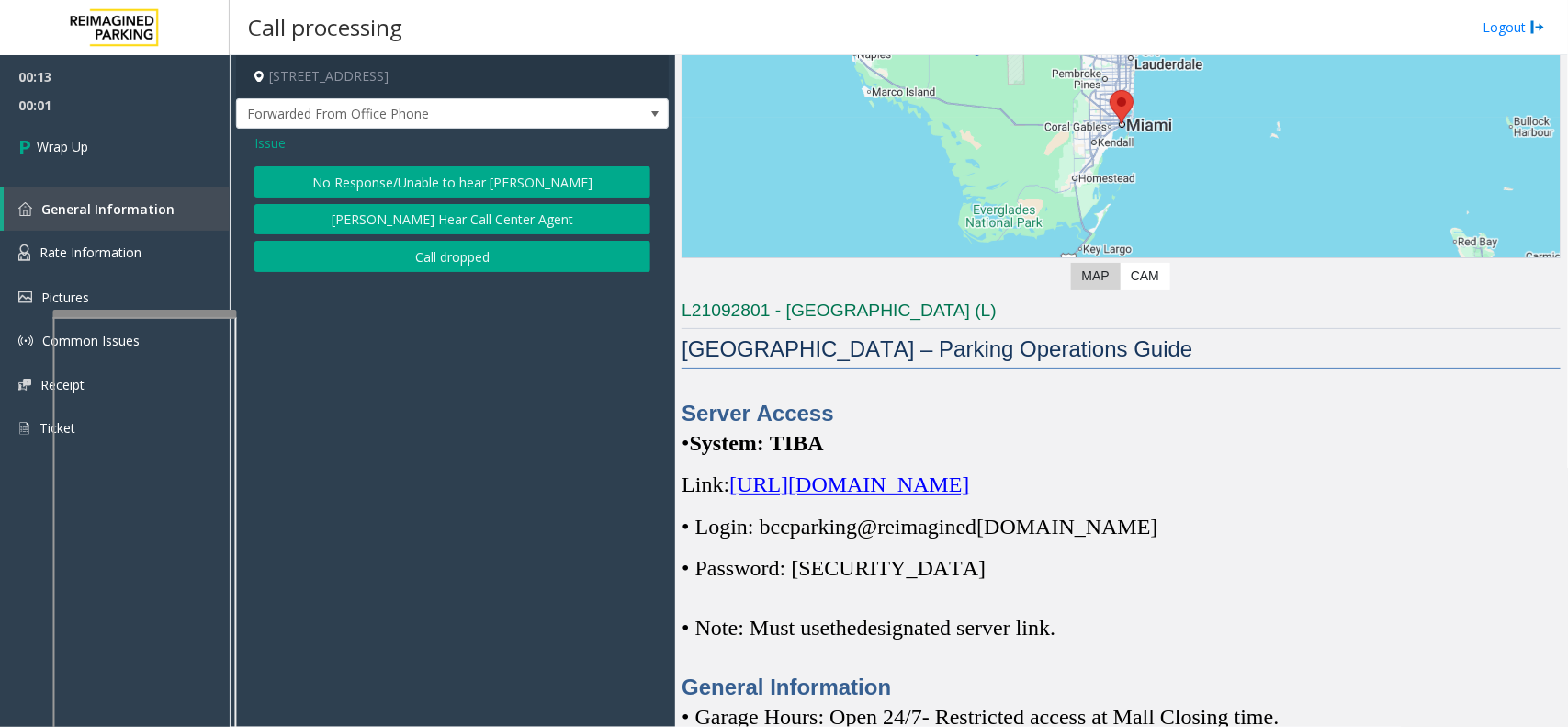
click at [425, 268] on button "Call dropped" at bounding box center [452, 257] width 395 height 32
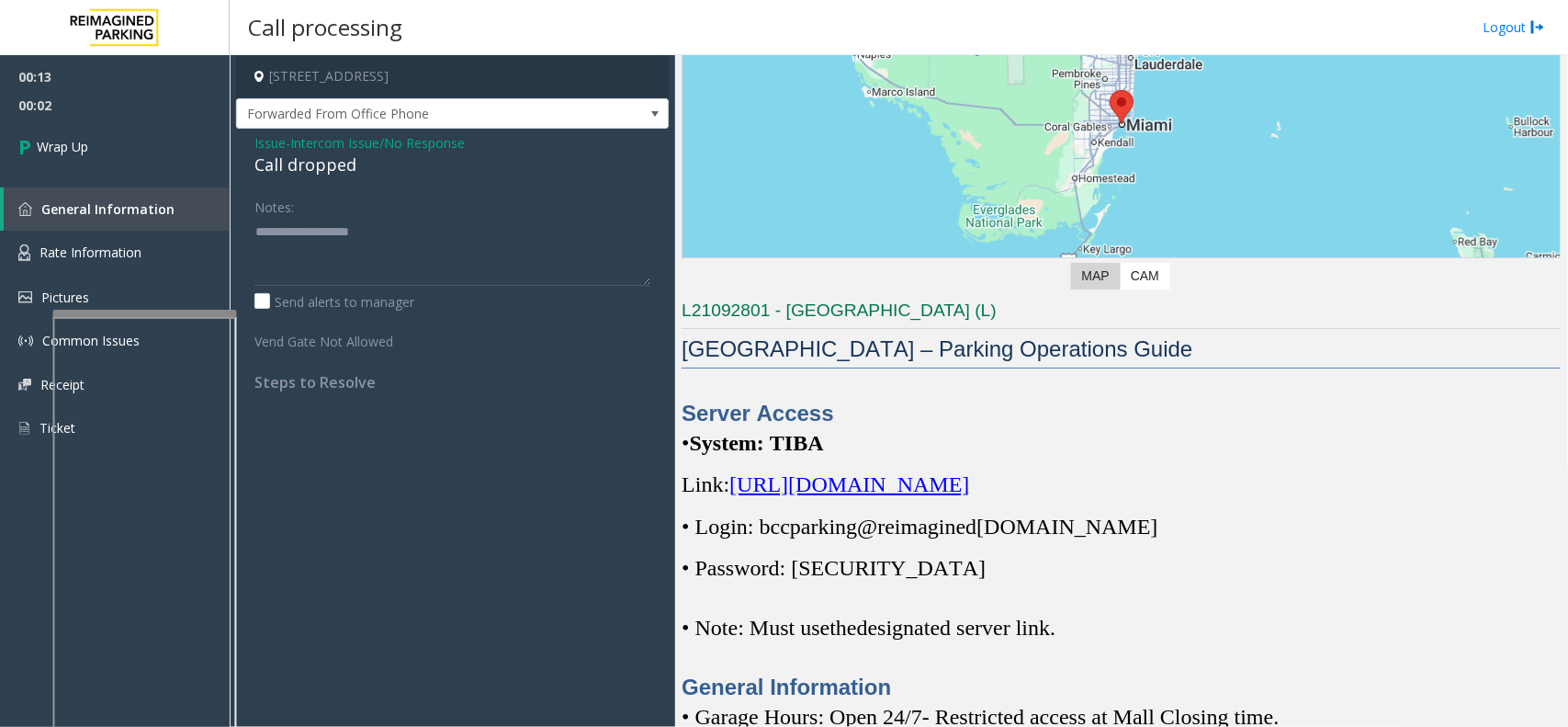
click at [314, 175] on div "Call dropped" at bounding box center [452, 165] width 395 height 25
type textarea "**********"
click at [222, 163] on link "Wrap Up" at bounding box center [115, 146] width 230 height 55
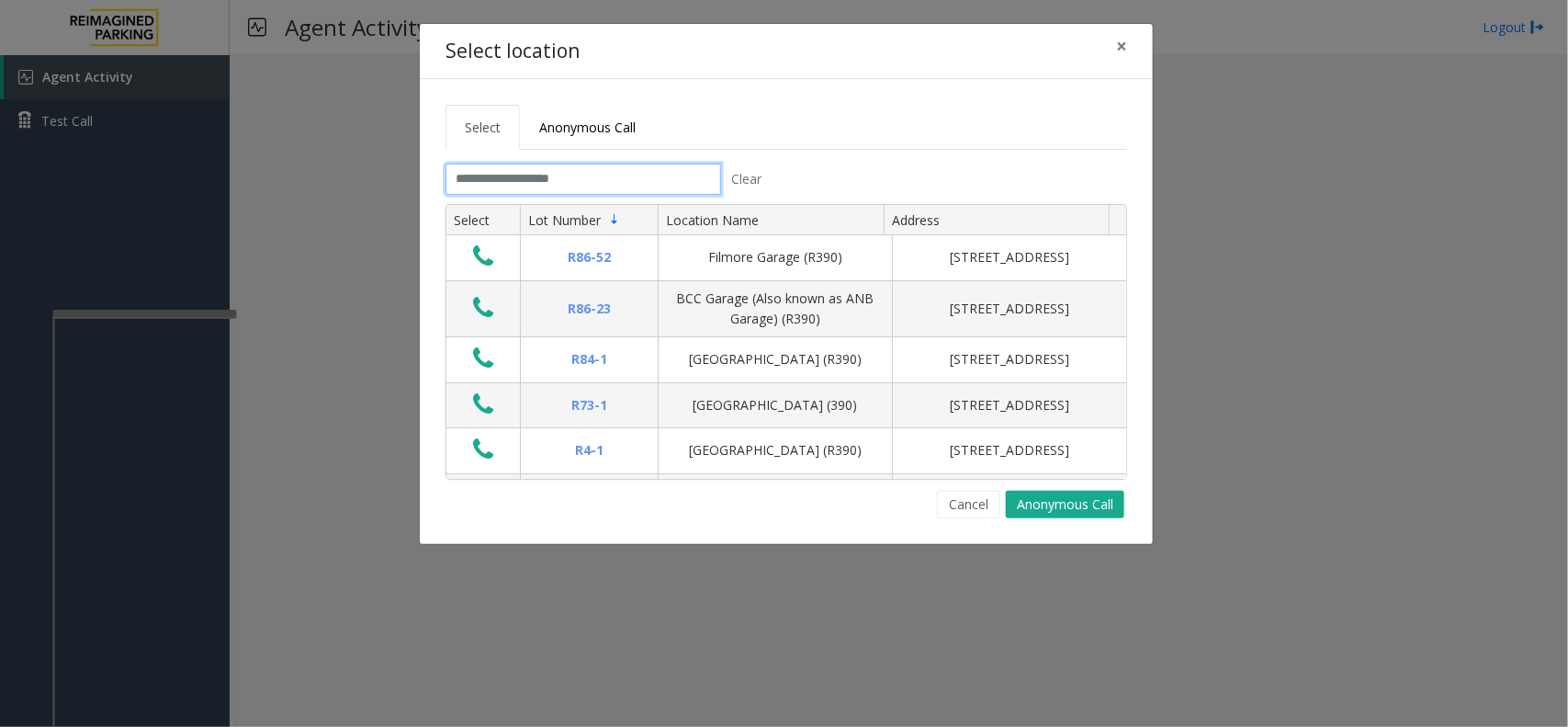
click at [652, 177] on input "text" at bounding box center [583, 180] width 276 height 32
click at [1120, 38] on span "×" at bounding box center [1121, 46] width 11 height 26
